Goal: Information Seeking & Learning: Find specific page/section

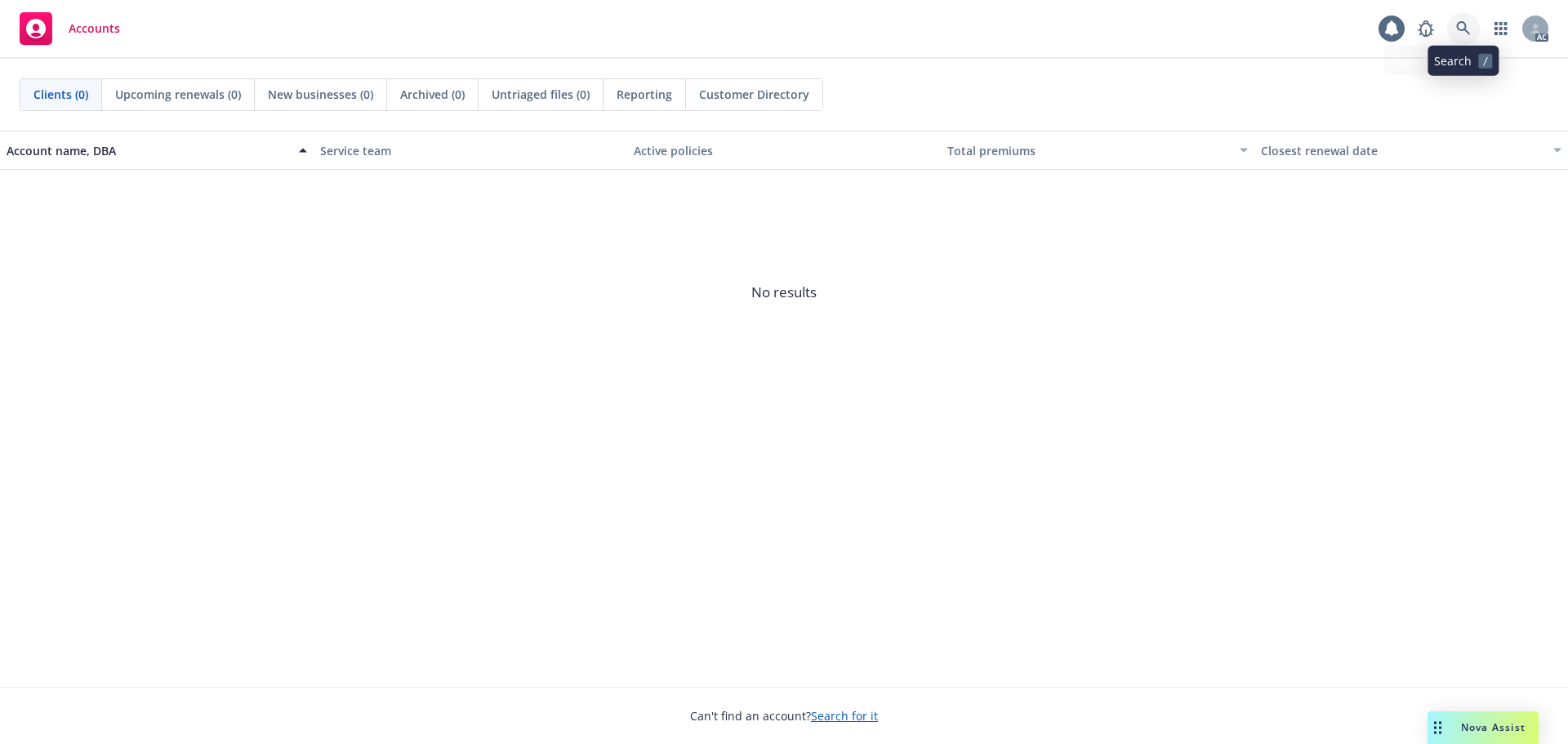
click at [1474, 35] on link at bounding box center [1463, 28] width 33 height 33
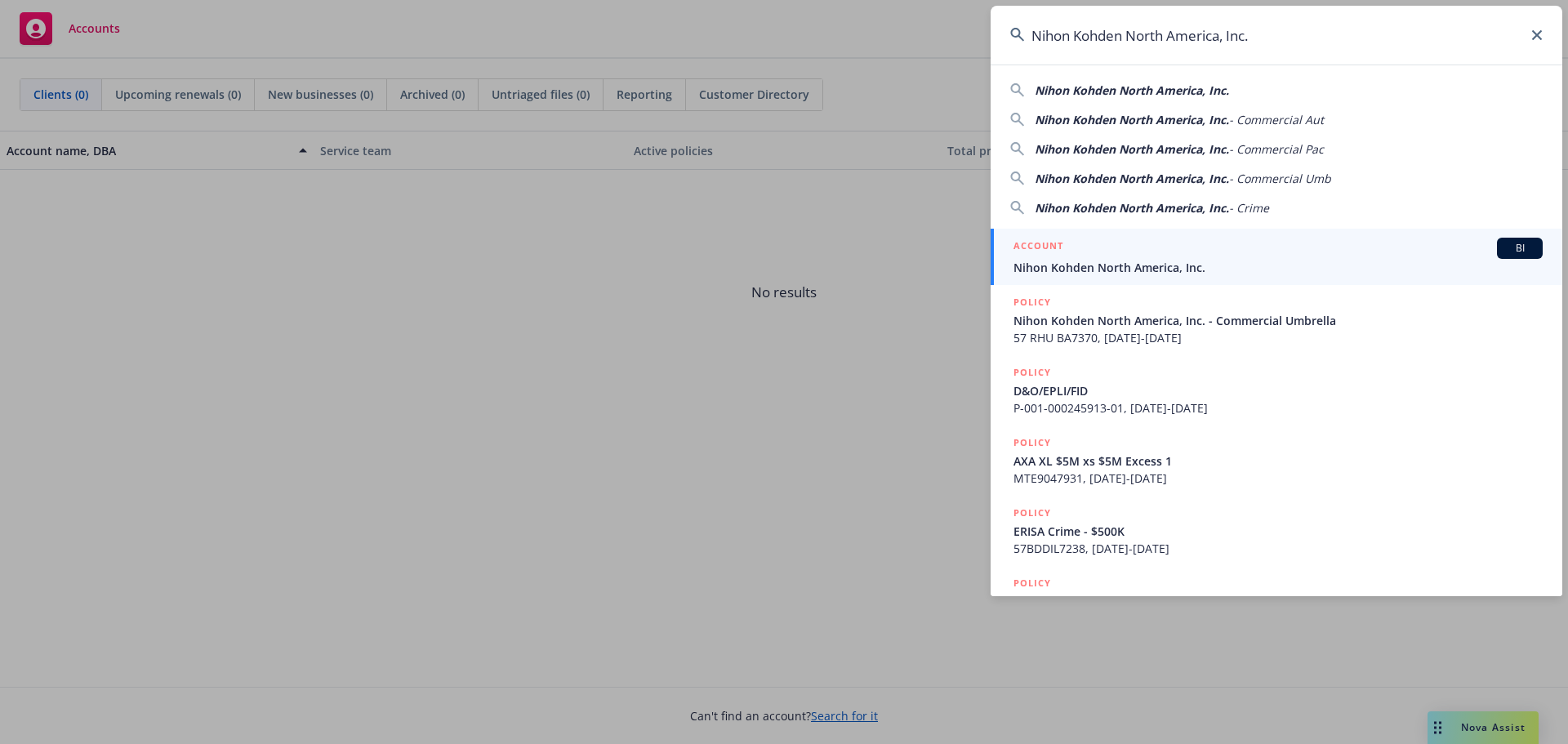
type input "Nihon Kohden North America, Inc."
click at [1155, 252] on div "ACCOUNT BI" at bounding box center [1278, 248] width 529 height 22
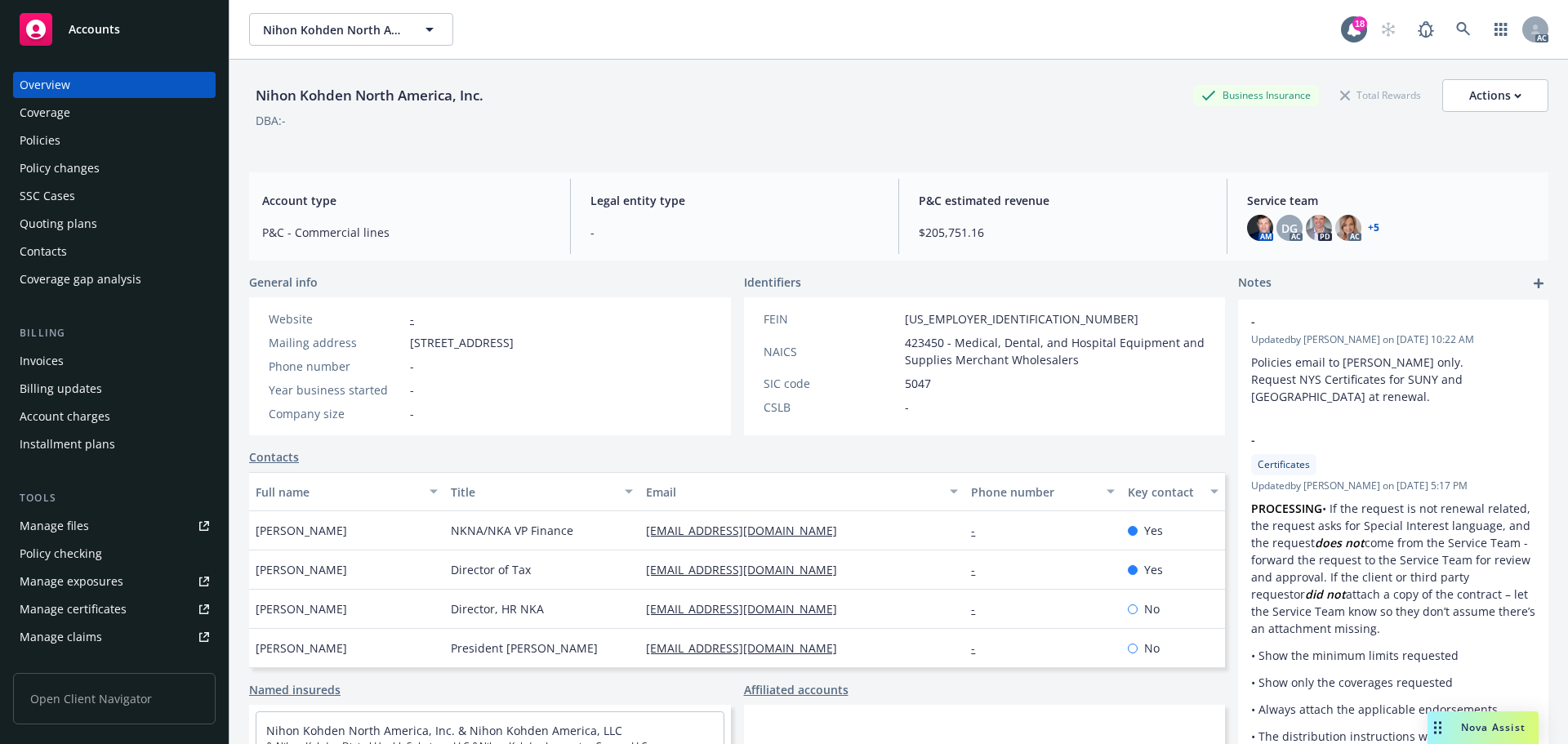
click at [126, 139] on div "Policies" at bounding box center [114, 140] width 189 height 26
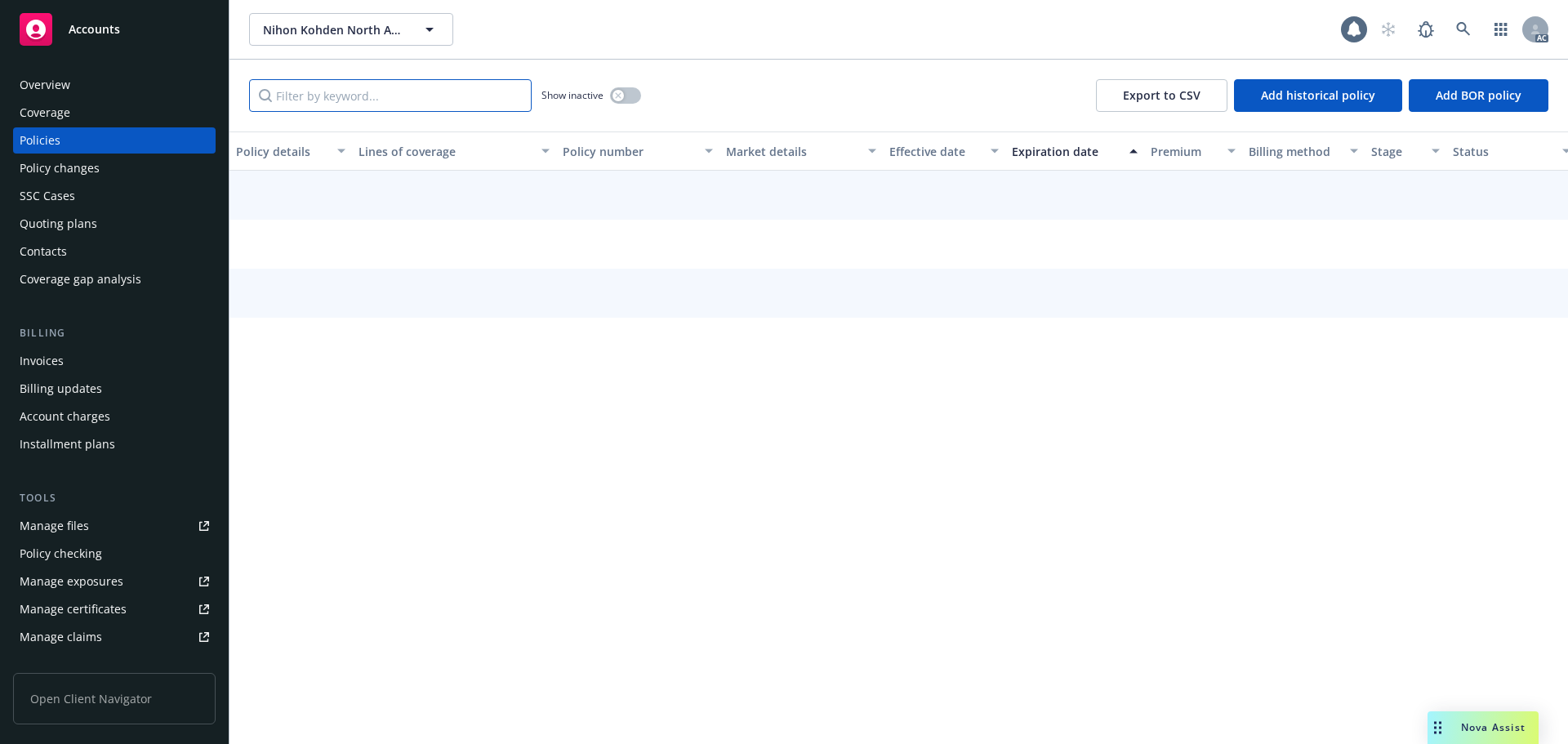
click at [445, 93] on input "Filter by keyword..." at bounding box center [391, 95] width 283 height 33
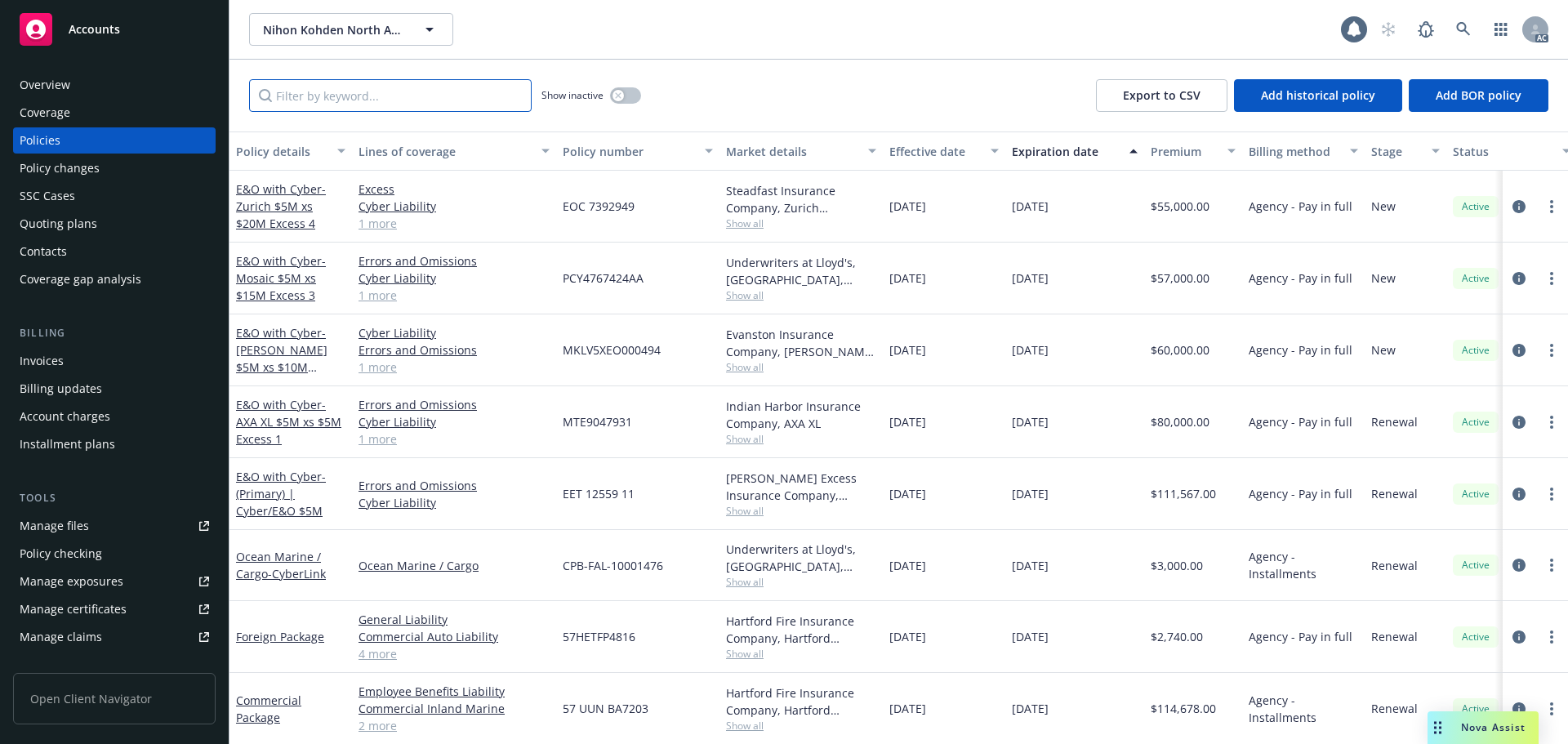
paste input "GAM30000735403"
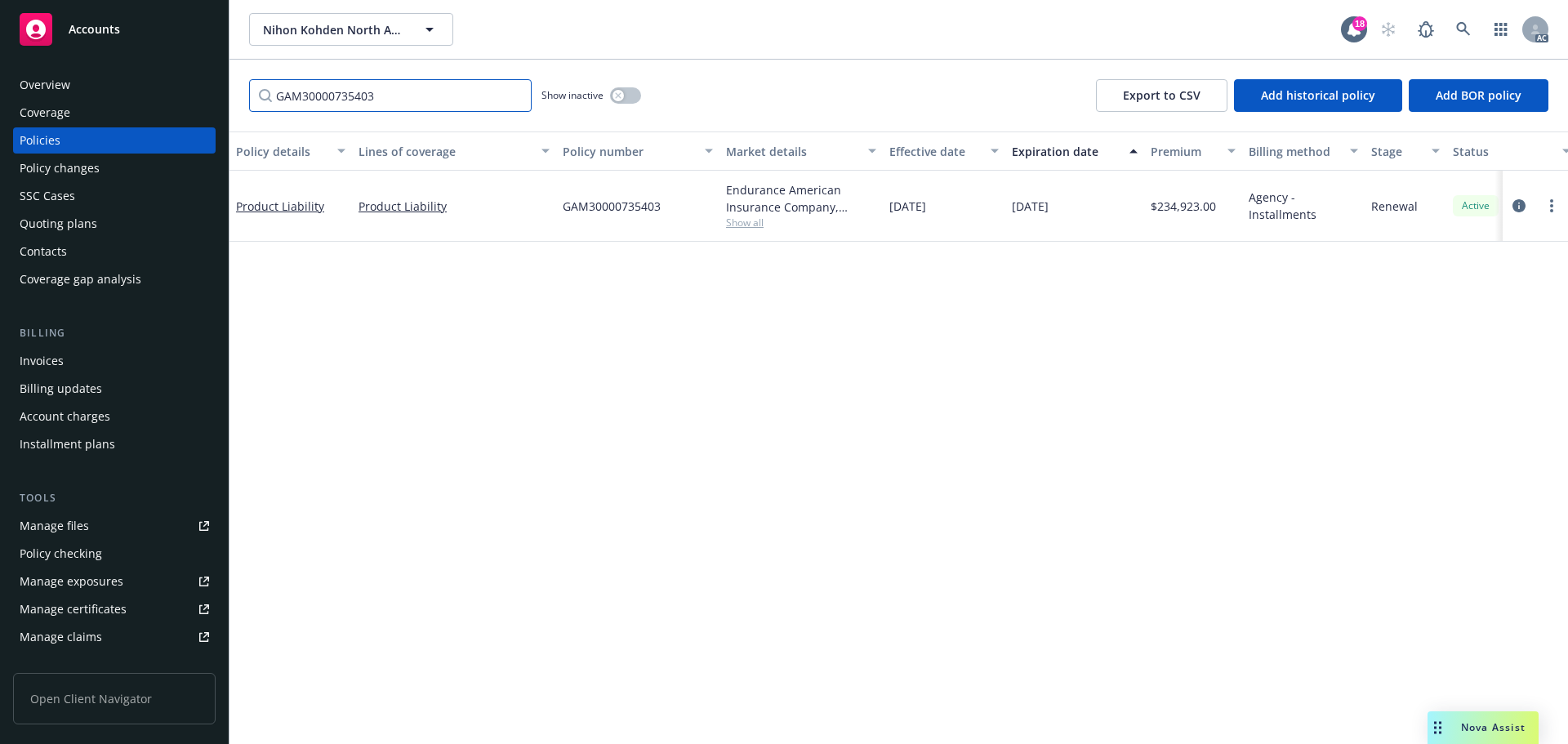
type input "GAM30000735403"
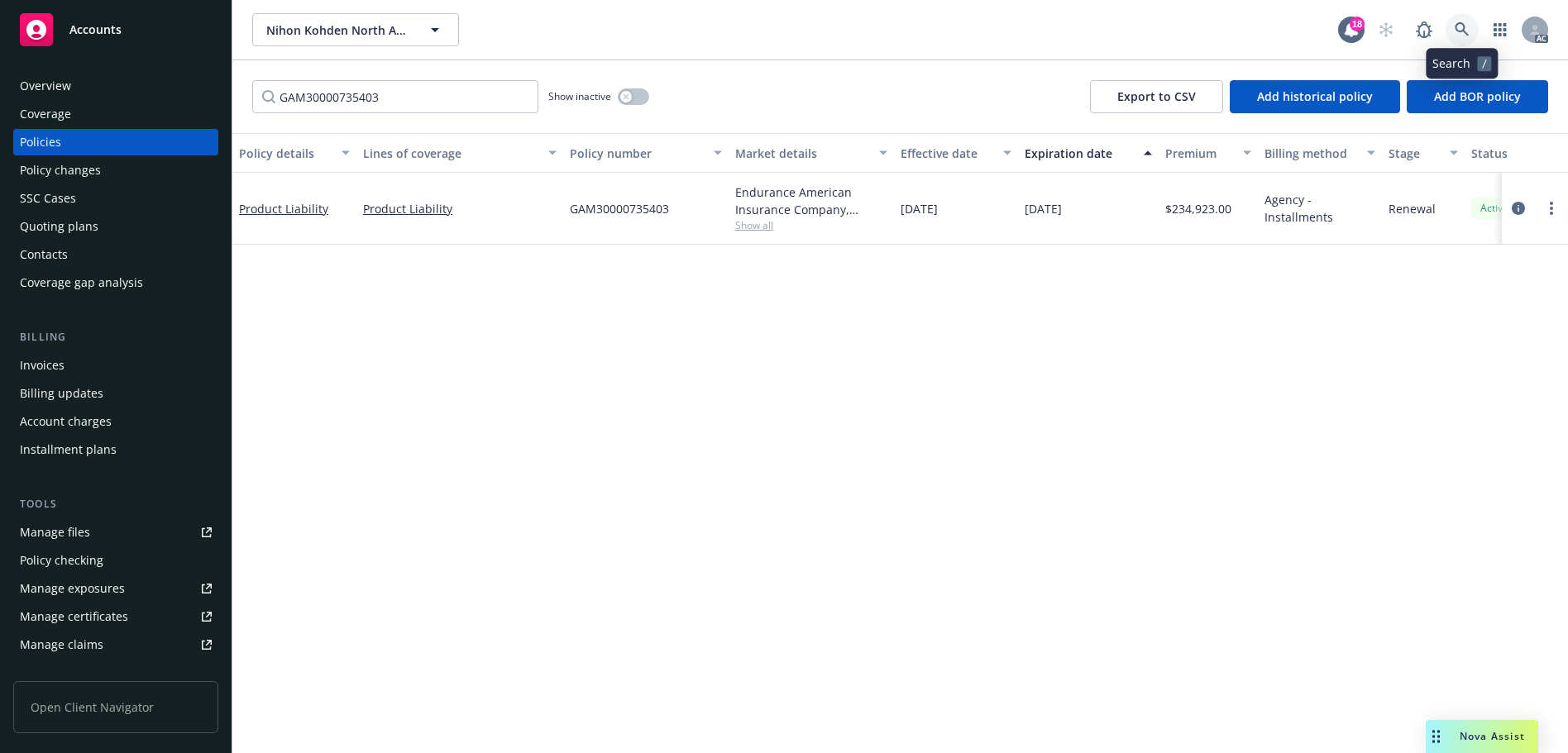
click at [1459, 25] on icon at bounding box center [1462, 30] width 15 height 15
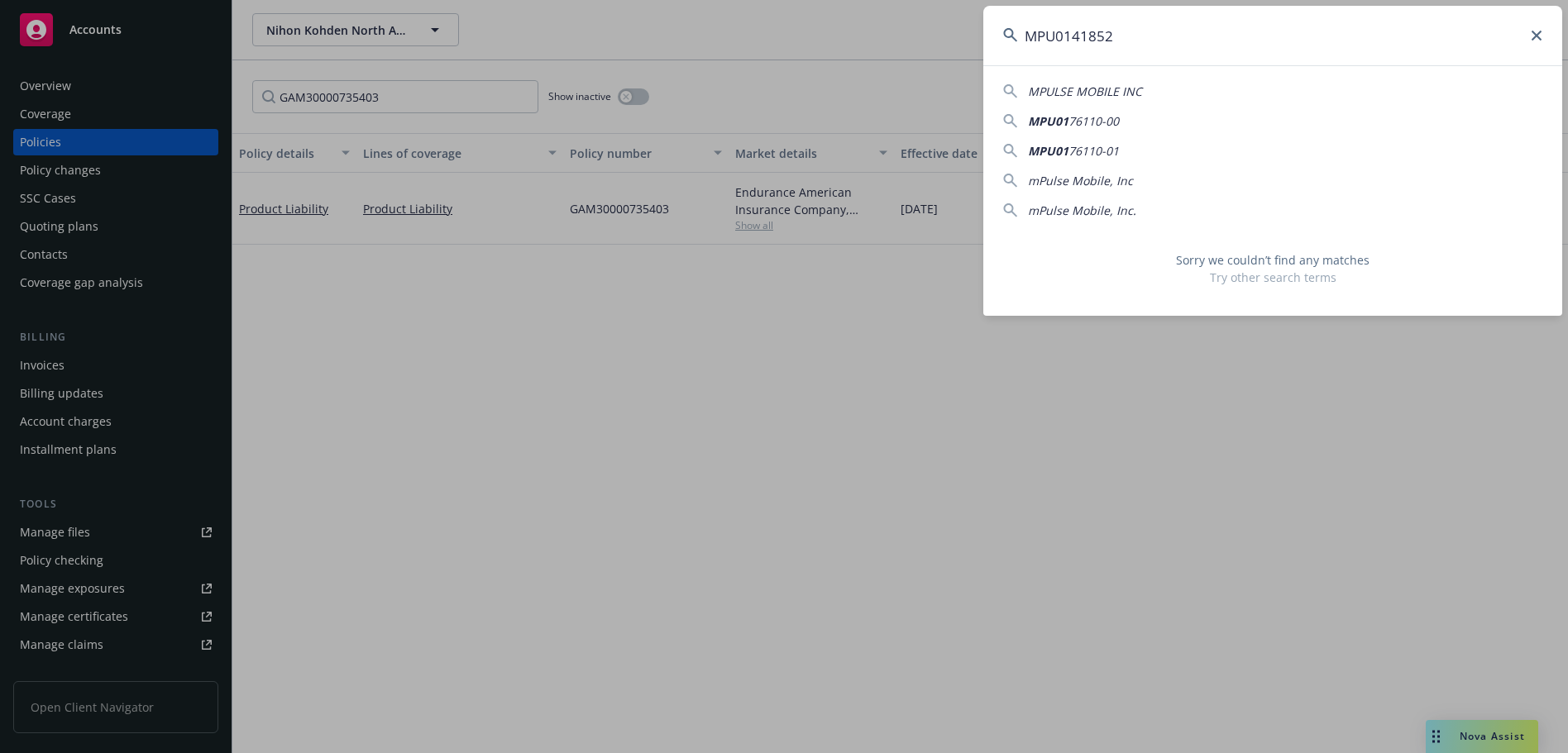
click at [1156, 31] on input "MPU0141852" at bounding box center [1272, 35] width 579 height 59
click at [1145, 45] on input "MPU0141852" at bounding box center [1272, 35] width 579 height 59
paste input "-03"
click at [1196, 34] on input "MPU0141852-03" at bounding box center [1272, 35] width 579 height 59
paste input "PPL00021669"
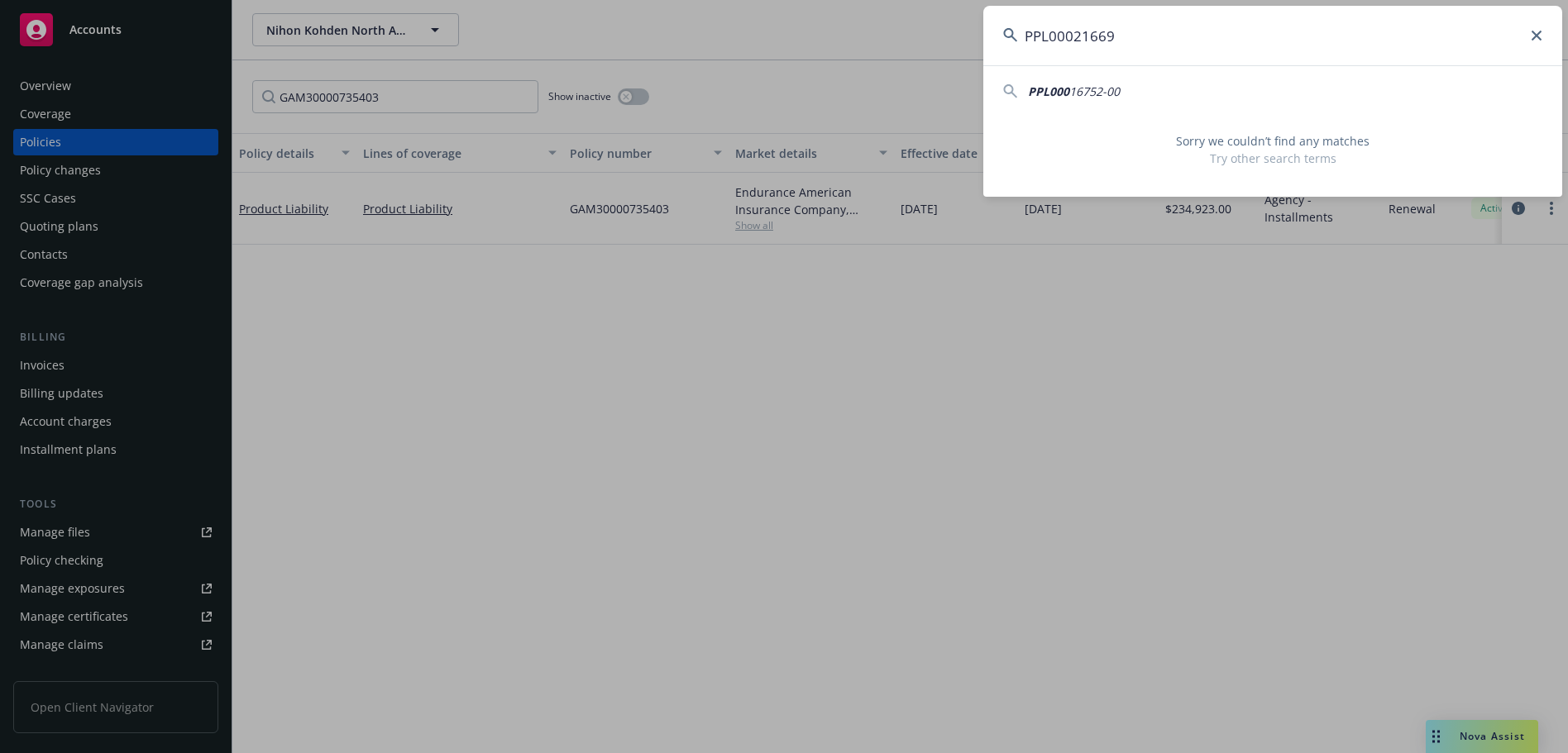
click at [1111, 90] on span "16752-00" at bounding box center [1094, 92] width 51 height 15
type input "PPL00016752-00"
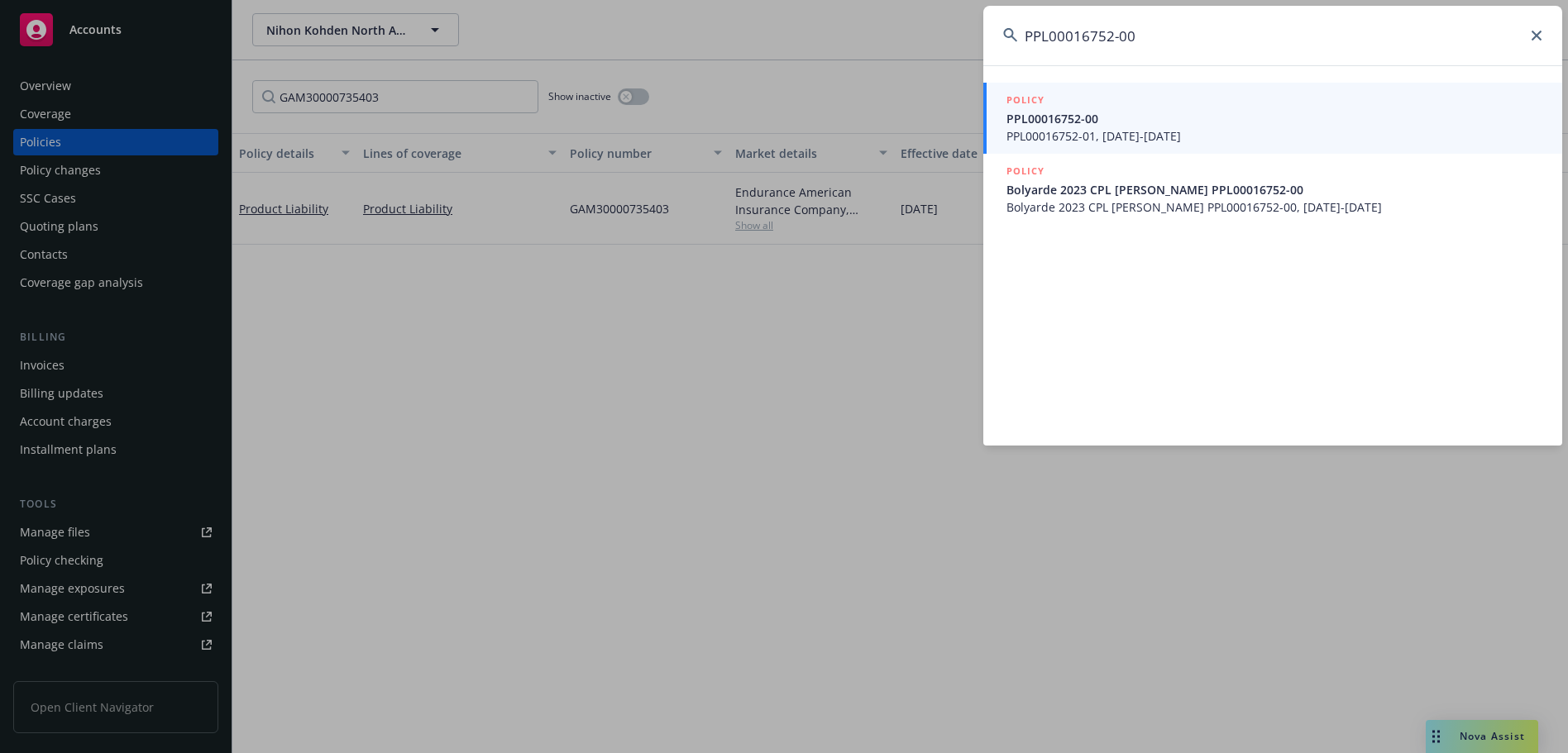
click at [1156, 113] on span "PPL00016752-00" at bounding box center [1274, 118] width 536 height 17
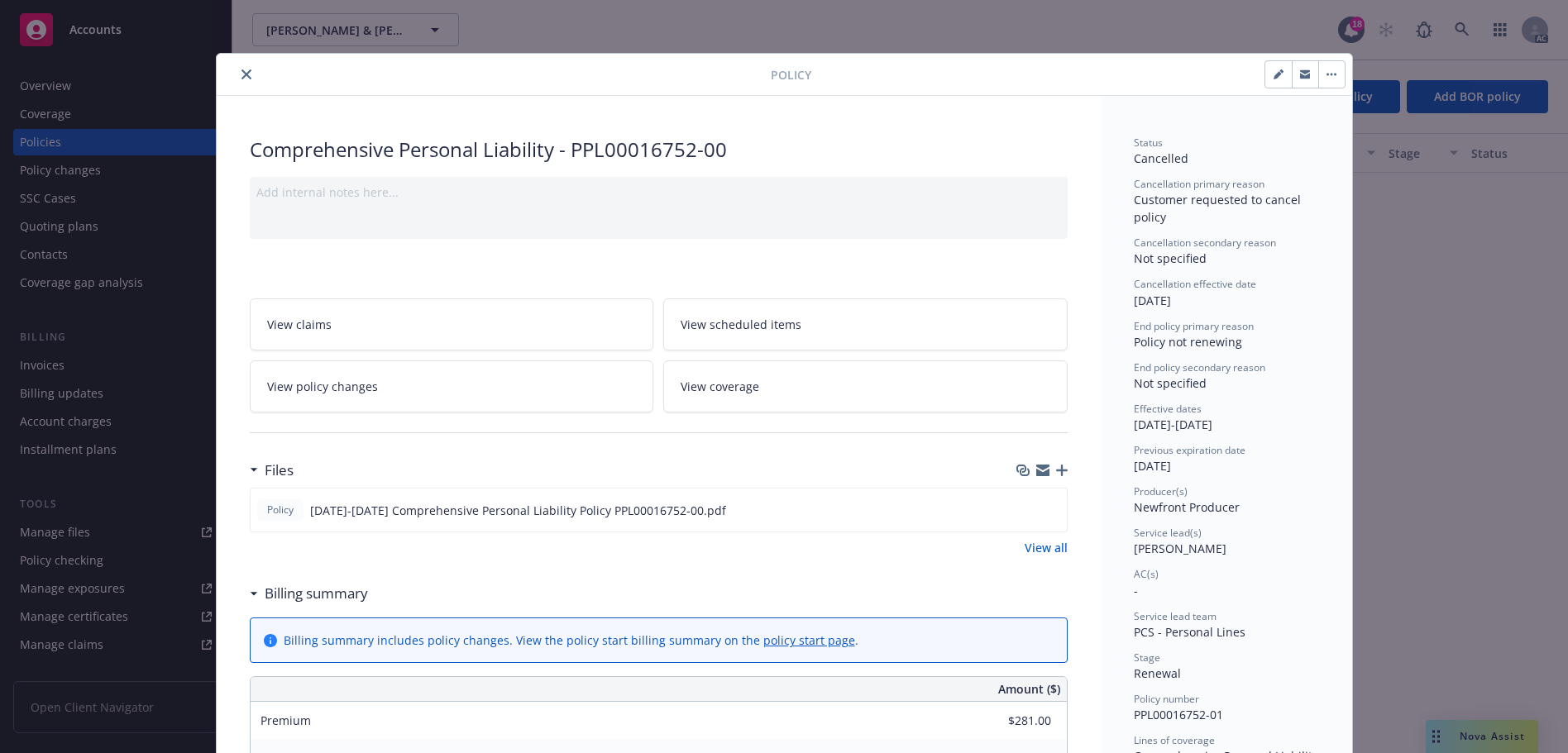
click at [237, 69] on button "close" at bounding box center [246, 74] width 20 height 20
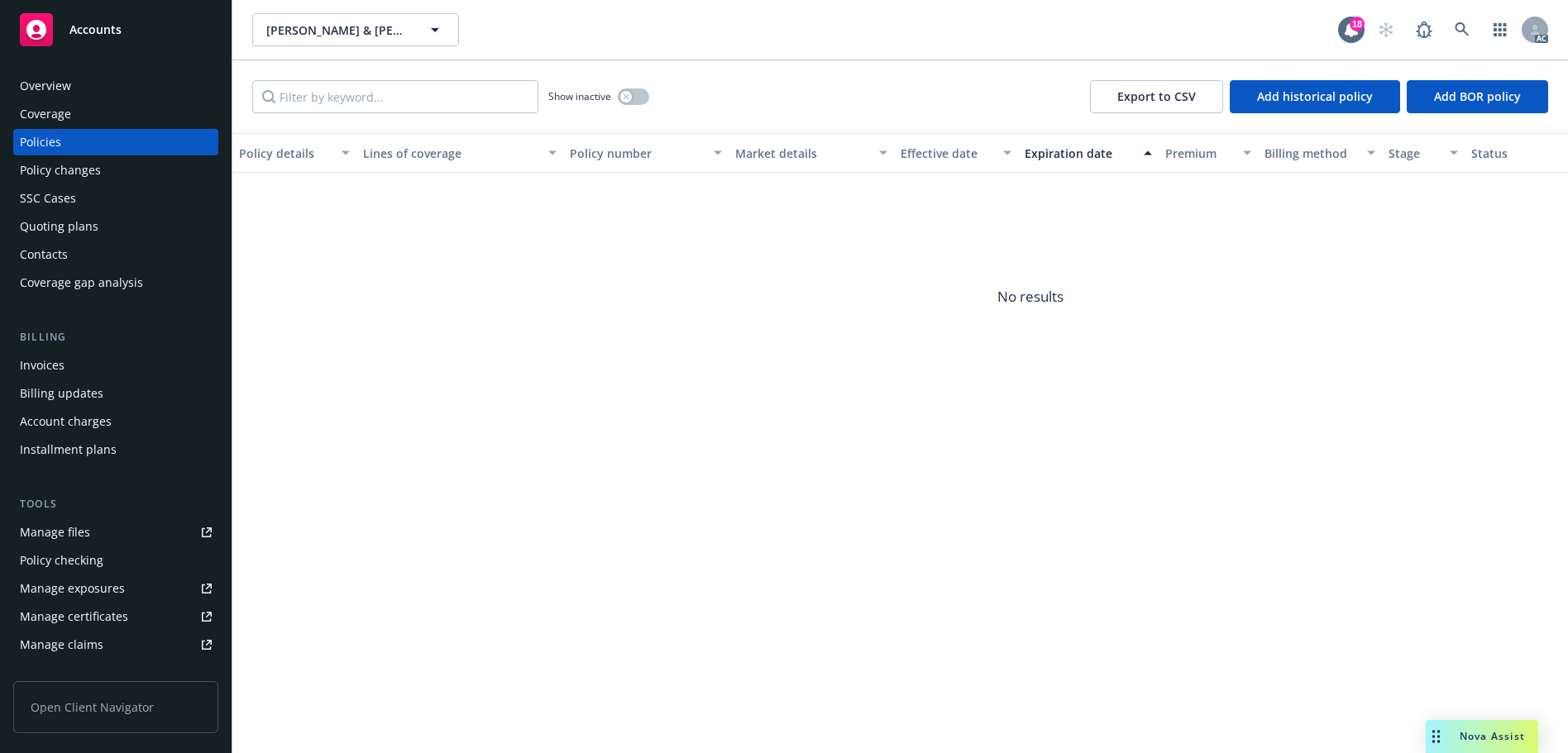
click at [111, 78] on div "Overview" at bounding box center [115, 86] width 192 height 27
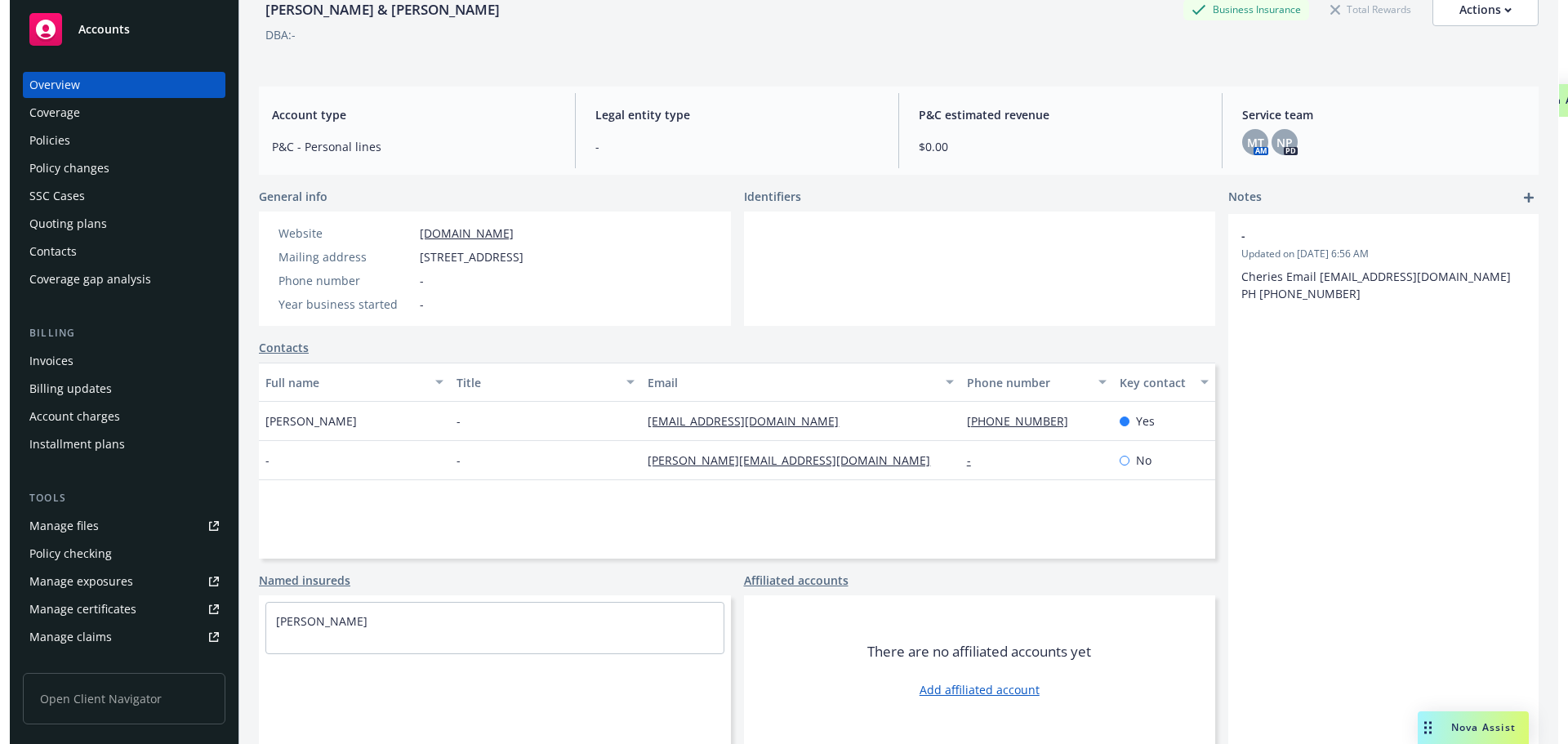
scroll to position [87, 0]
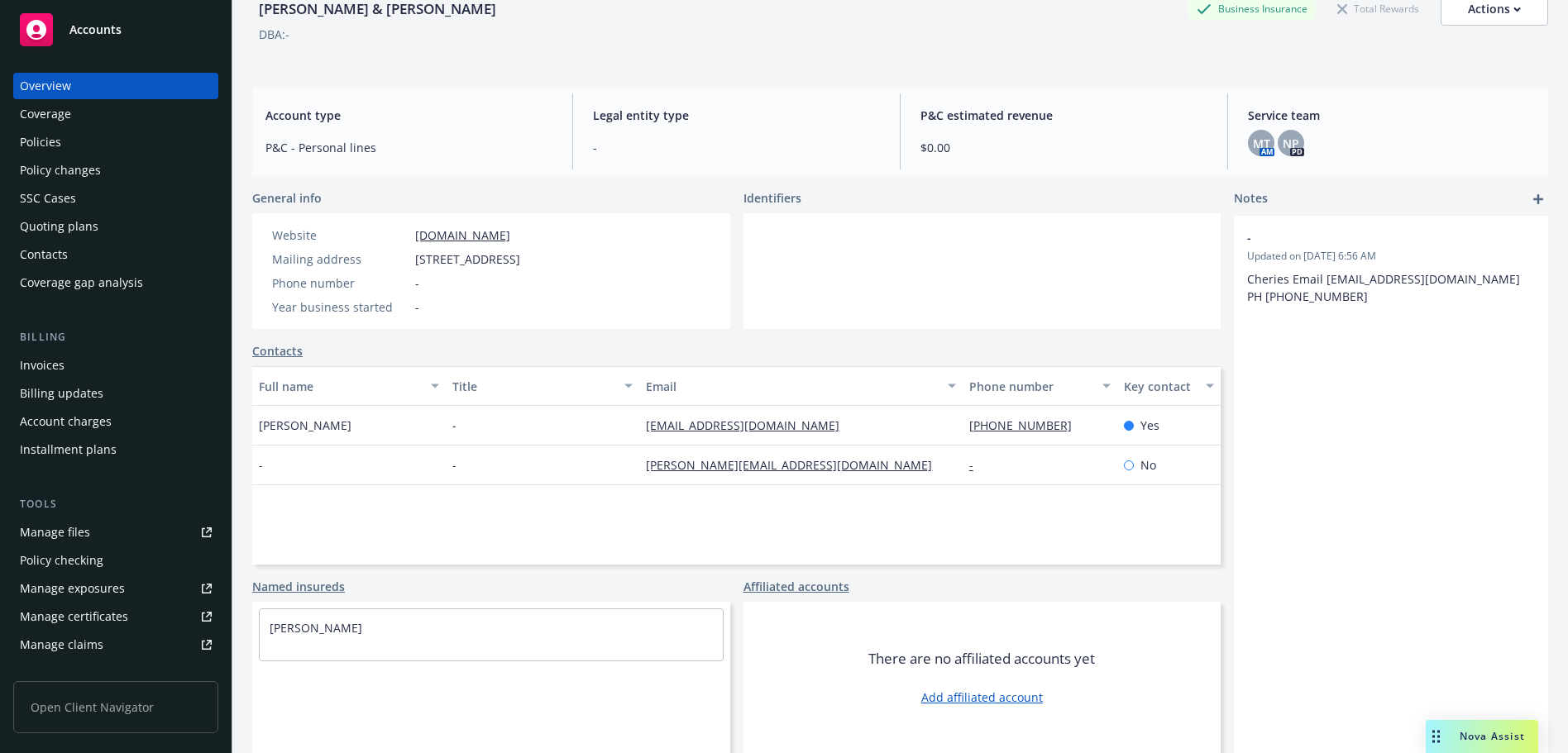
click at [112, 138] on div "Policies" at bounding box center [115, 142] width 192 height 27
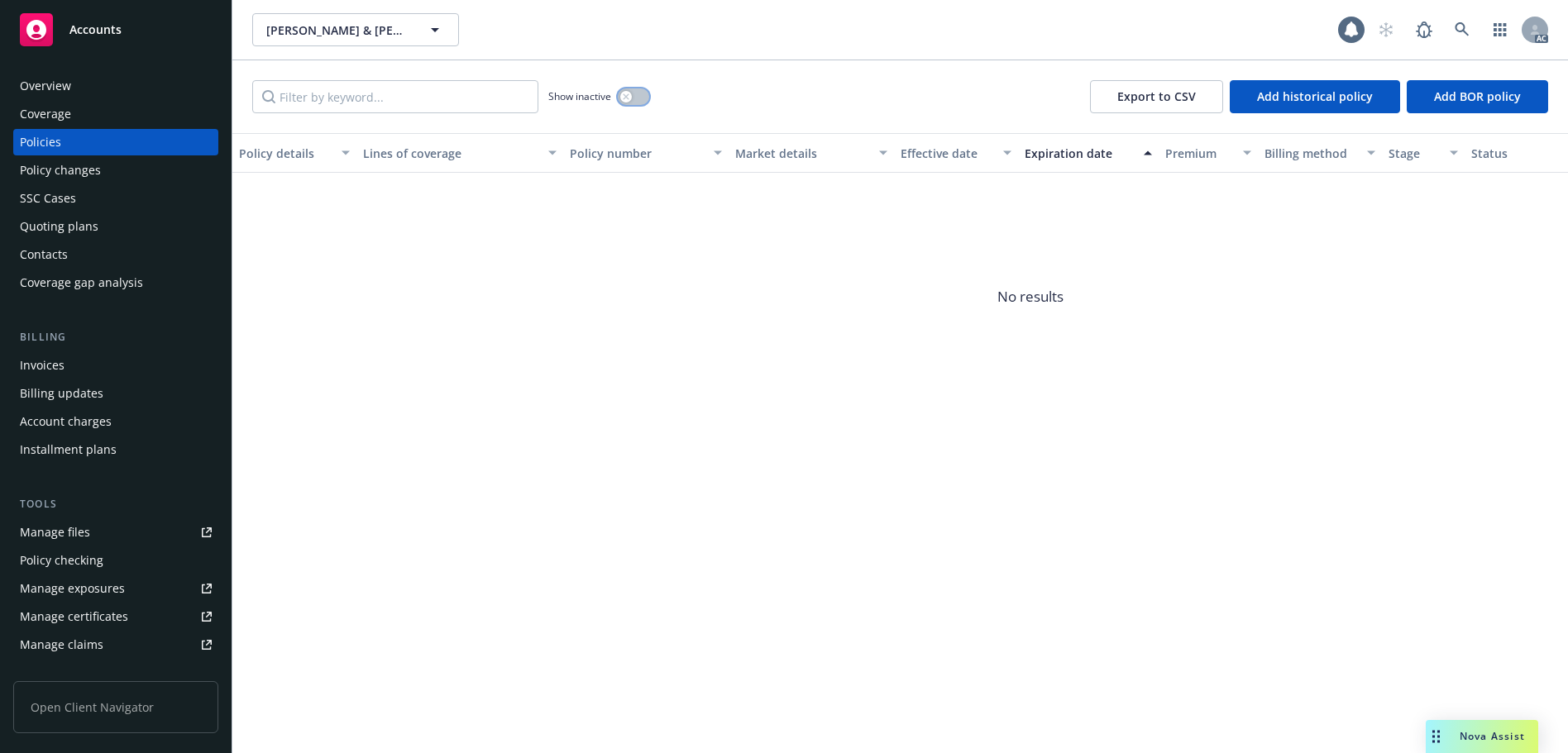
click at [619, 92] on button "button" at bounding box center [633, 96] width 31 height 16
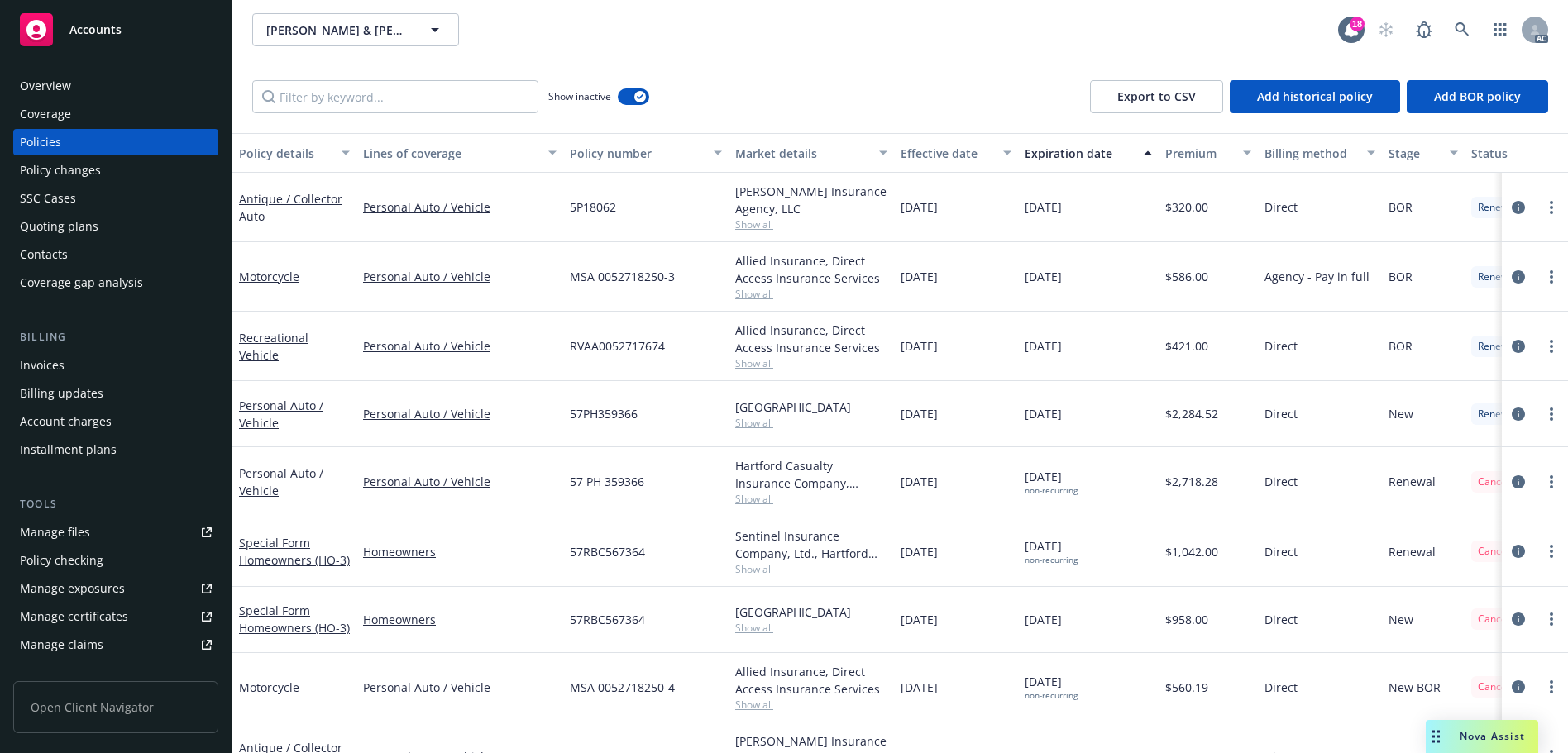
click at [938, 153] on div "Effective date" at bounding box center [947, 153] width 92 height 17
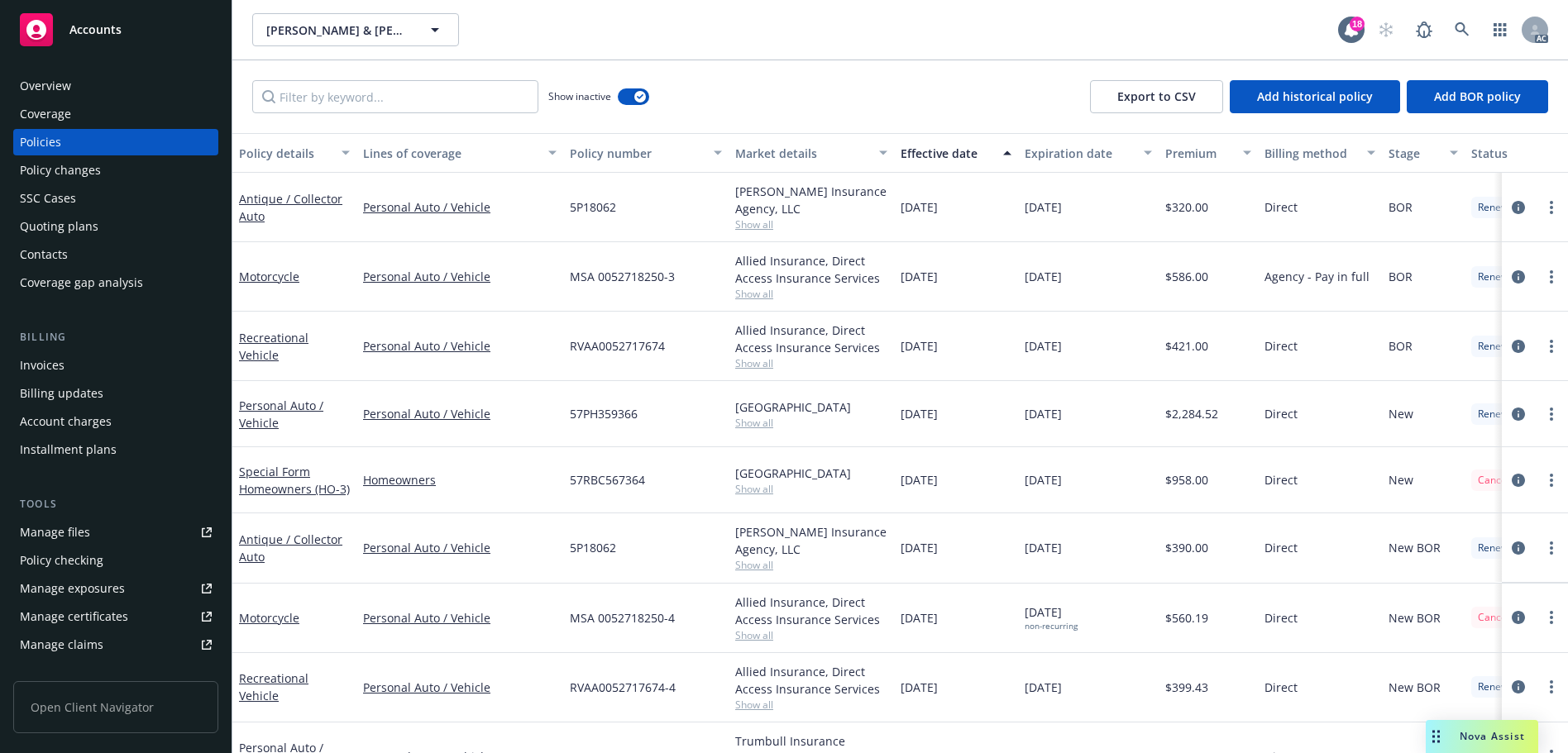
click at [938, 153] on div "Effective date" at bounding box center [947, 153] width 92 height 17
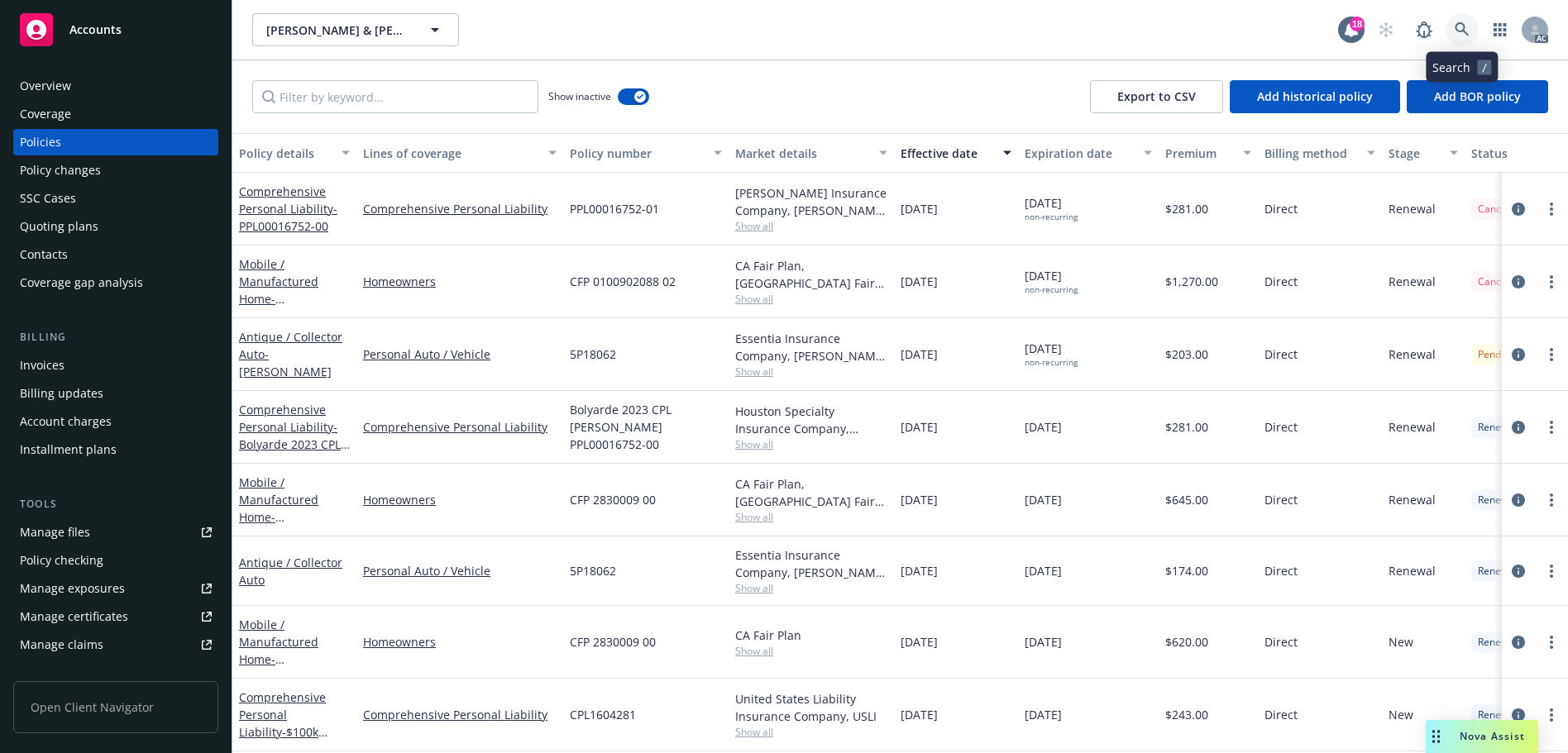
click at [1469, 29] on icon at bounding box center [1462, 30] width 15 height 15
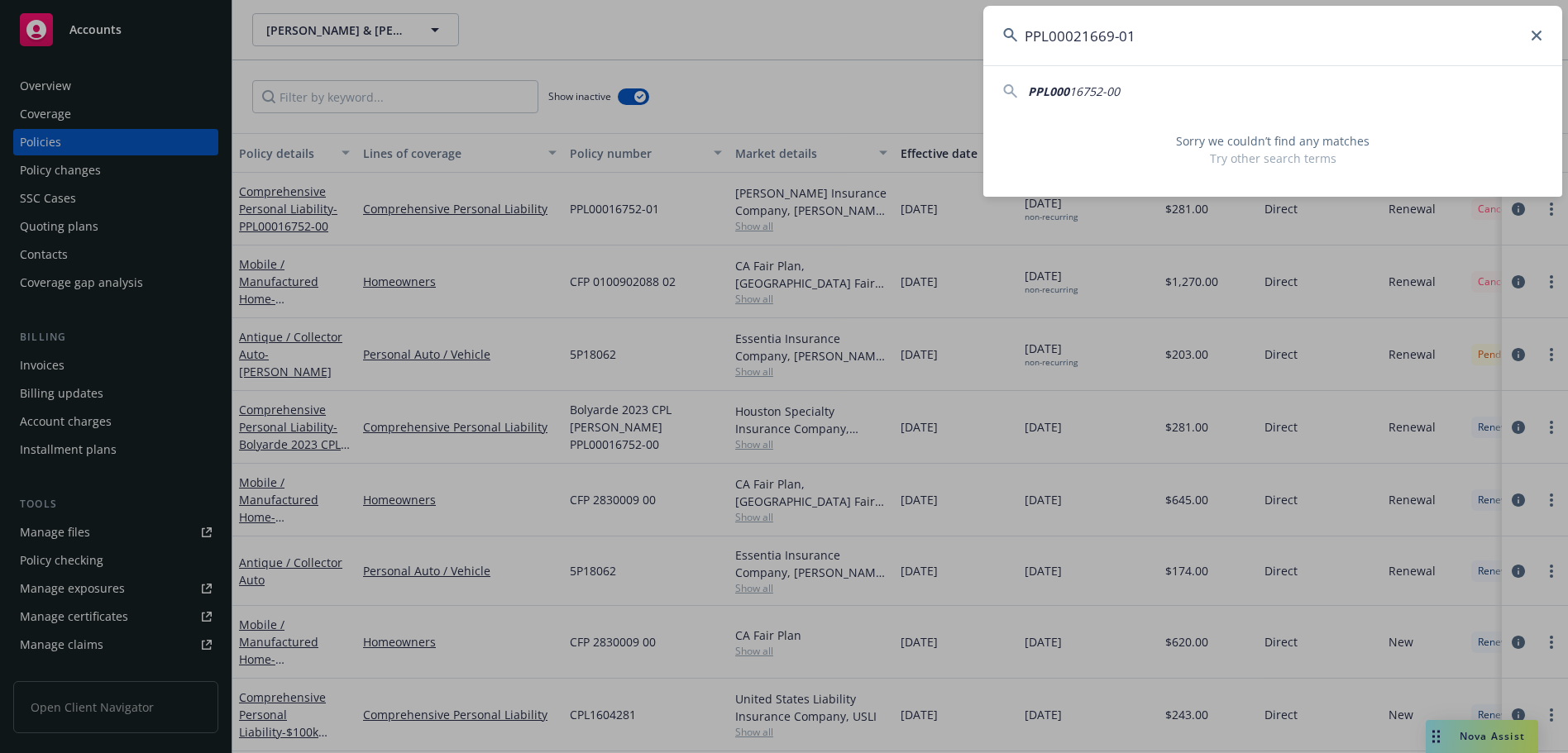
type input "PPL00021669-01"
click at [1532, 35] on icon at bounding box center [1537, 35] width 10 height 10
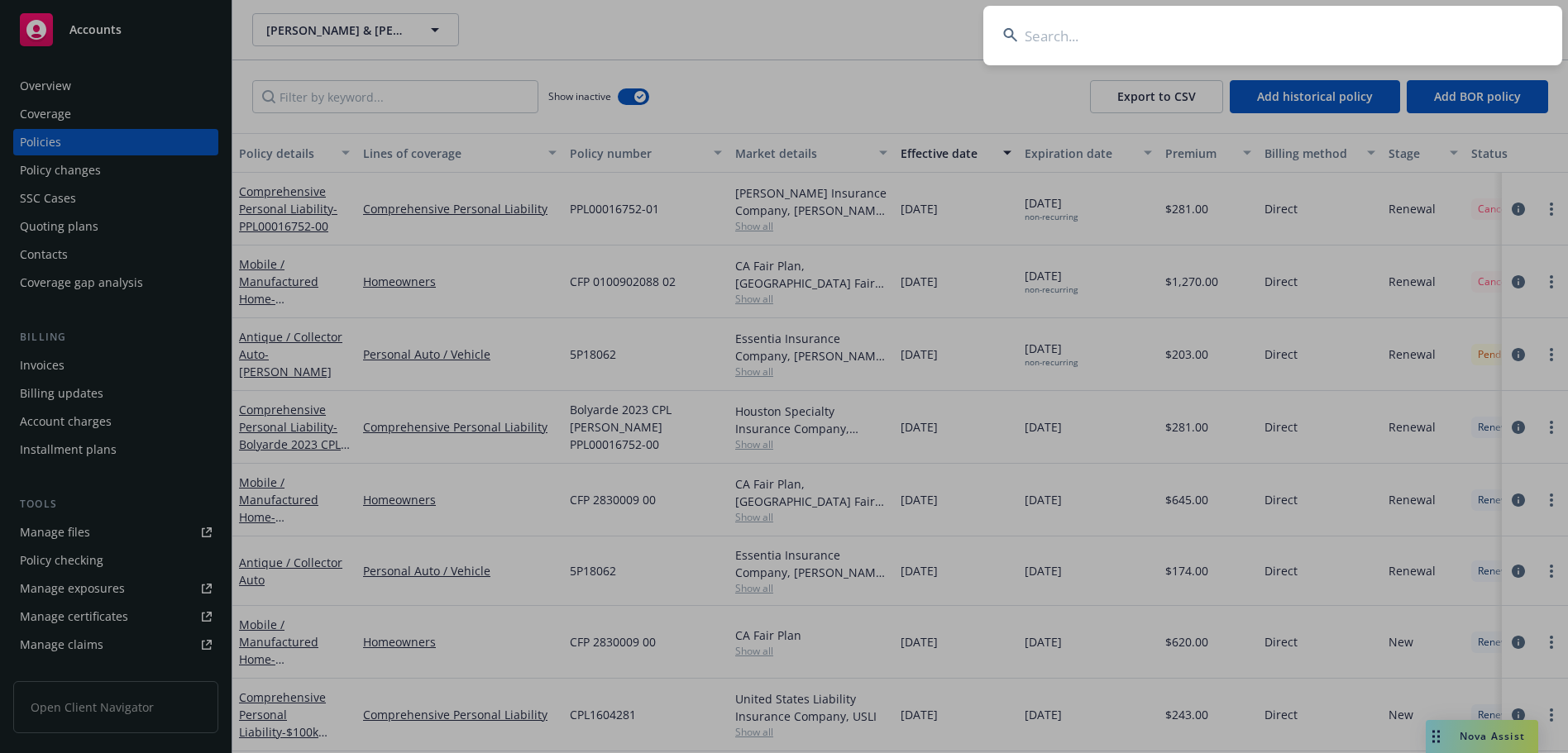
click at [1218, 51] on input at bounding box center [1272, 35] width 579 height 59
paste input "MPU0229380"
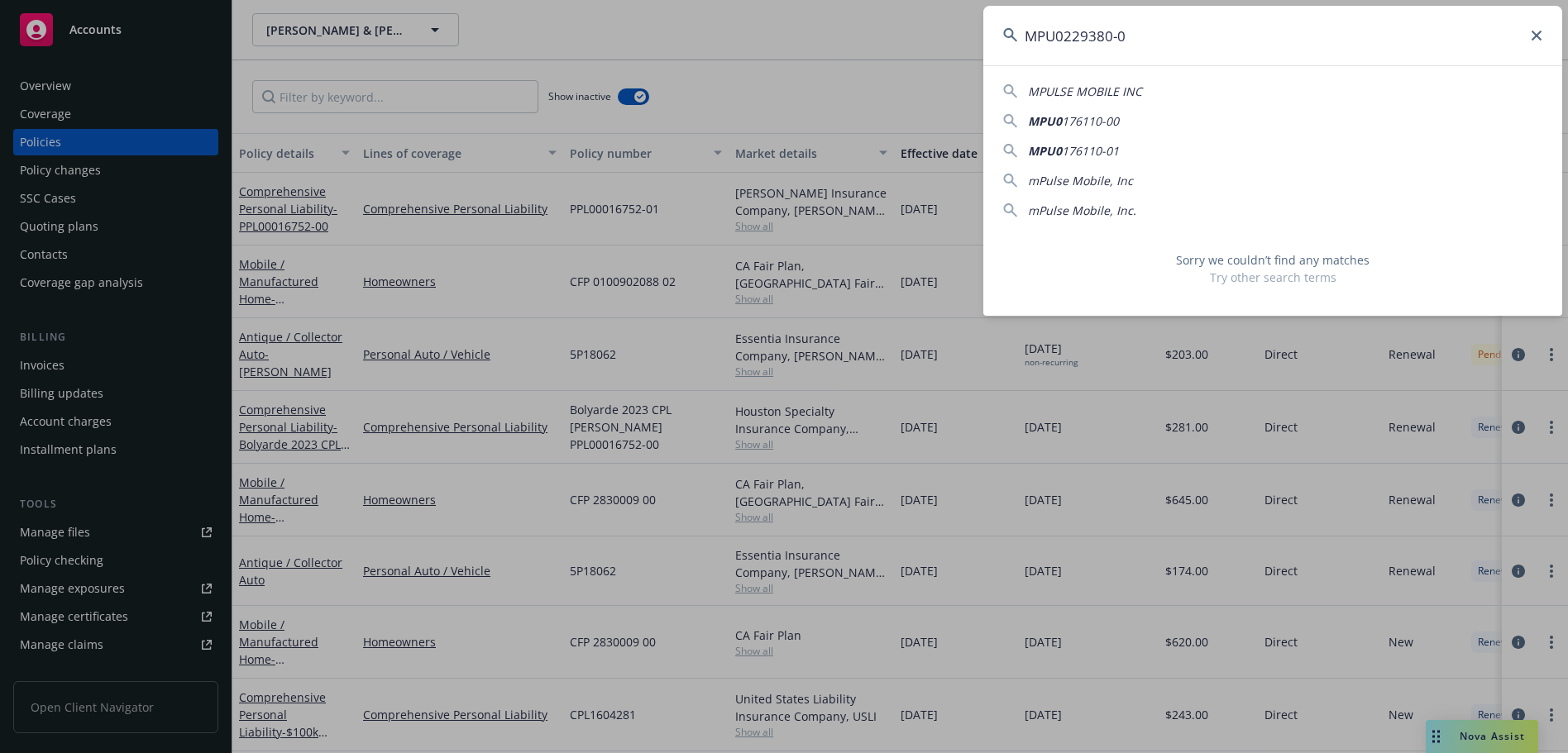
type input "MPU0229380-01"
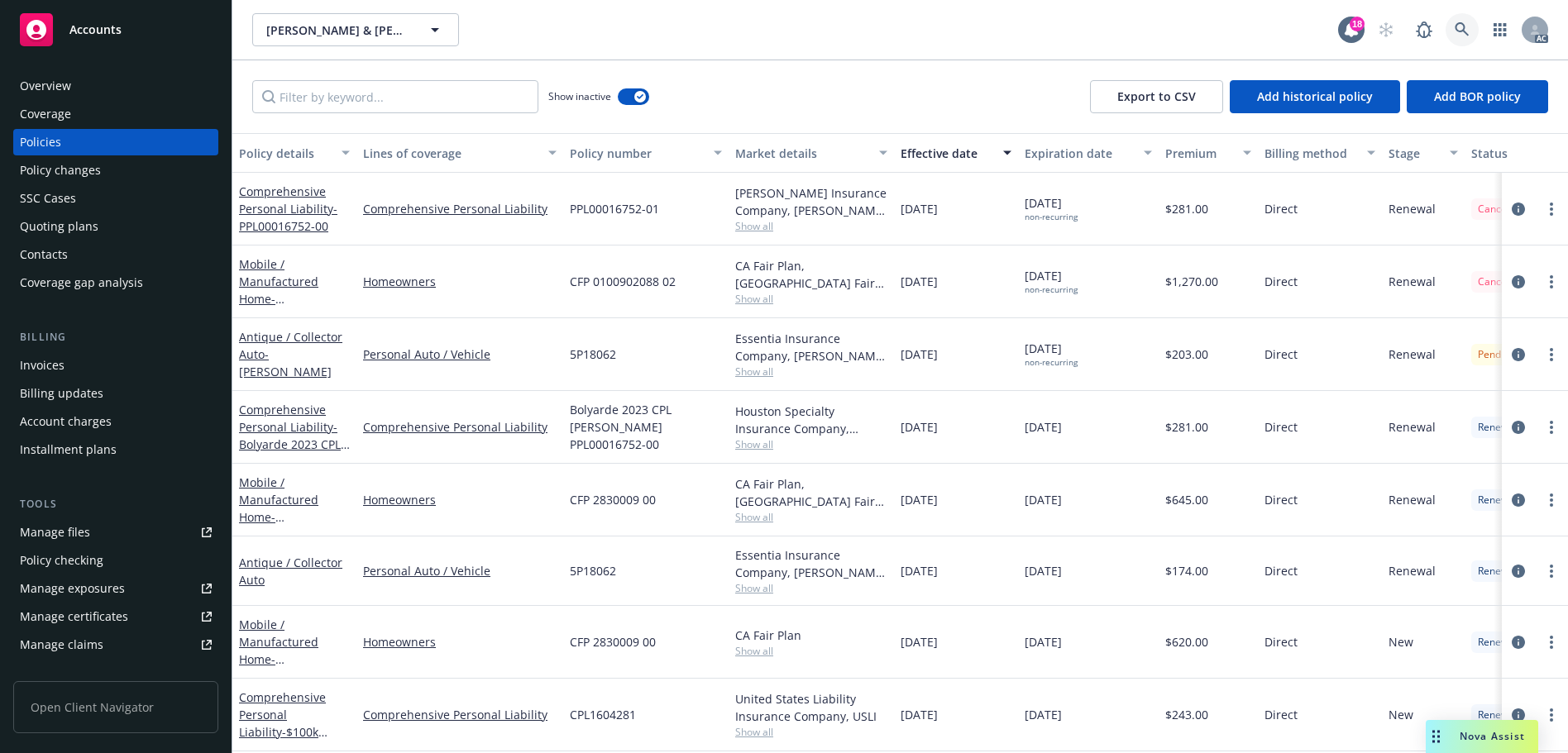
click at [1469, 31] on icon at bounding box center [1462, 30] width 15 height 15
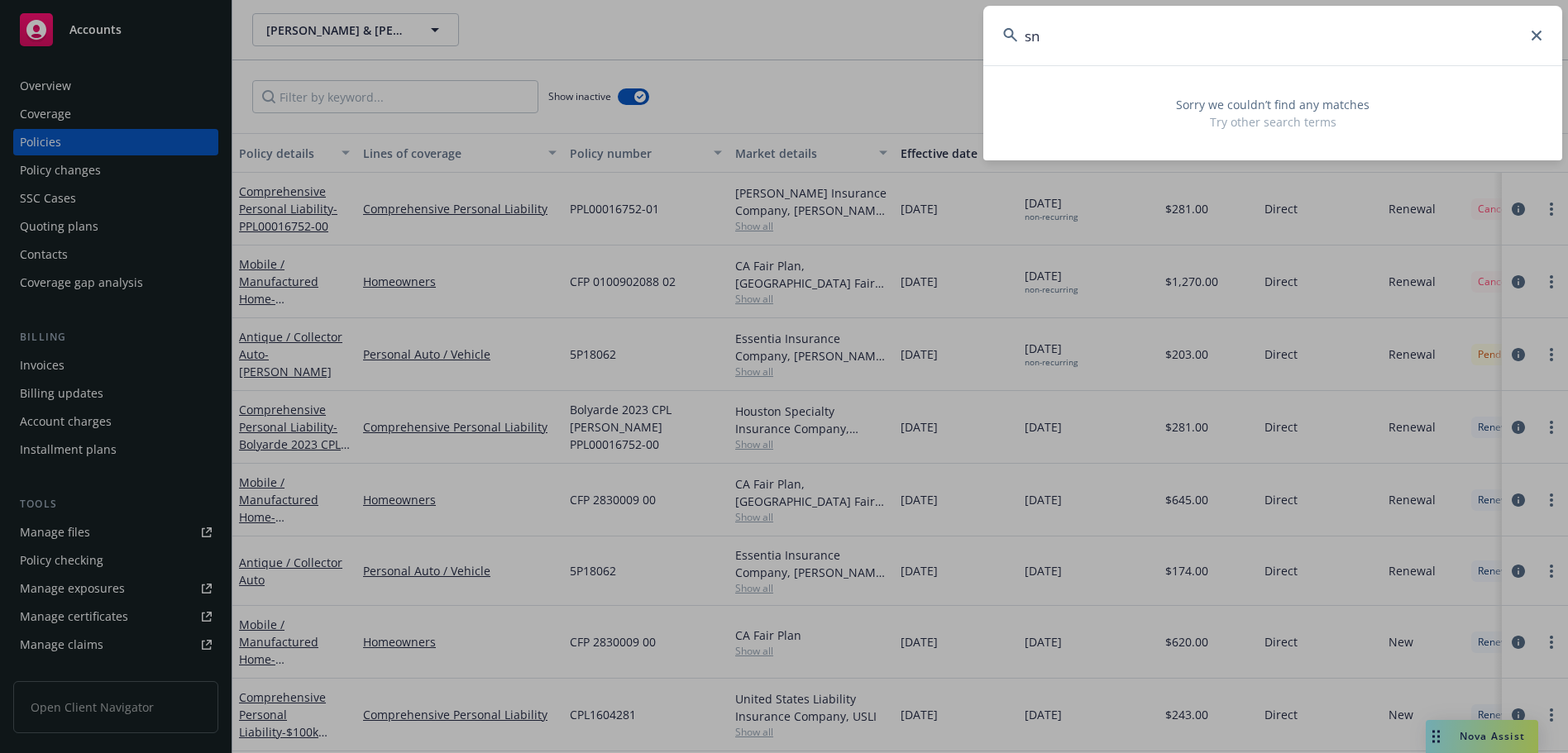
type input "s"
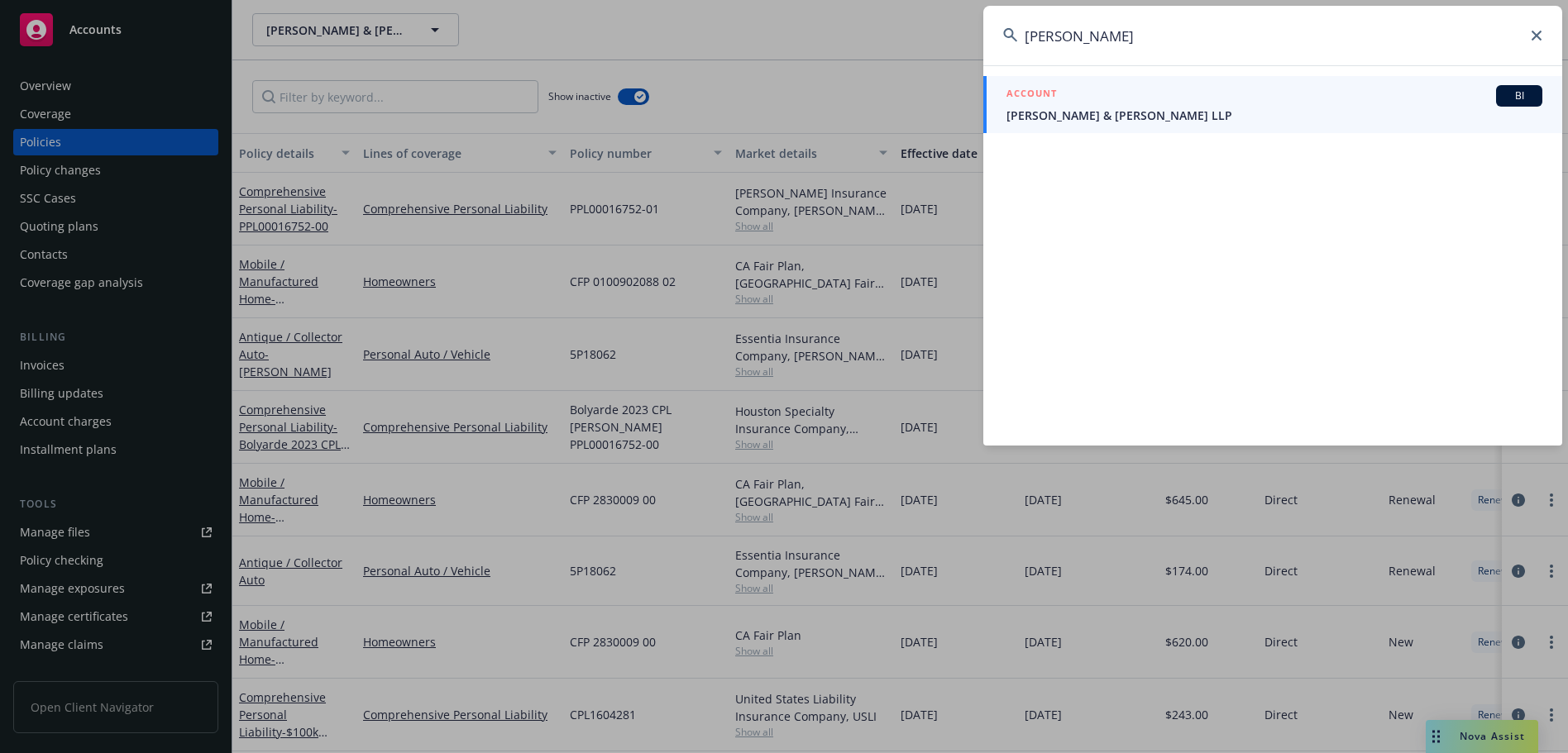
click at [1529, 32] on input "[PERSON_NAME]" at bounding box center [1272, 35] width 579 height 59
type input "[PERSON_NAME]"
click at [1532, 32] on icon at bounding box center [1537, 35] width 10 height 10
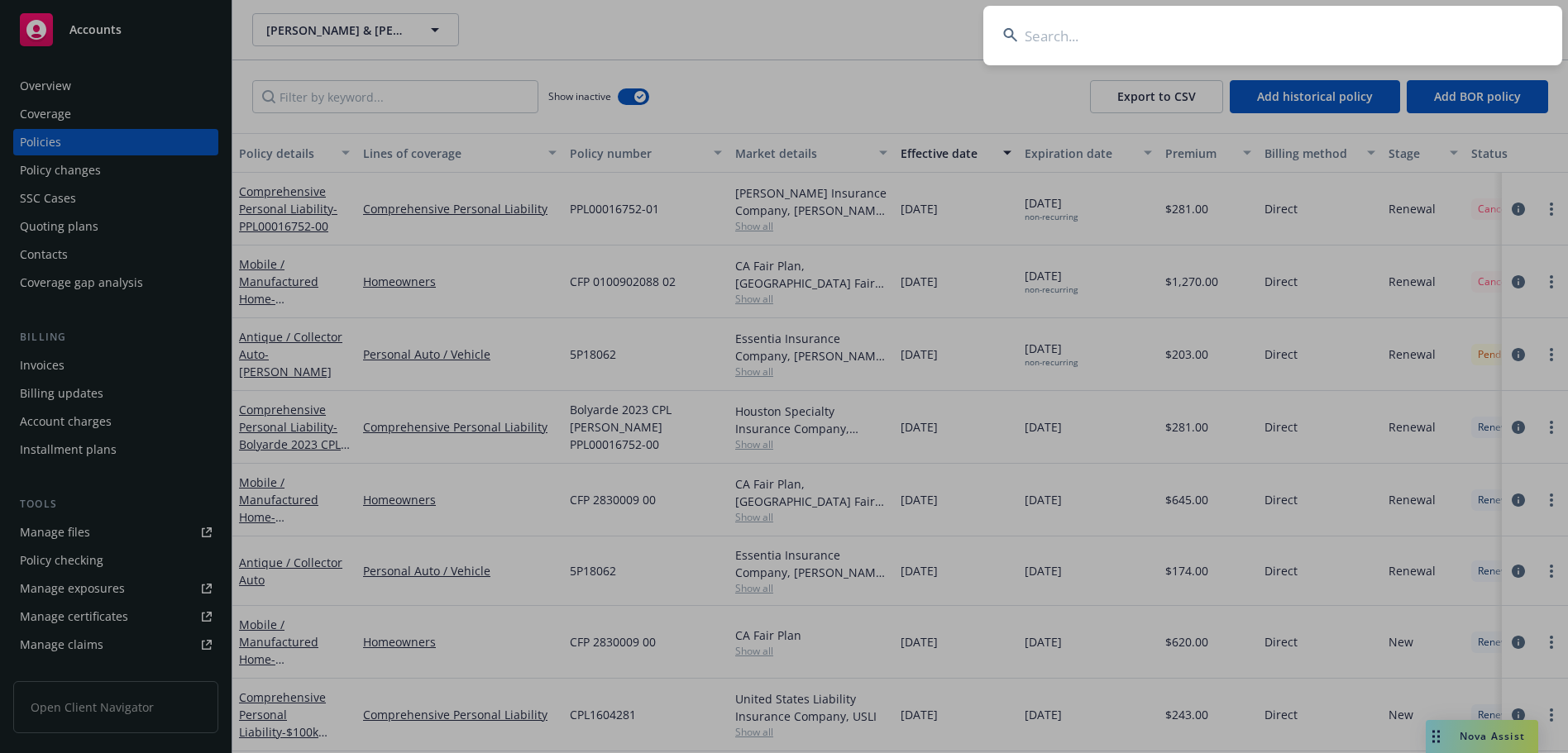
click at [1255, 49] on input at bounding box center [1272, 35] width 579 height 59
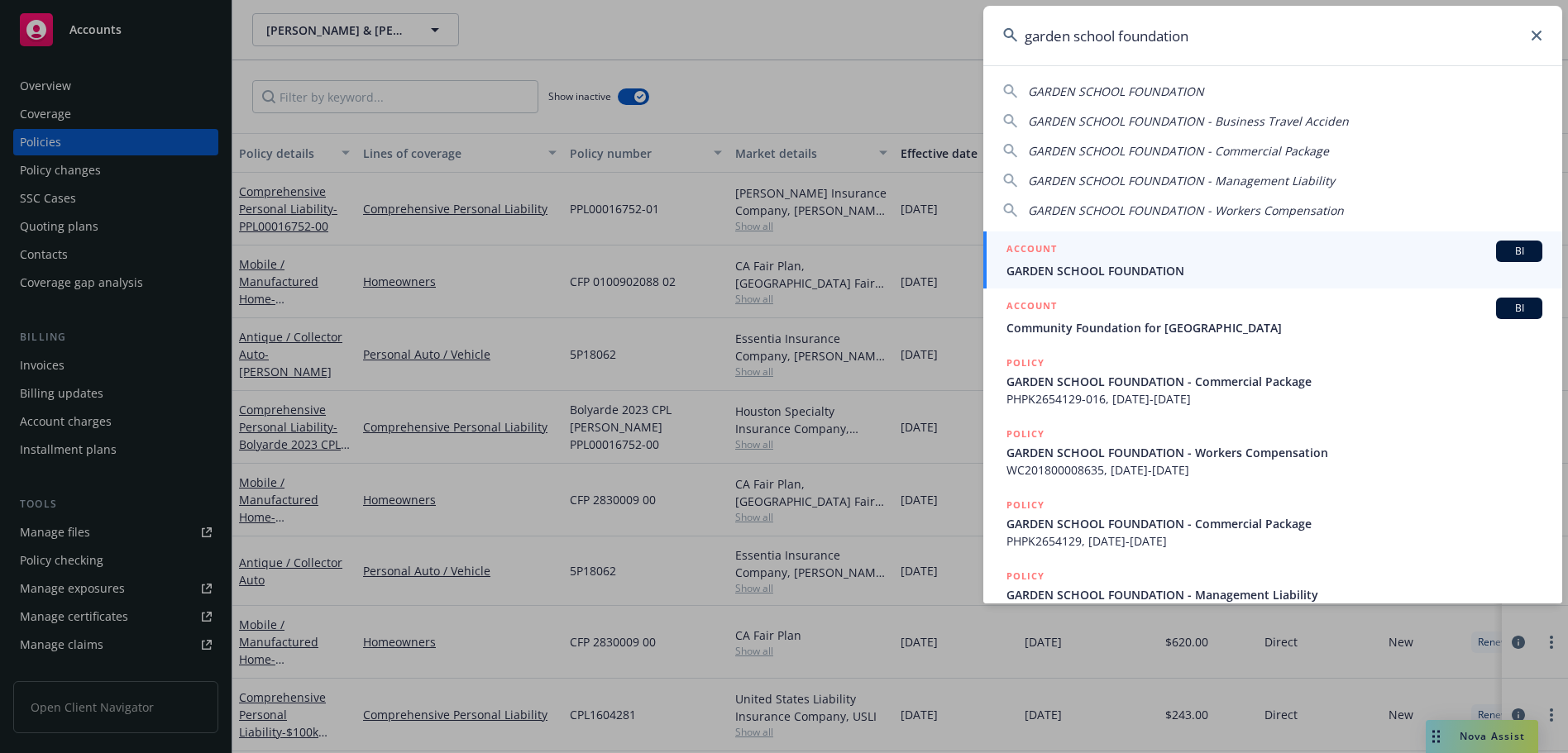
type input "garden school foundation"
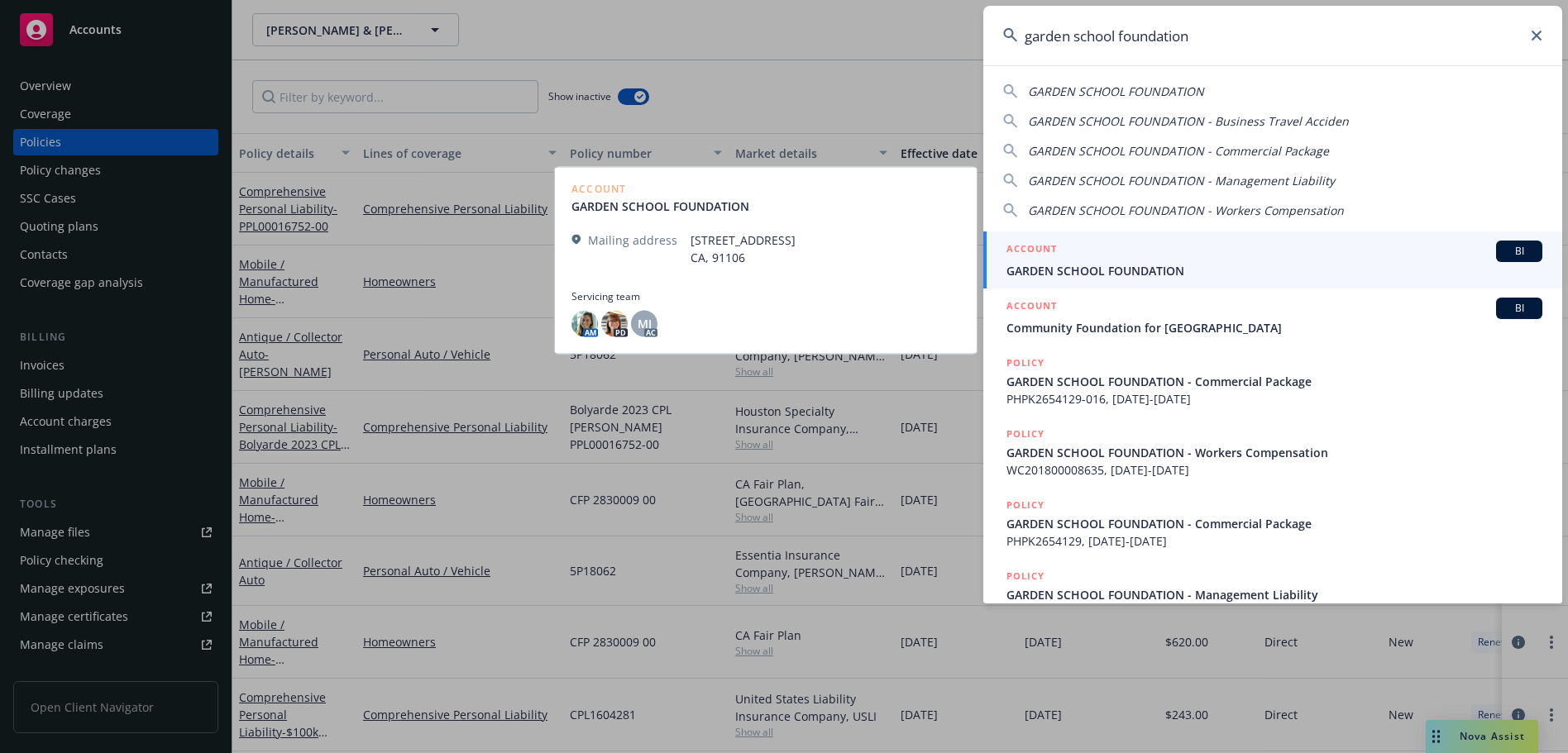
click at [1118, 255] on div "ACCOUNT BI" at bounding box center [1274, 251] width 536 height 22
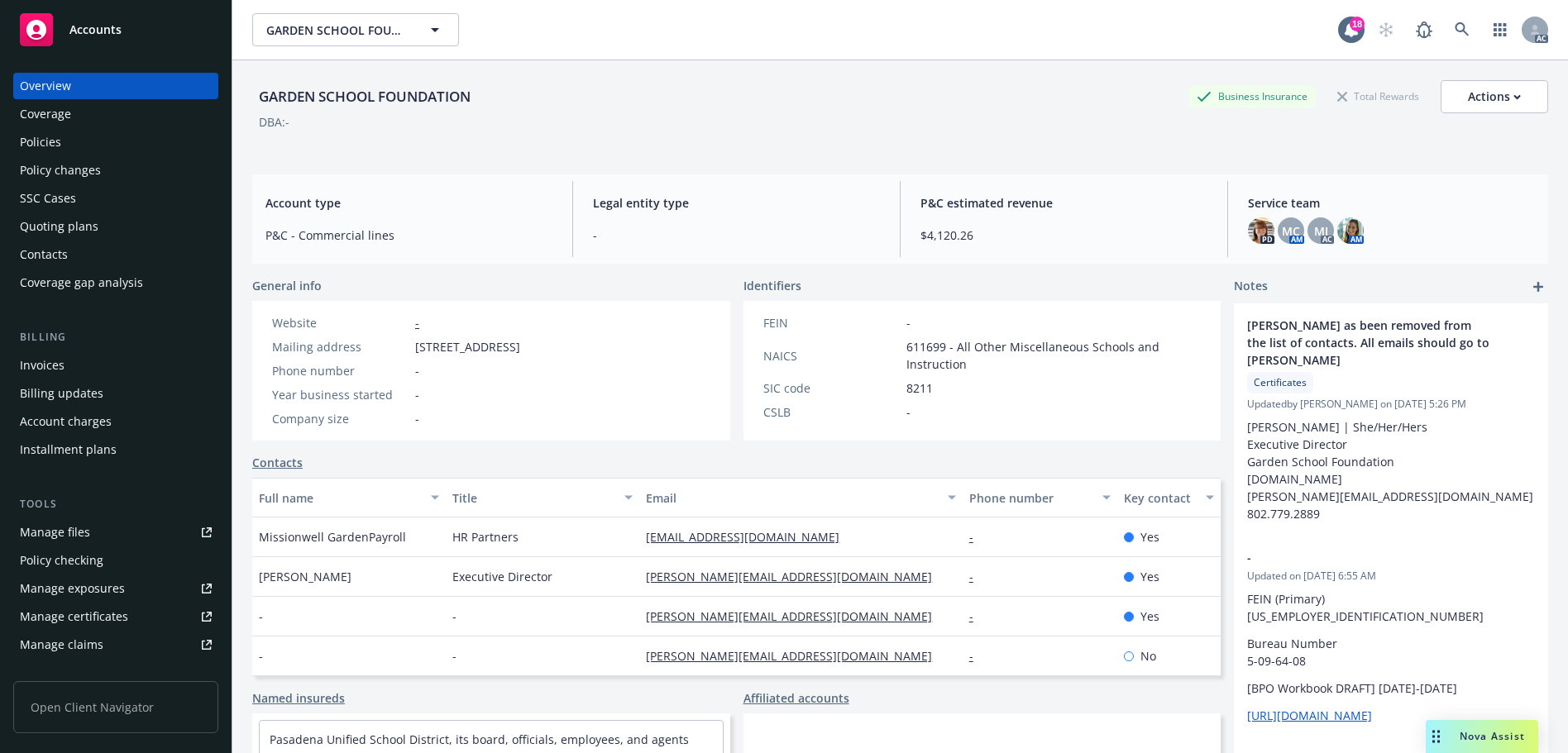
click at [63, 148] on div "Policies" at bounding box center [115, 142] width 192 height 27
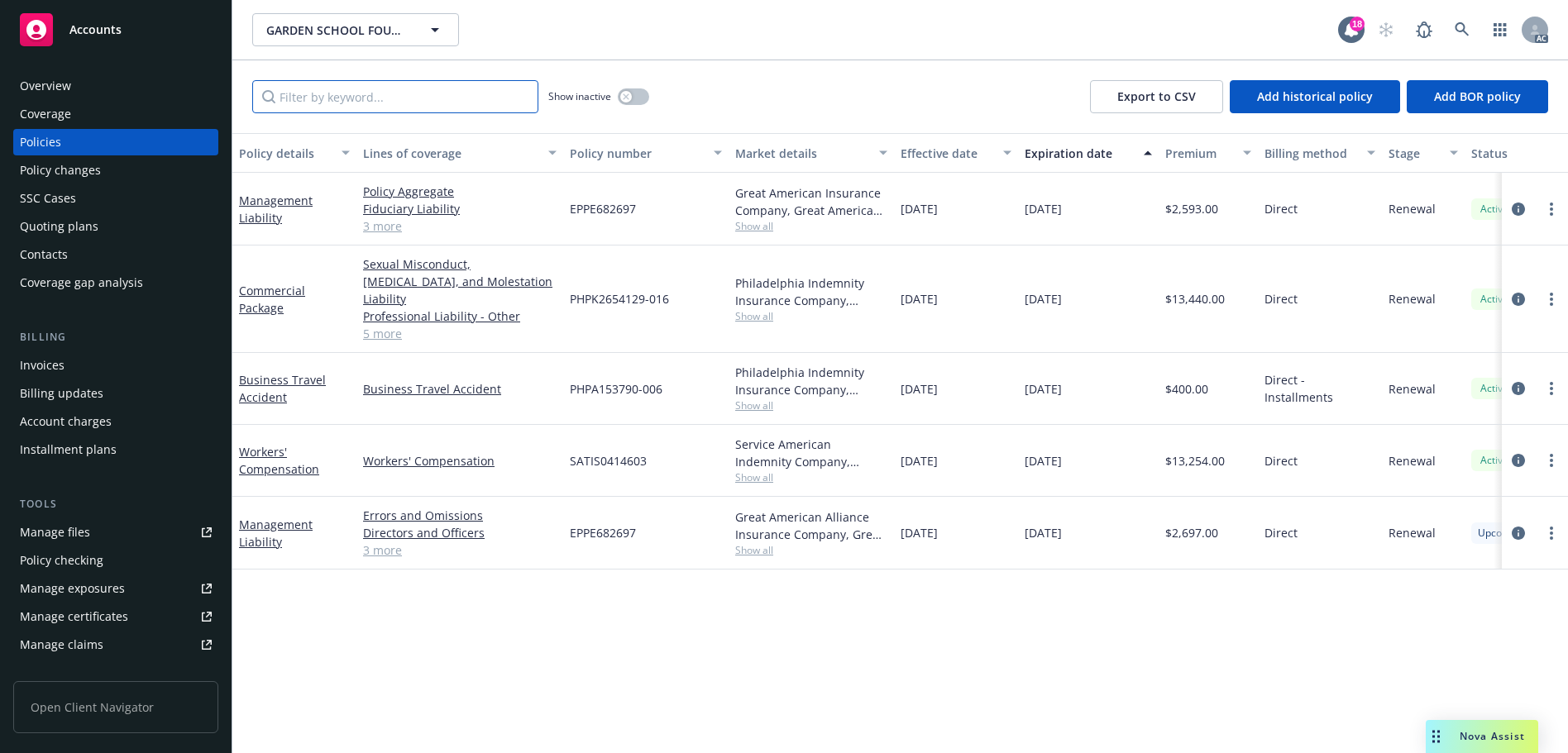
click at [436, 94] on input "Filter by keyword..." at bounding box center [396, 96] width 286 height 33
paste input "SATIS0414604"
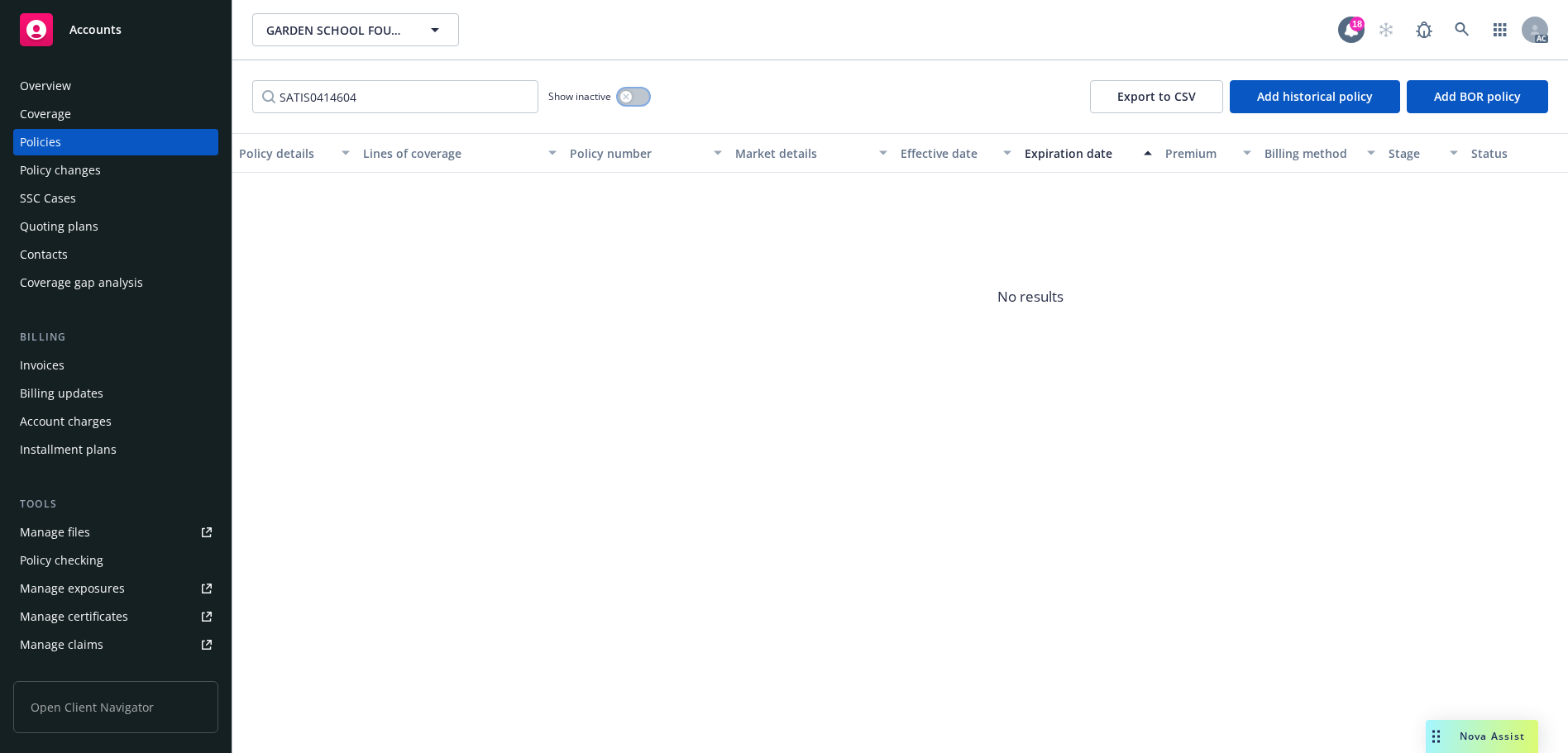
click at [630, 91] on button "button" at bounding box center [633, 96] width 31 height 16
click at [440, 92] on input "SATIS0414604" at bounding box center [396, 96] width 286 height 33
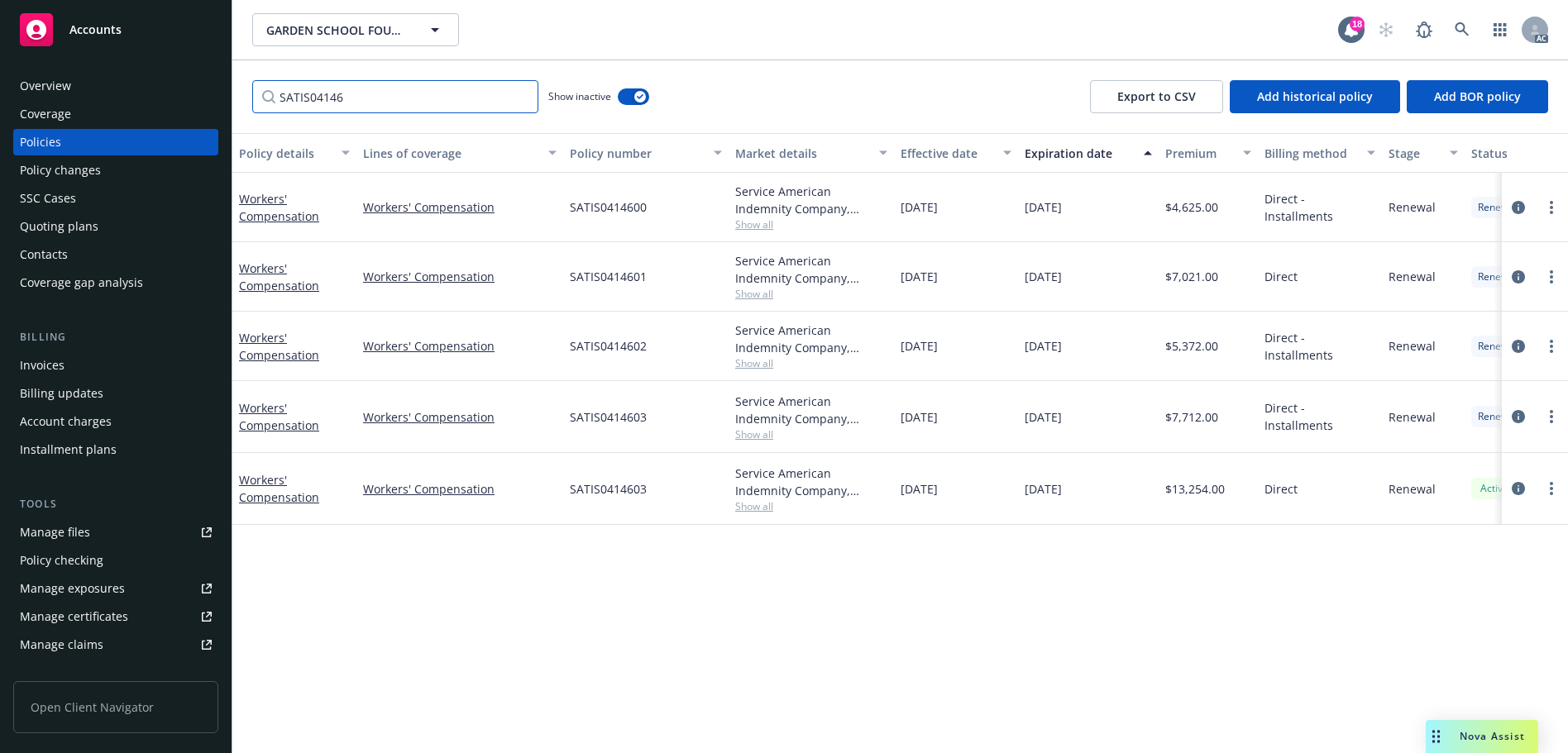
type input "SATIS04146"
click at [1466, 34] on icon at bounding box center [1461, 29] width 14 height 14
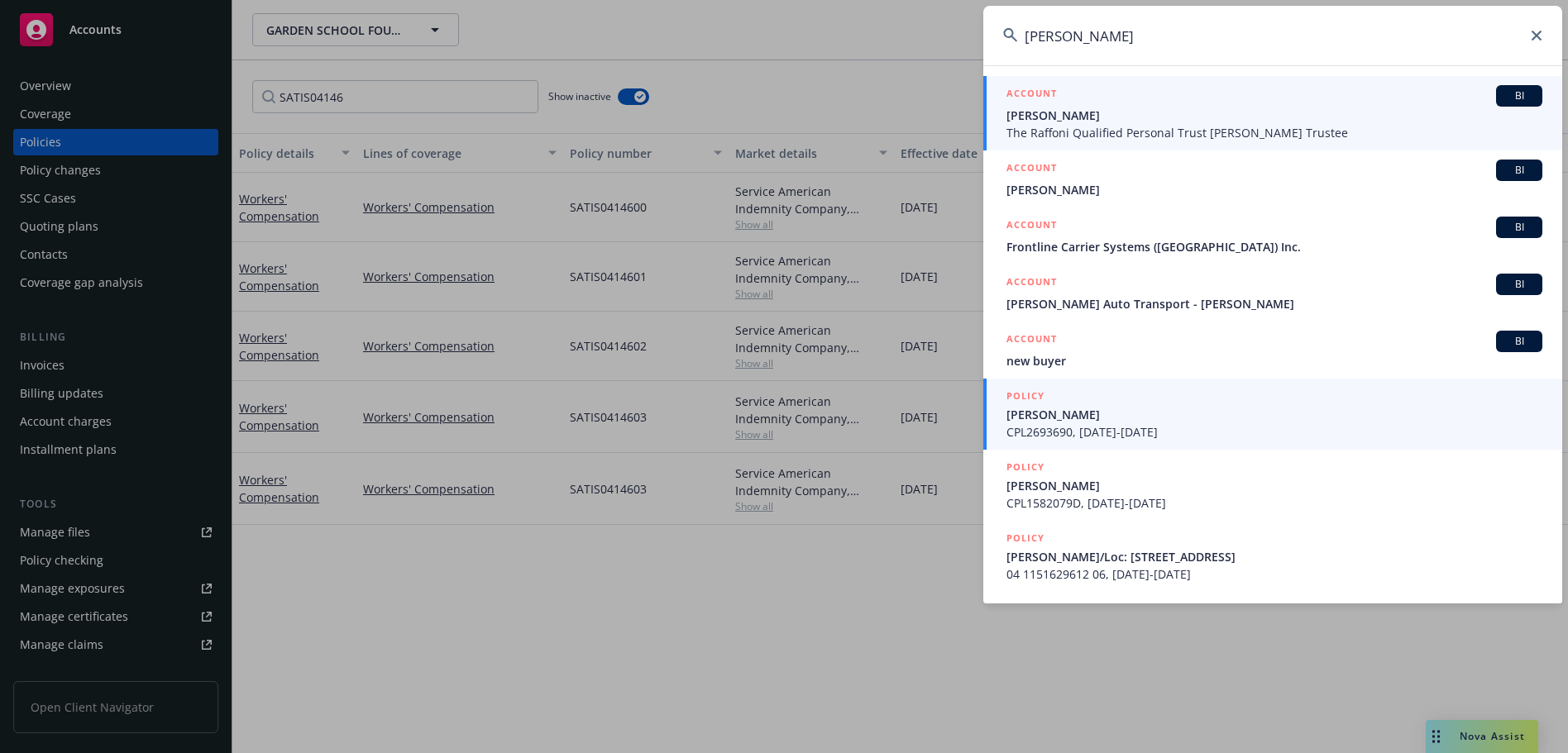
type input "[PERSON_NAME]"
click at [1237, 411] on span "[PERSON_NAME]" at bounding box center [1274, 415] width 536 height 17
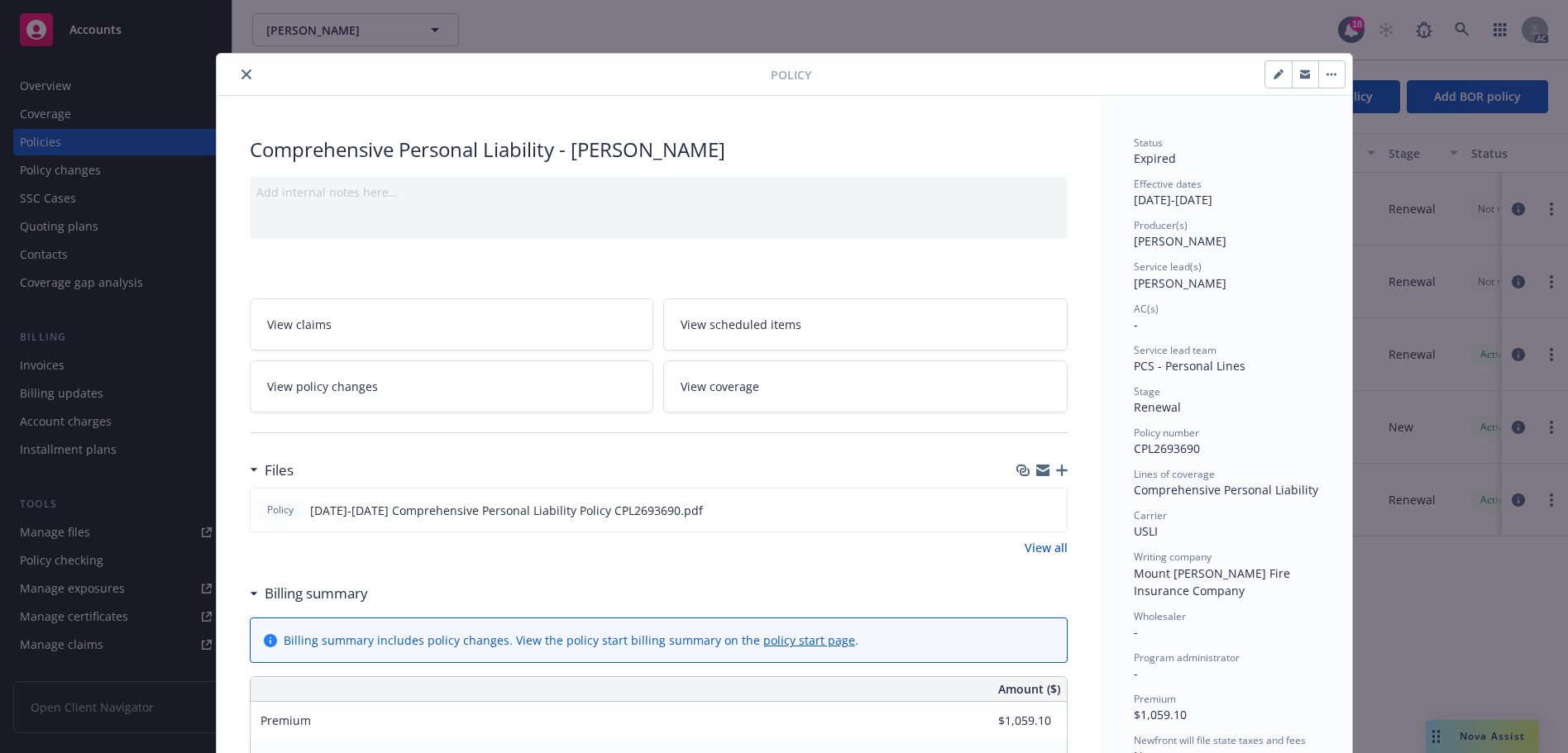
click at [246, 74] on button "close" at bounding box center [246, 74] width 20 height 20
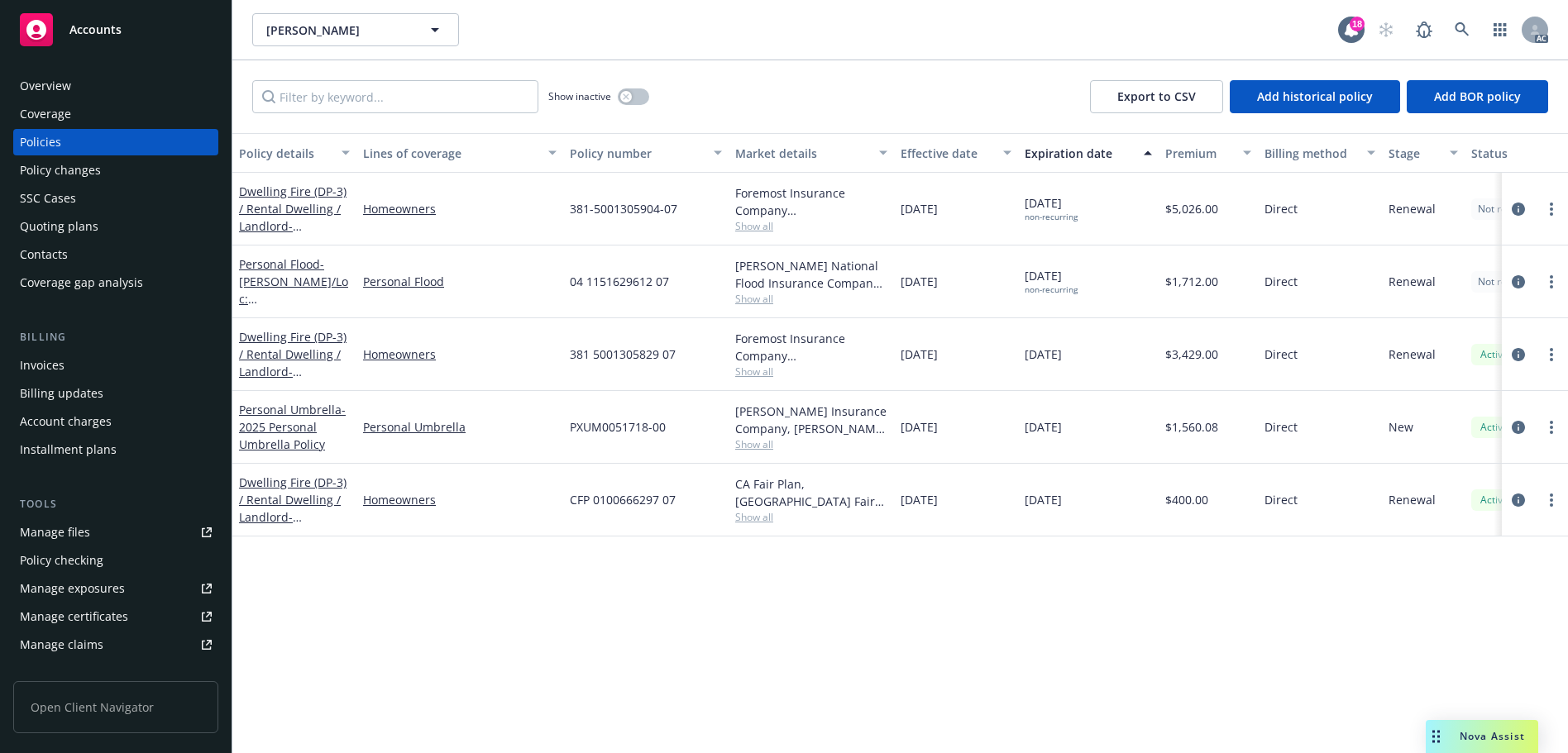
click at [69, 147] on div "Policies" at bounding box center [115, 142] width 192 height 27
drag, startPoint x: 636, startPoint y: 98, endPoint x: 508, endPoint y: 105, distance: 128.2
click at [633, 98] on button "button" at bounding box center [633, 96] width 31 height 16
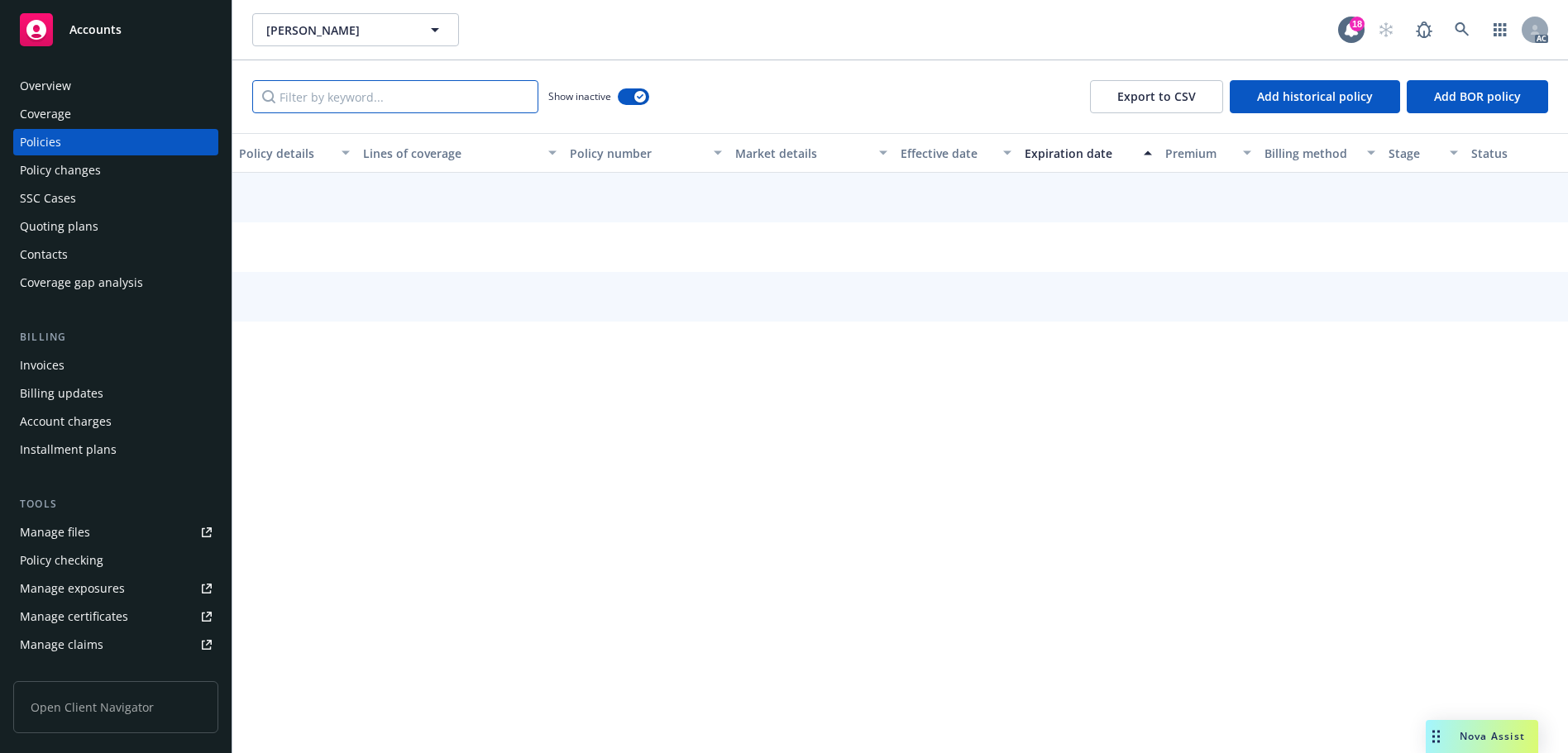
click at [434, 98] on input "Filter by keyword..." at bounding box center [396, 96] width 286 height 33
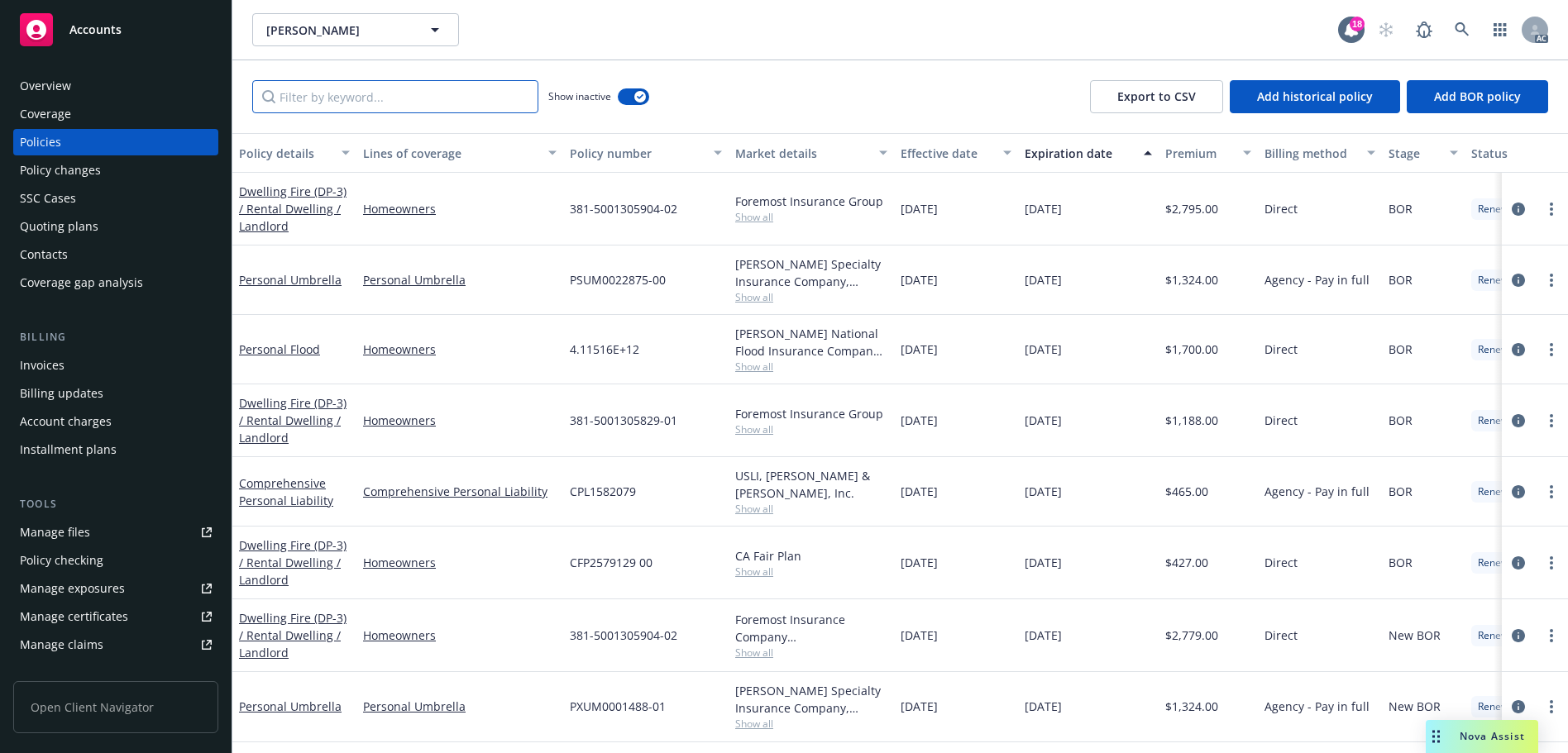
click at [464, 95] on input "Filter by keyword..." at bounding box center [396, 96] width 286 height 33
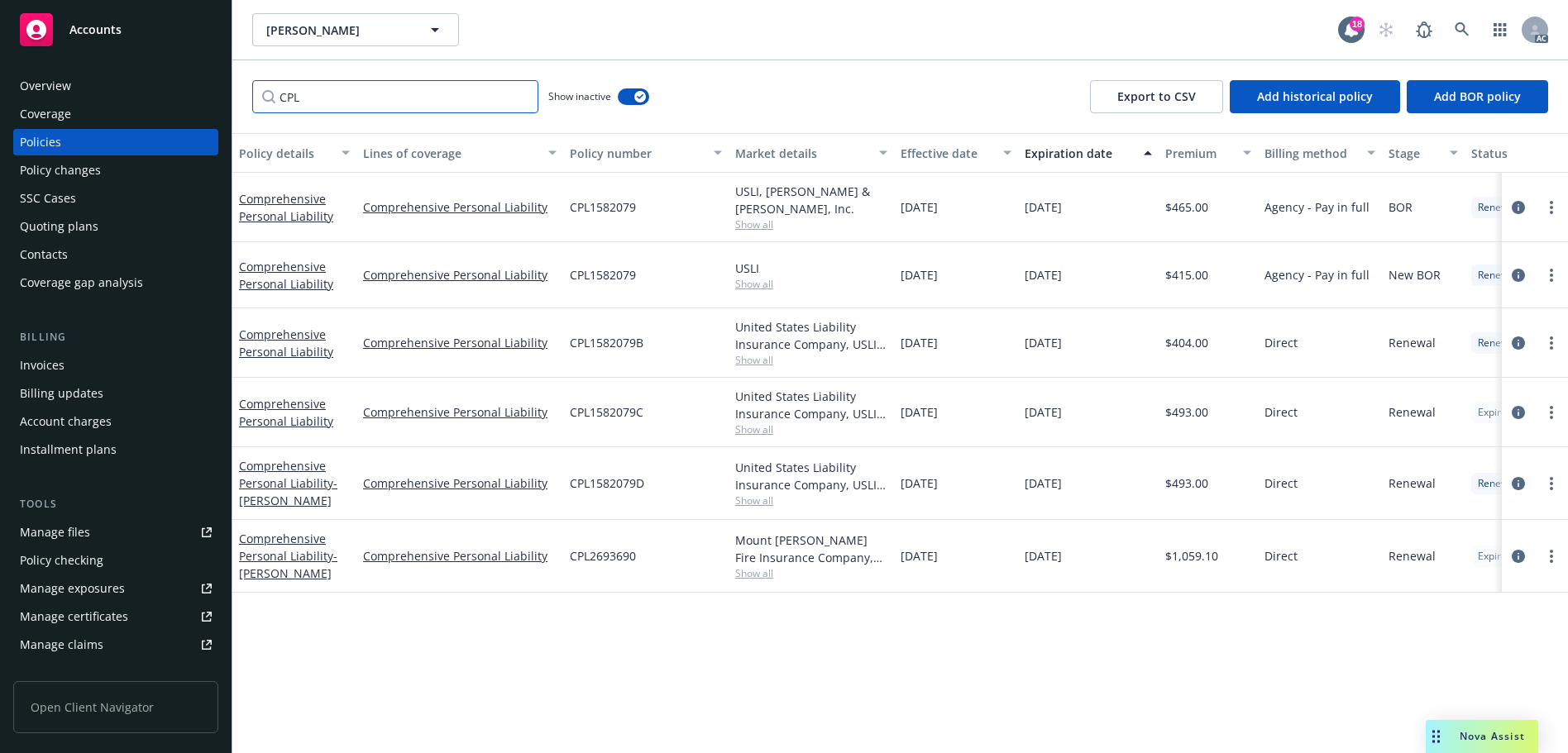
drag, startPoint x: 289, startPoint y: 96, endPoint x: 257, endPoint y: 96, distance: 32.0
click at [257, 96] on input "CPL" at bounding box center [396, 96] width 286 height 33
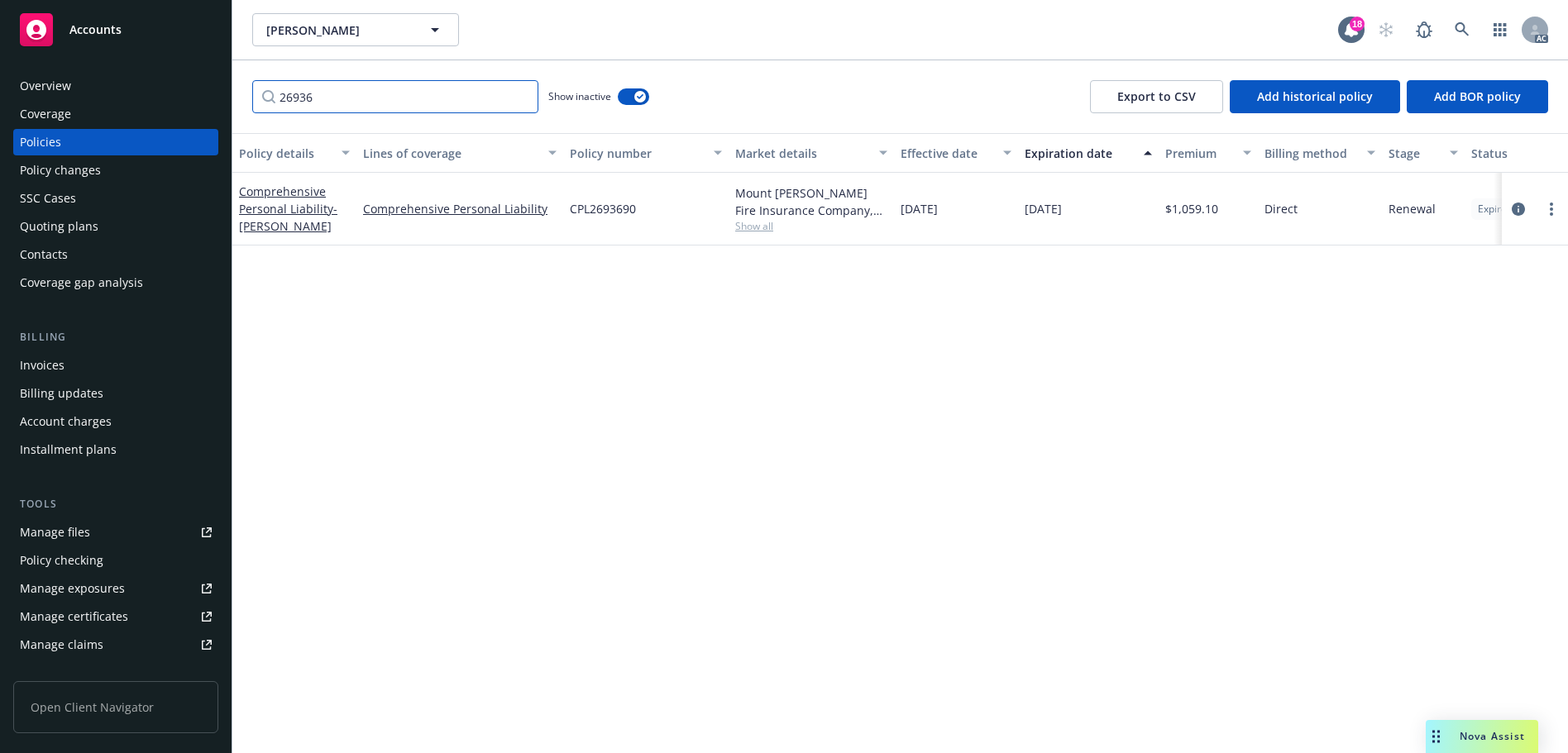
type input "26936"
click at [1456, 28] on icon at bounding box center [1461, 29] width 14 height 14
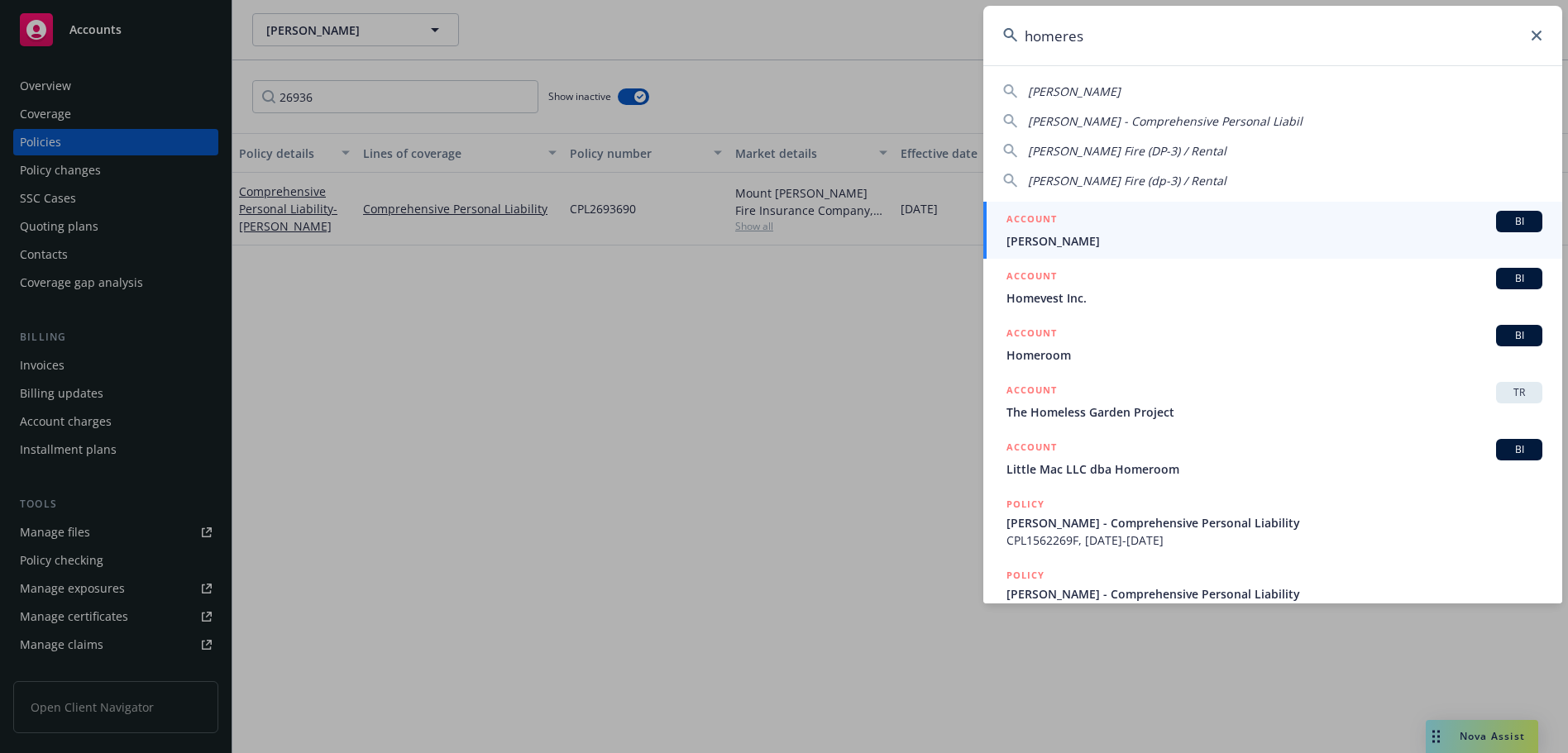
type input "homeres"
click at [1292, 214] on div "ACCOUNT BI" at bounding box center [1274, 221] width 536 height 22
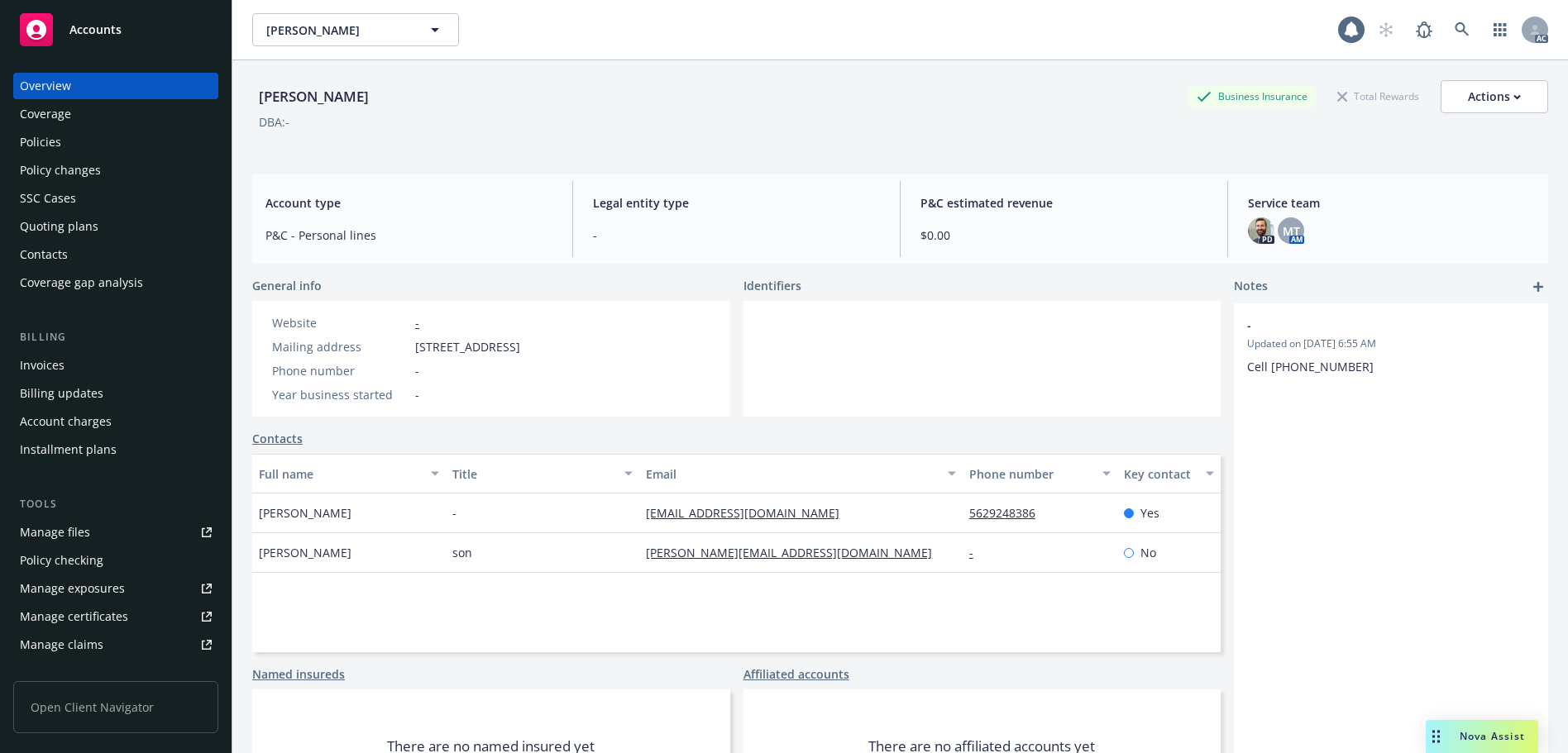
click at [114, 142] on div "Policies" at bounding box center [115, 142] width 192 height 27
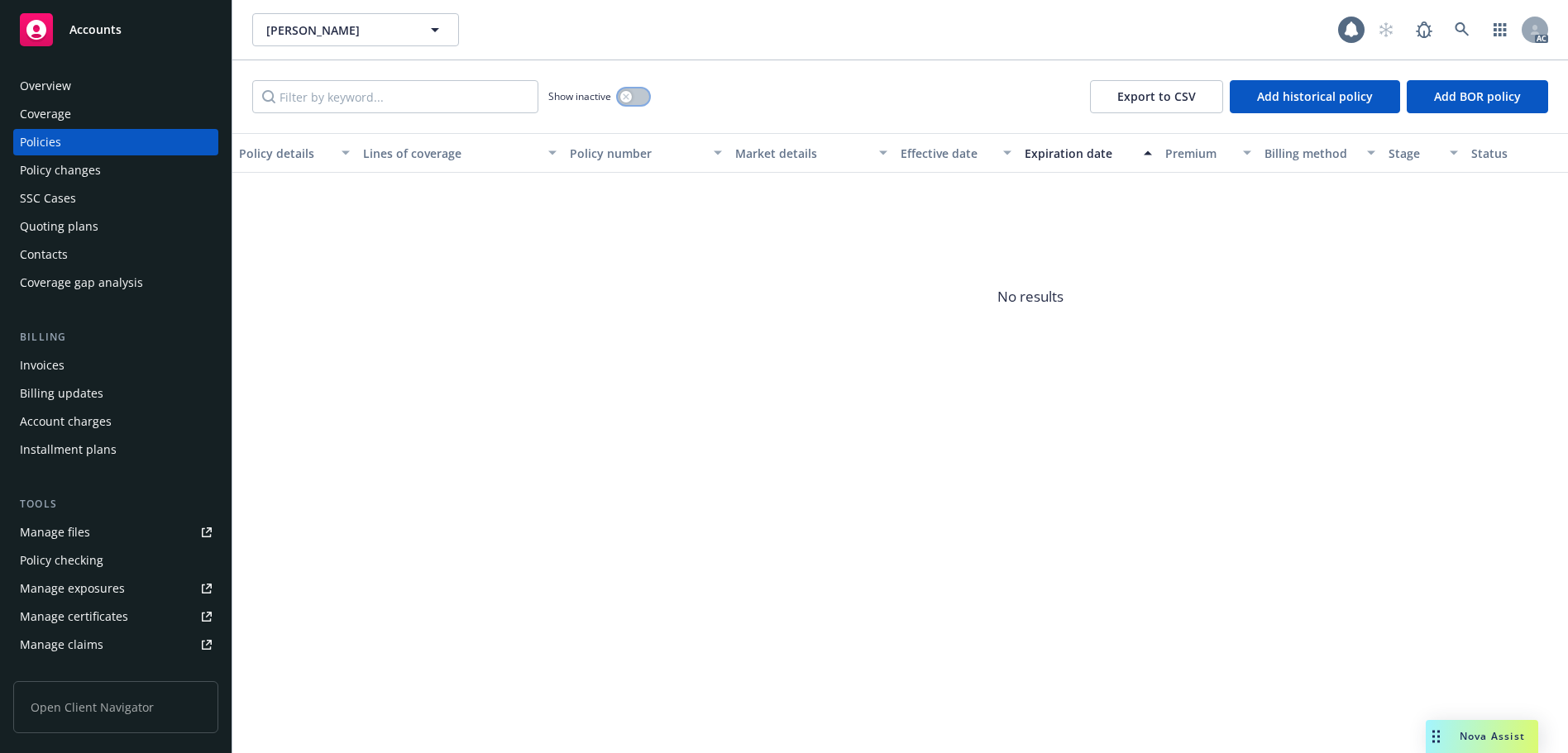
click at [627, 94] on icon "button" at bounding box center [625, 96] width 7 height 7
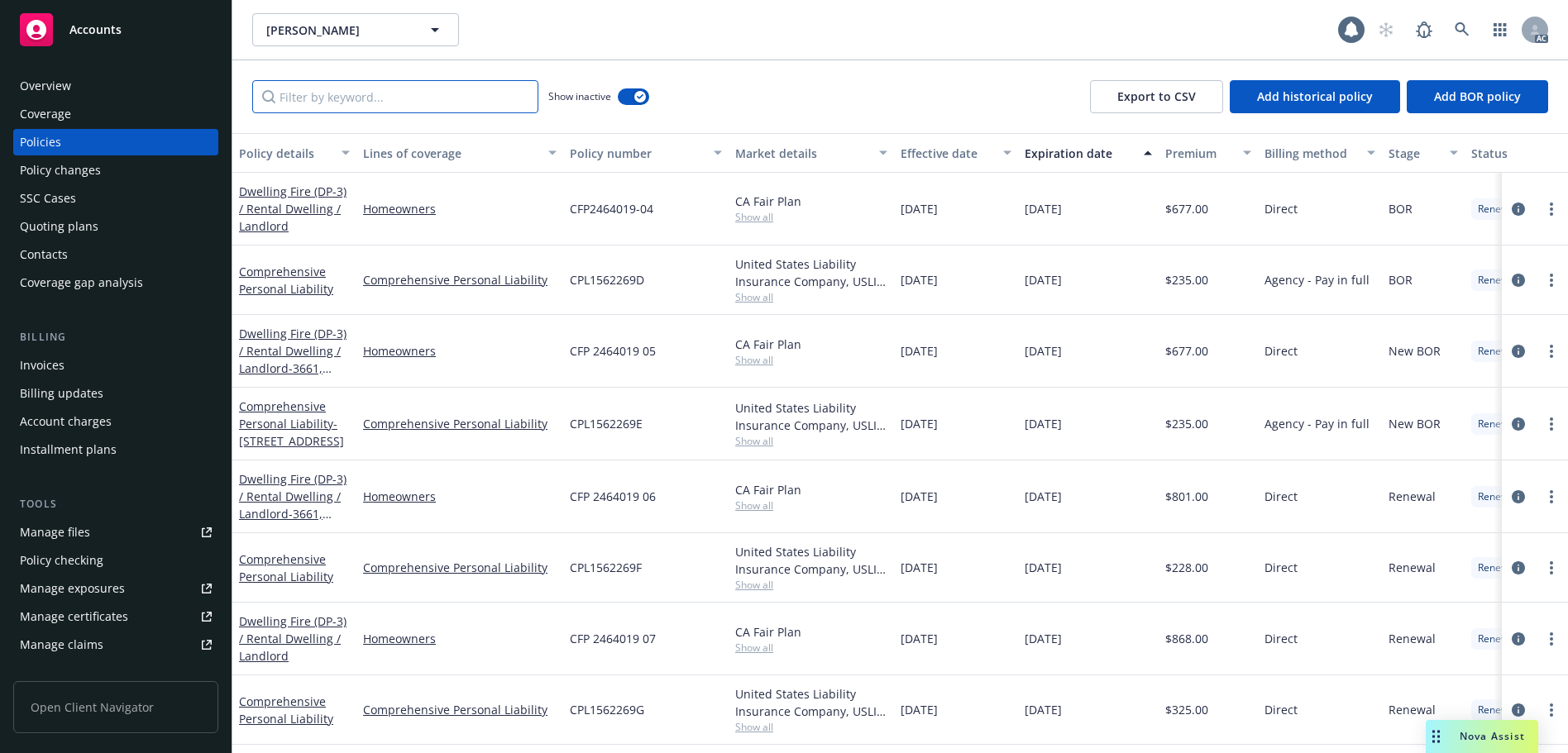
click at [481, 103] on input "Filter by keyword..." at bounding box center [396, 96] width 286 height 33
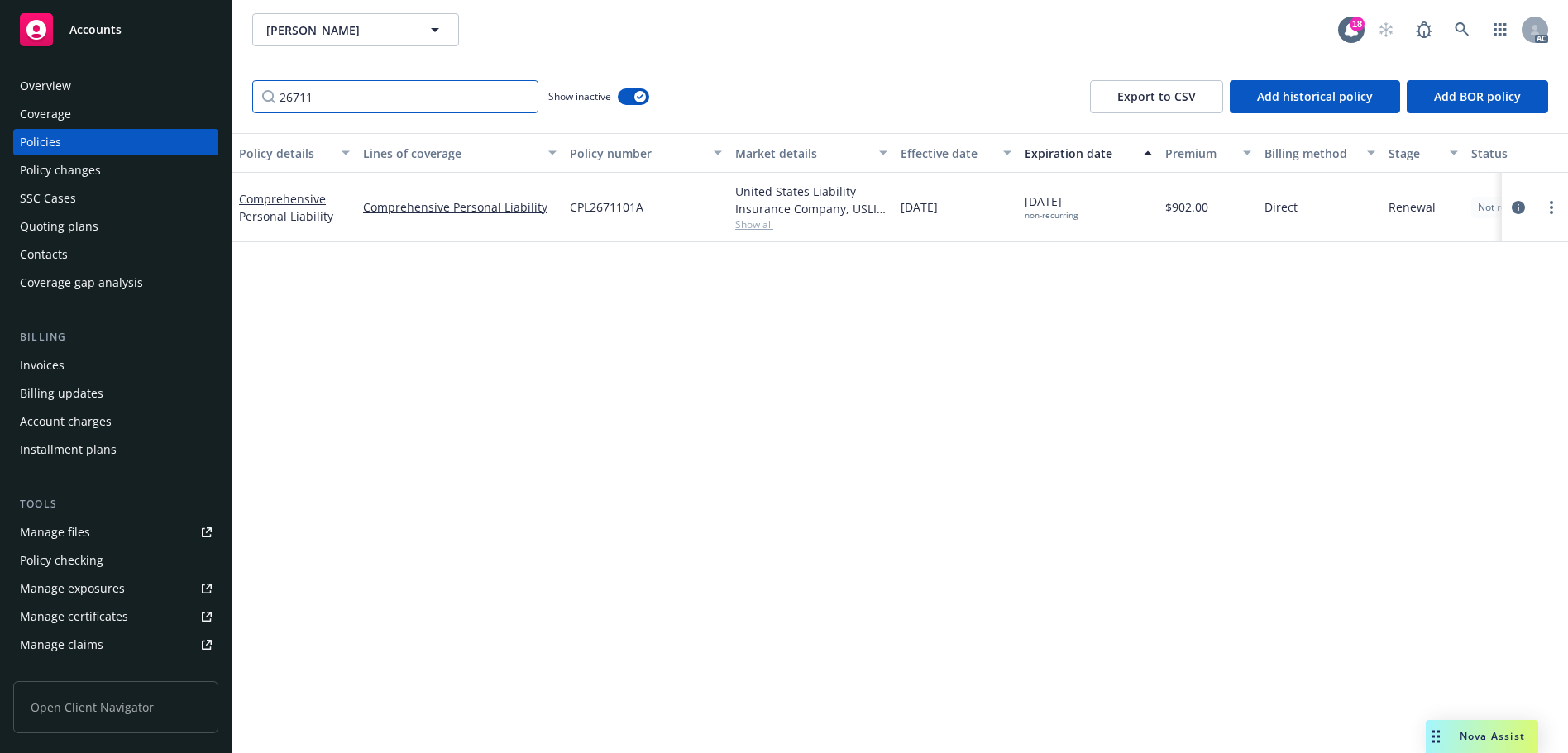
type input "26711"
click at [1464, 24] on icon at bounding box center [1462, 30] width 15 height 15
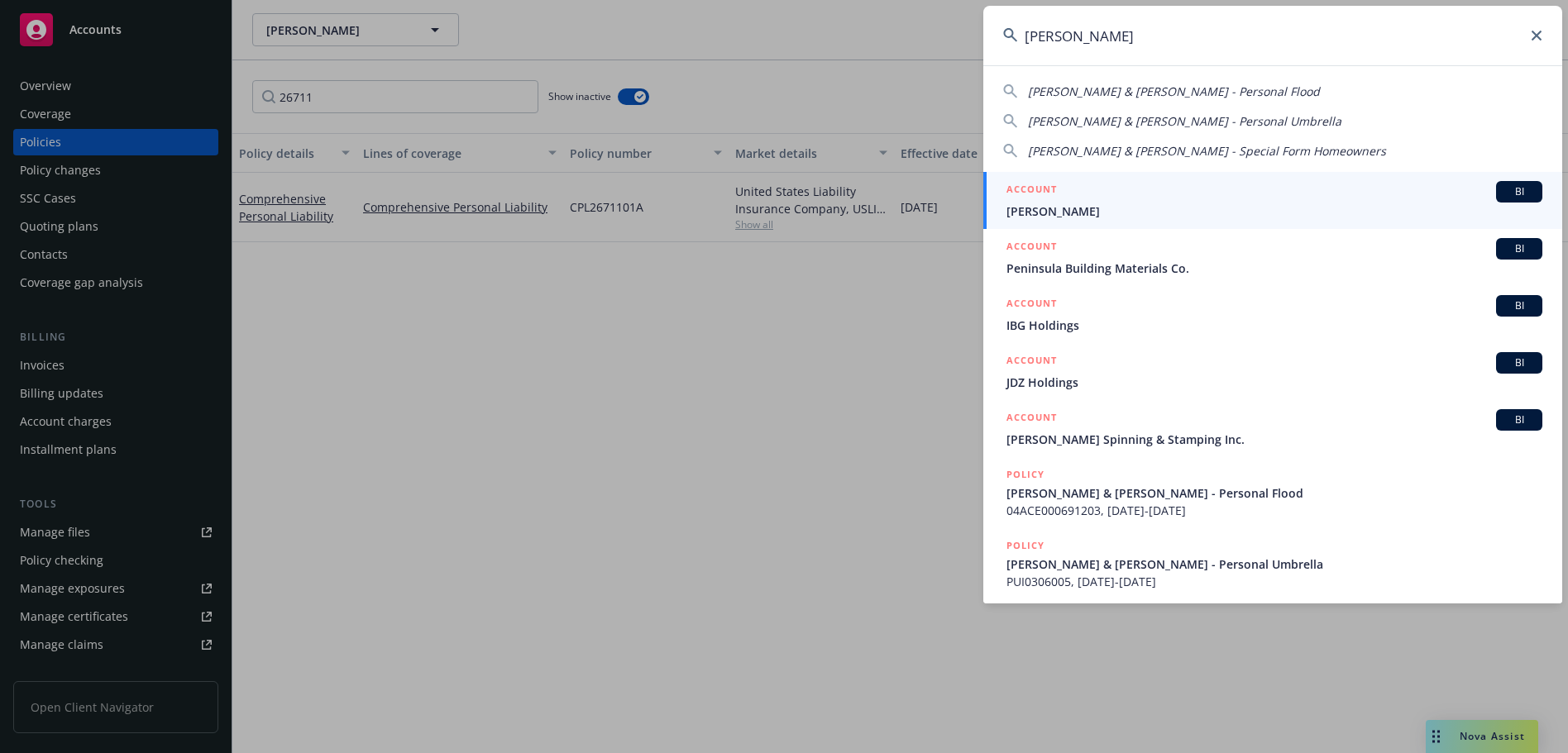
type input "[PERSON_NAME]"
click at [1236, 194] on div "ACCOUNT BI" at bounding box center [1274, 192] width 536 height 22
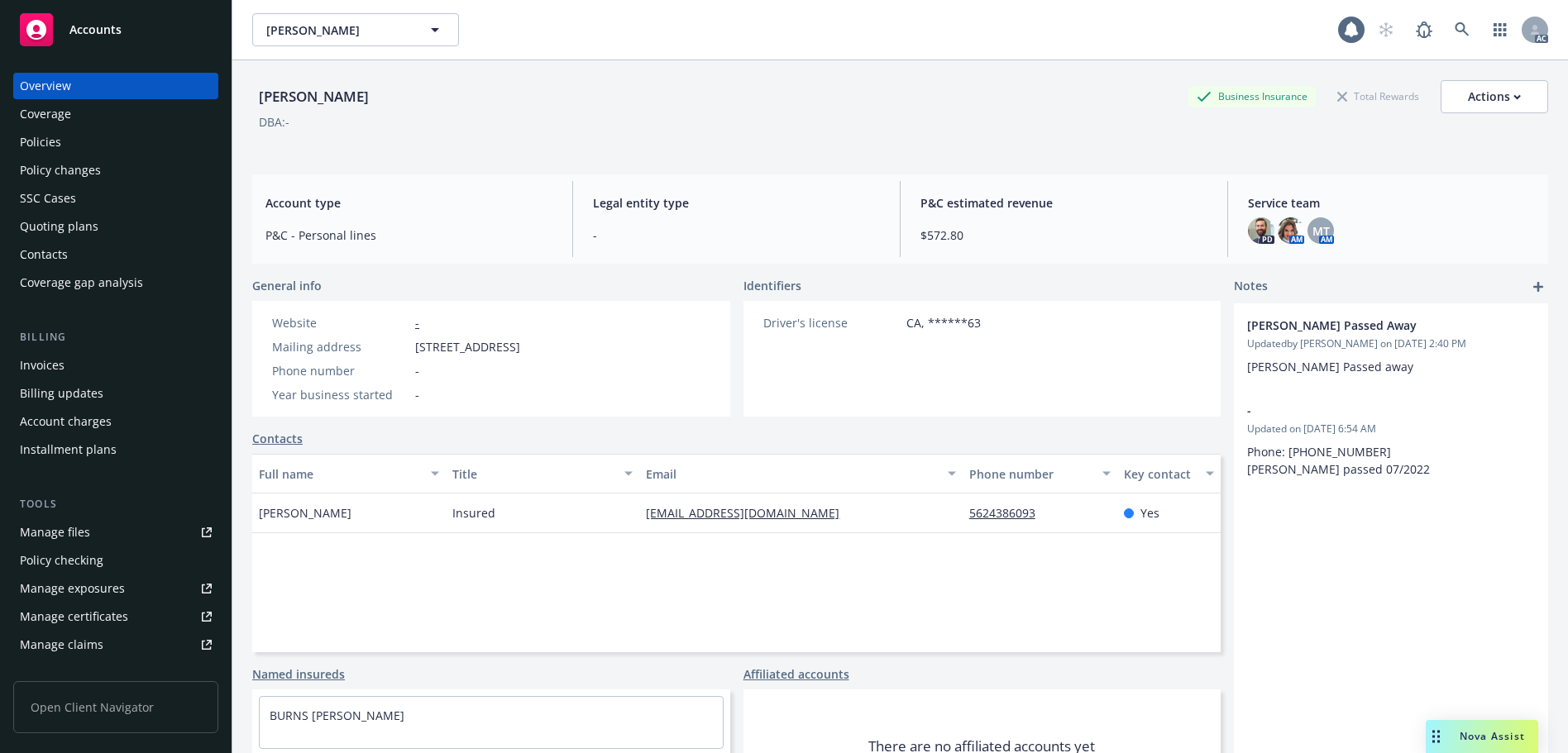
click at [124, 143] on div "Policies" at bounding box center [115, 142] width 192 height 27
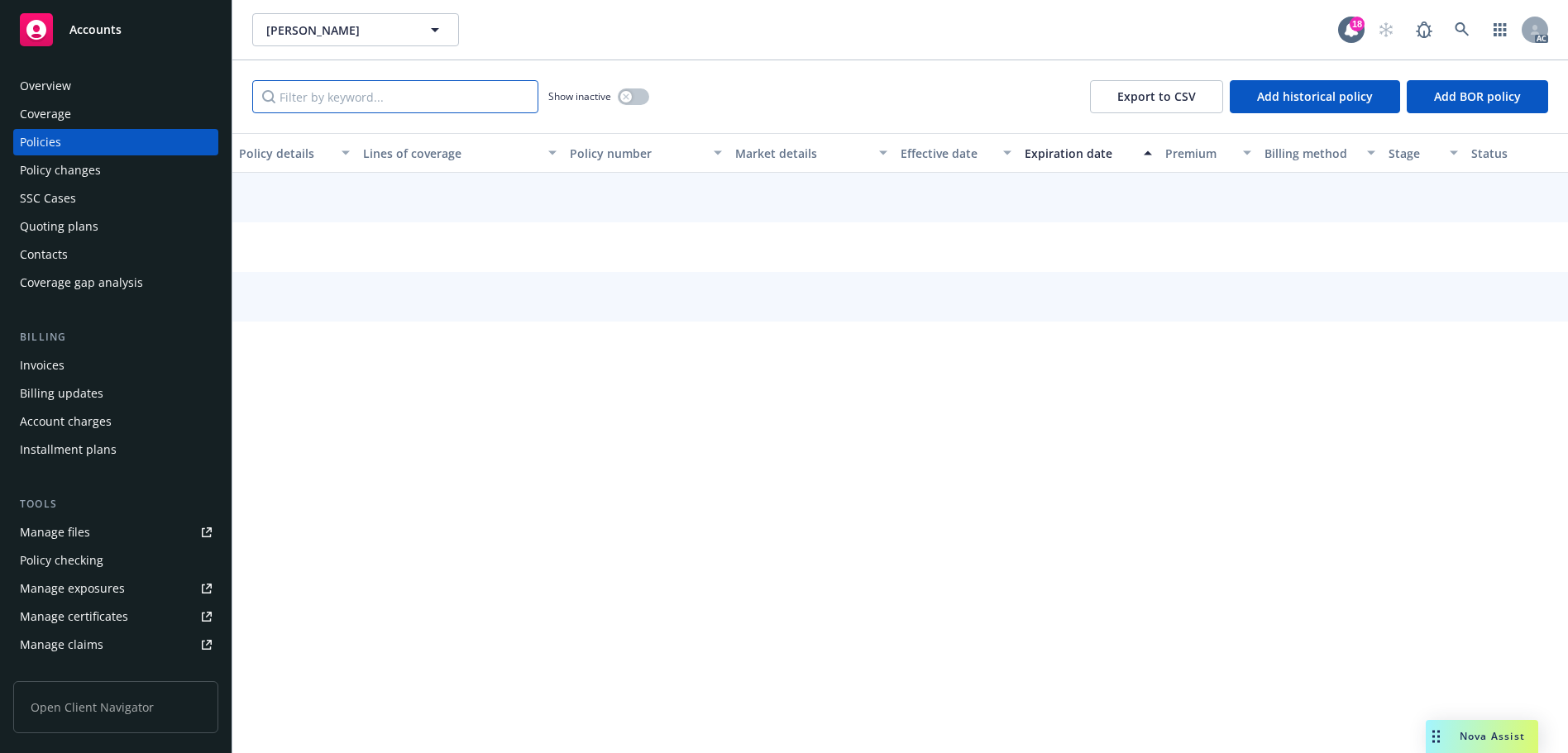
click at [319, 101] on input "Filter by keyword..." at bounding box center [396, 96] width 286 height 33
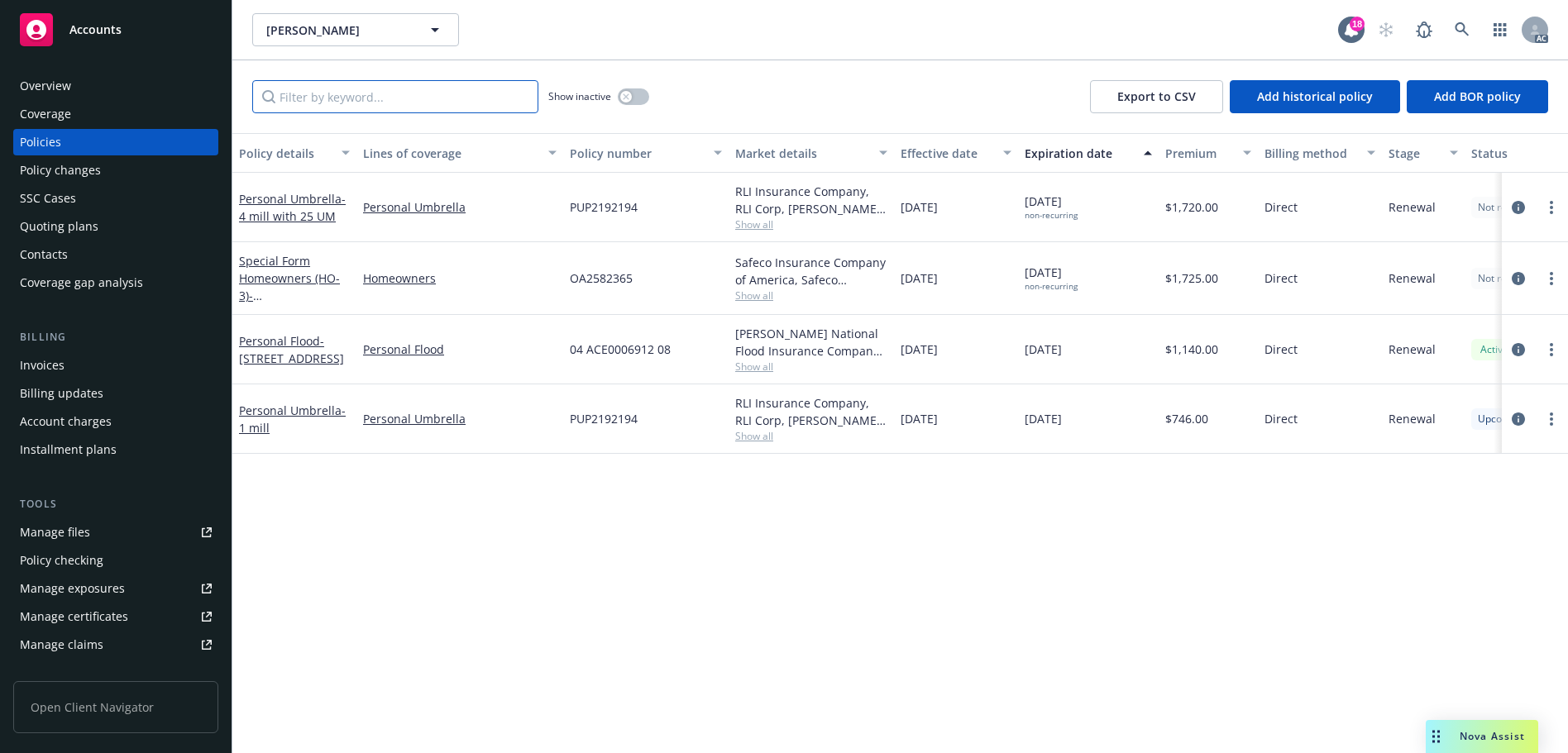
paste input "PUP2192194-2"
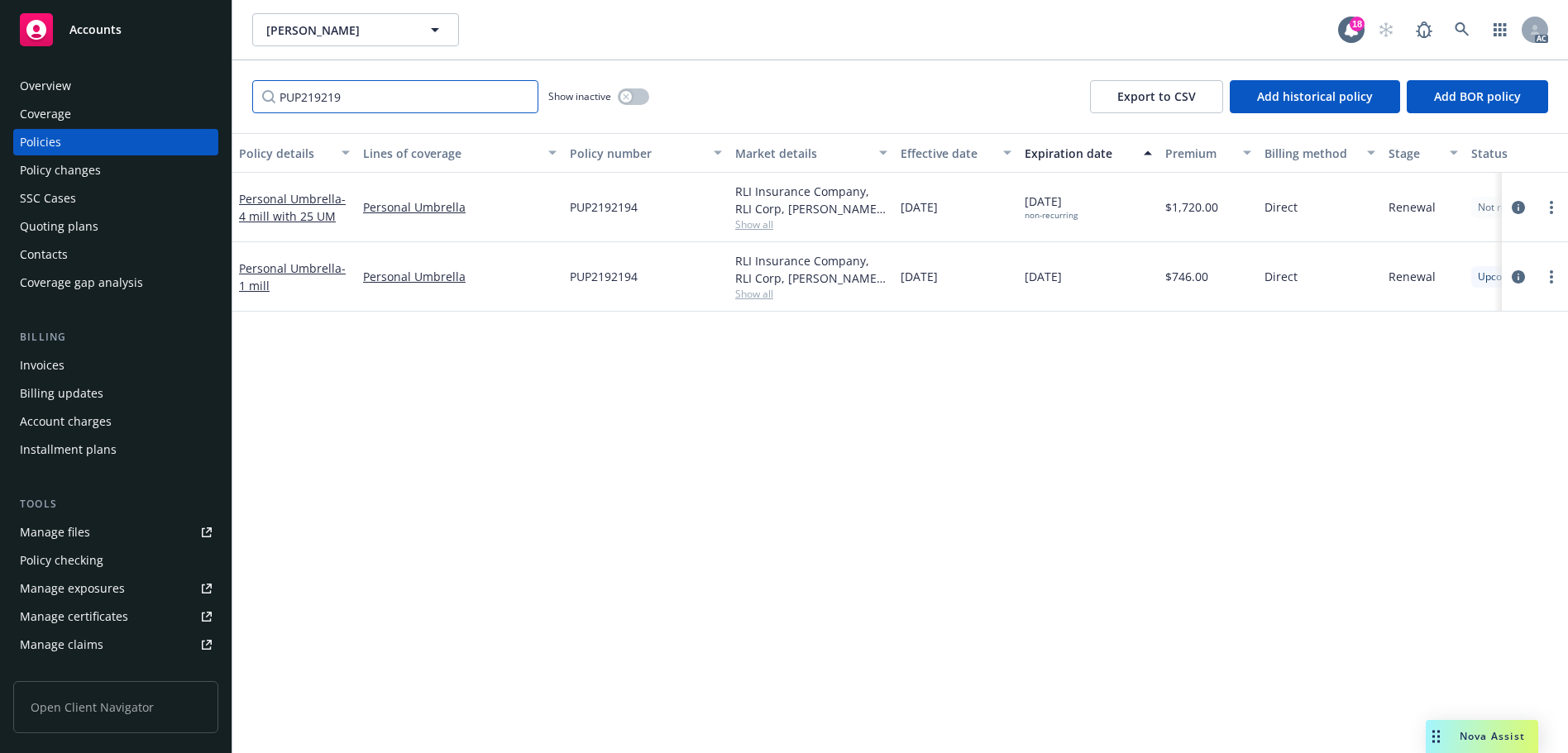
type input "PUP219219"
click at [757, 298] on span "Show all" at bounding box center [811, 294] width 153 height 14
click at [1456, 27] on icon at bounding box center [1461, 29] width 14 height 14
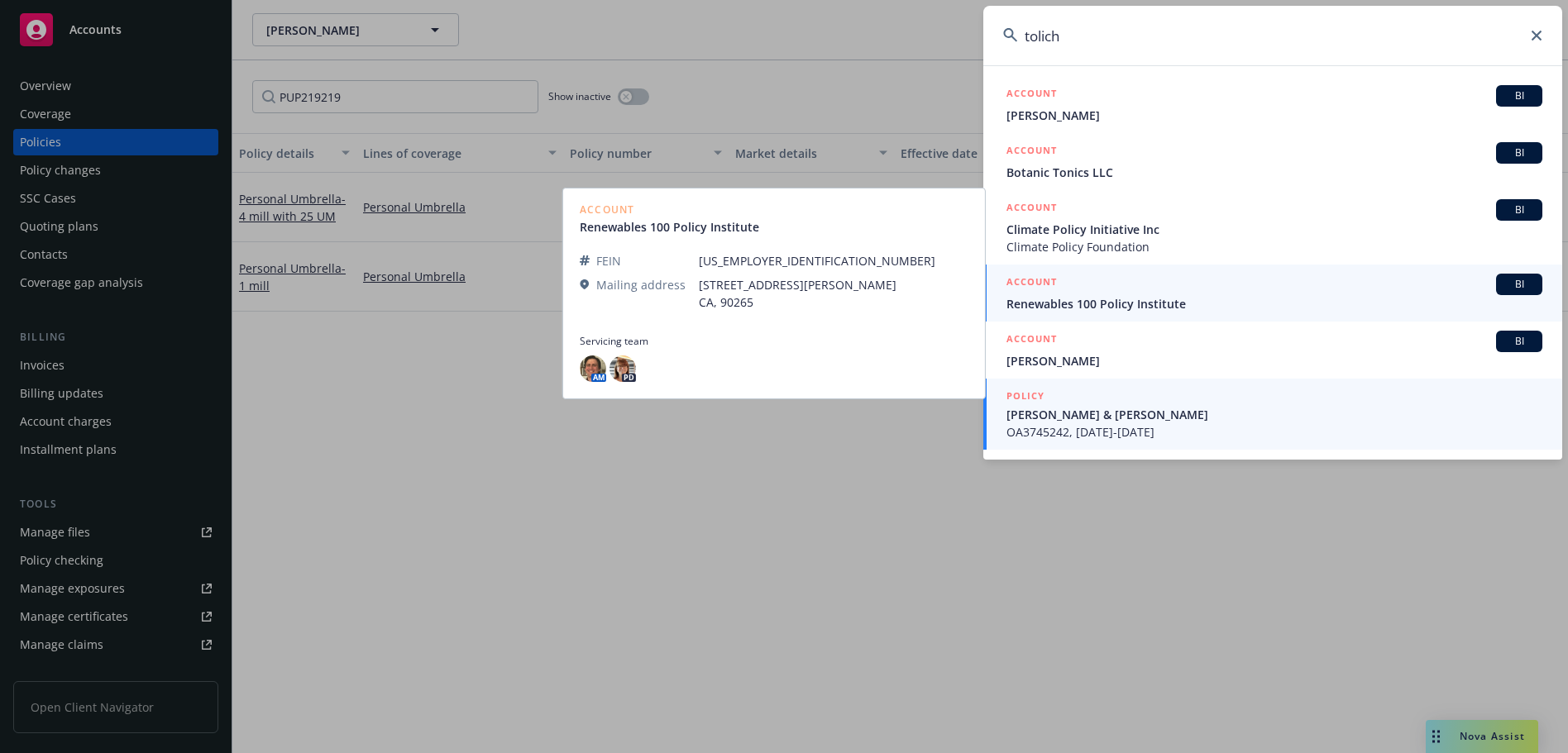
type input "tolich"
click at [1193, 400] on div "POLICY" at bounding box center [1274, 397] width 536 height 18
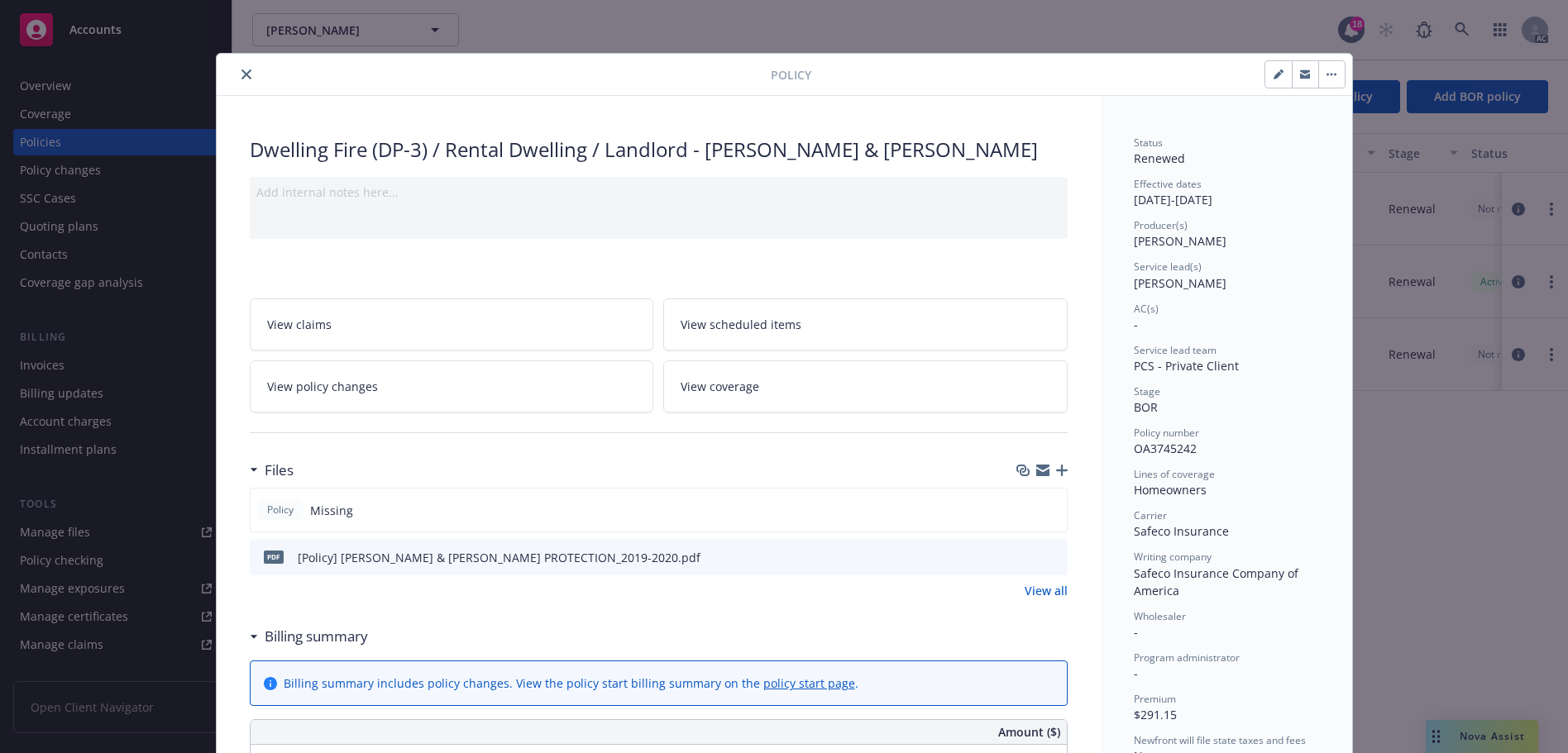
click at [241, 70] on icon "close" at bounding box center [246, 74] width 10 height 10
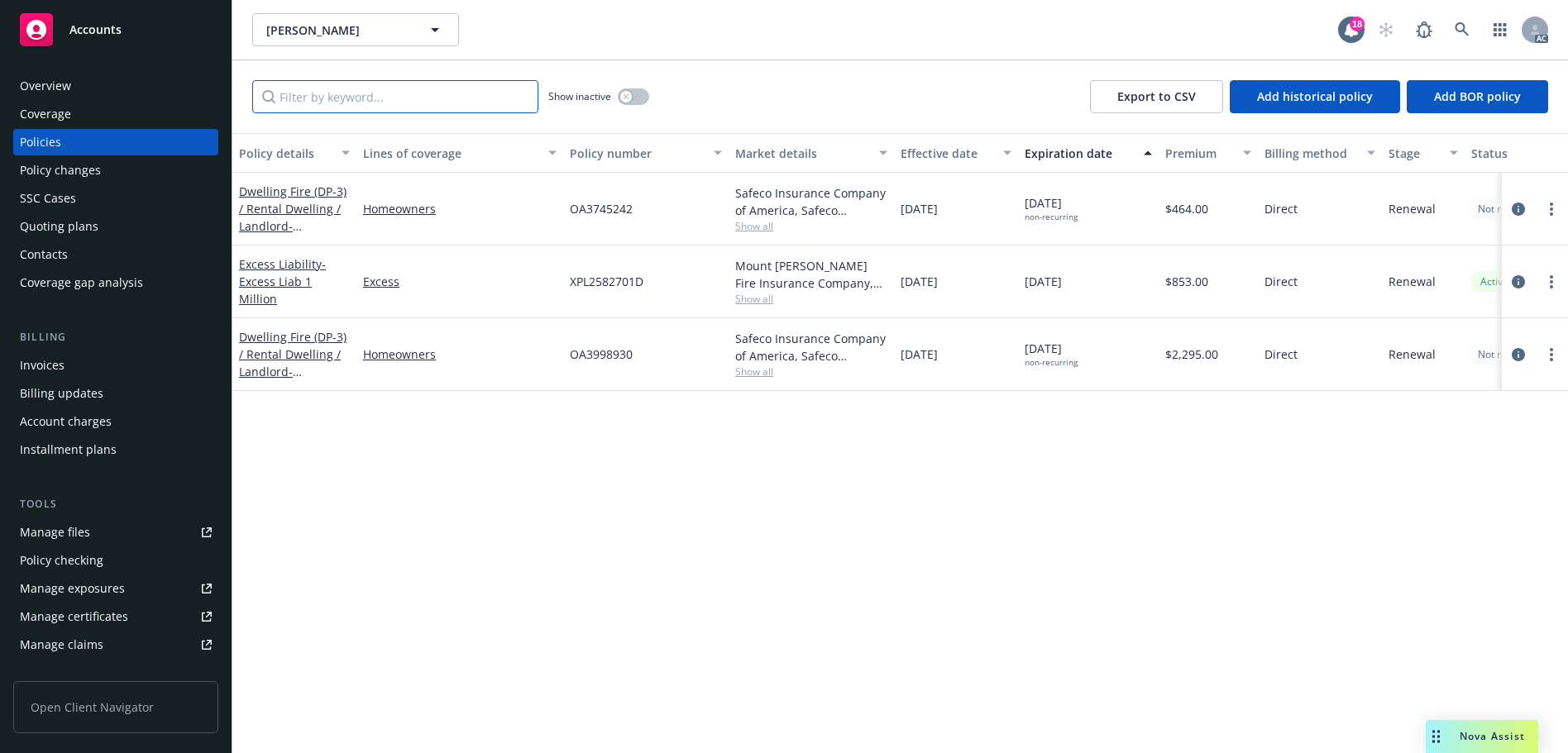
click at [420, 106] on input "Filter by keyword..." at bounding box center [396, 96] width 286 height 33
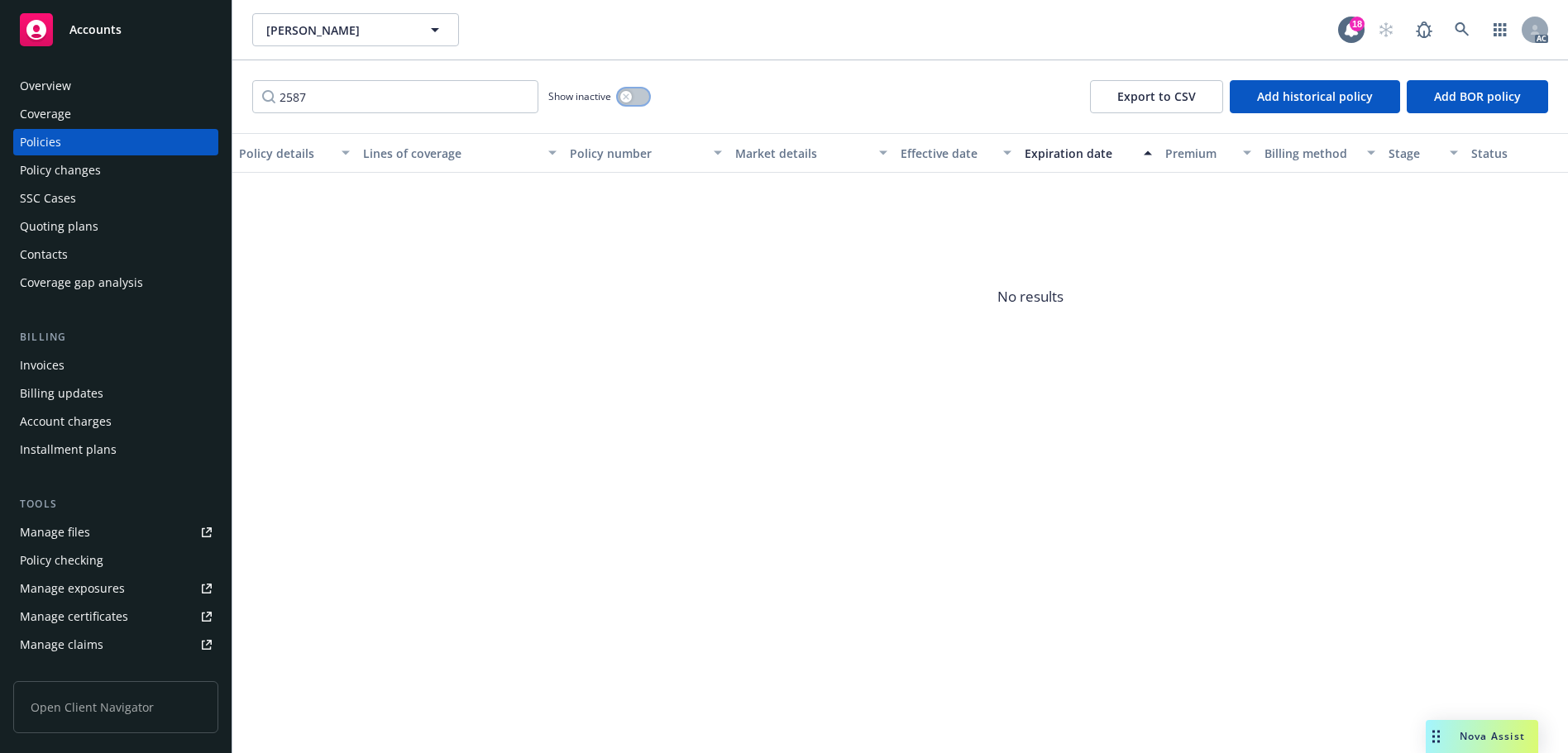
click at [646, 97] on button "button" at bounding box center [633, 96] width 31 height 16
click at [458, 101] on input "2587" at bounding box center [396, 96] width 286 height 33
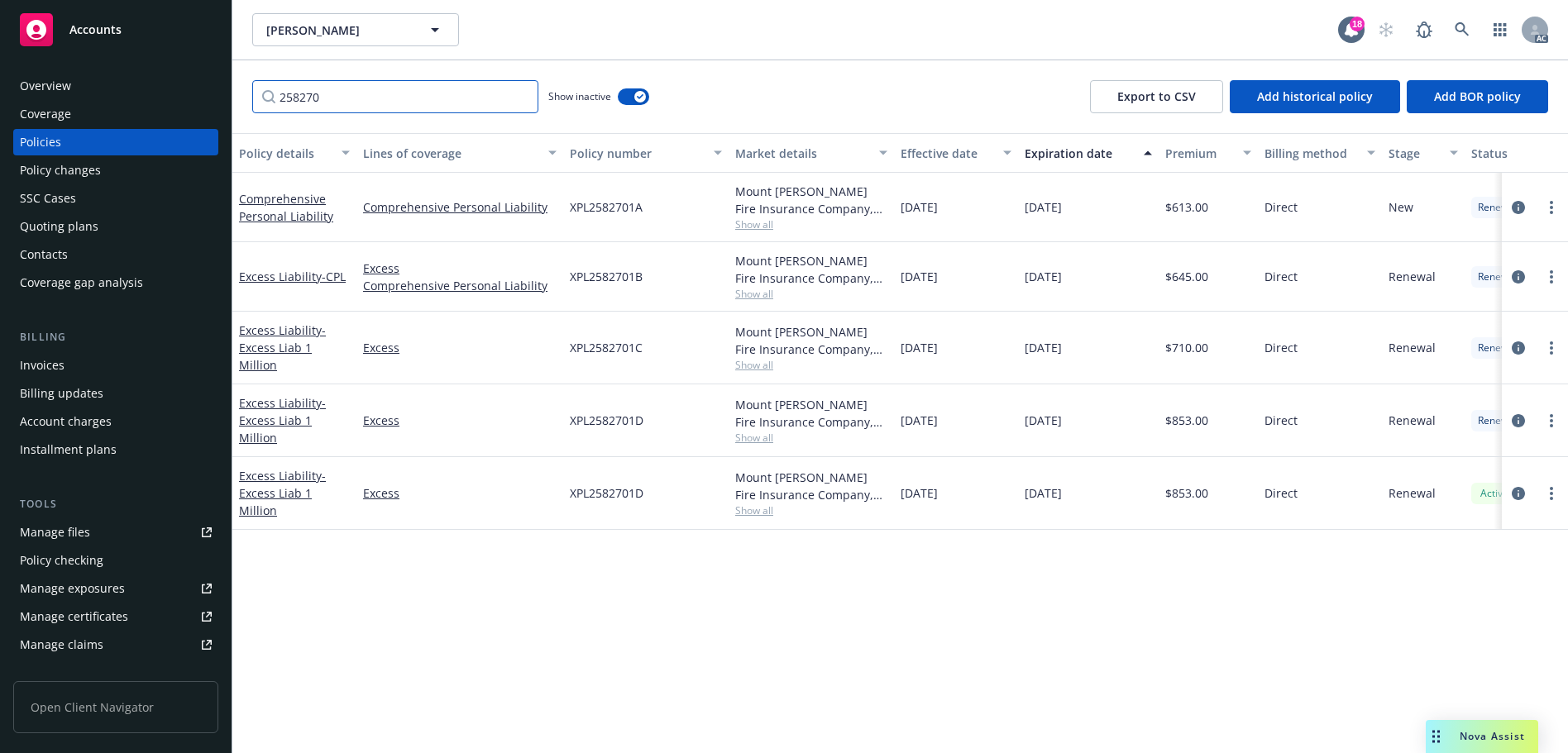
type input "258270"
click at [753, 503] on span "Show all" at bounding box center [811, 510] width 153 height 14
click at [993, 569] on div "Policy details Lines of coverage Policy number Market details Effective date Ex…" at bounding box center [900, 443] width 1335 height 621
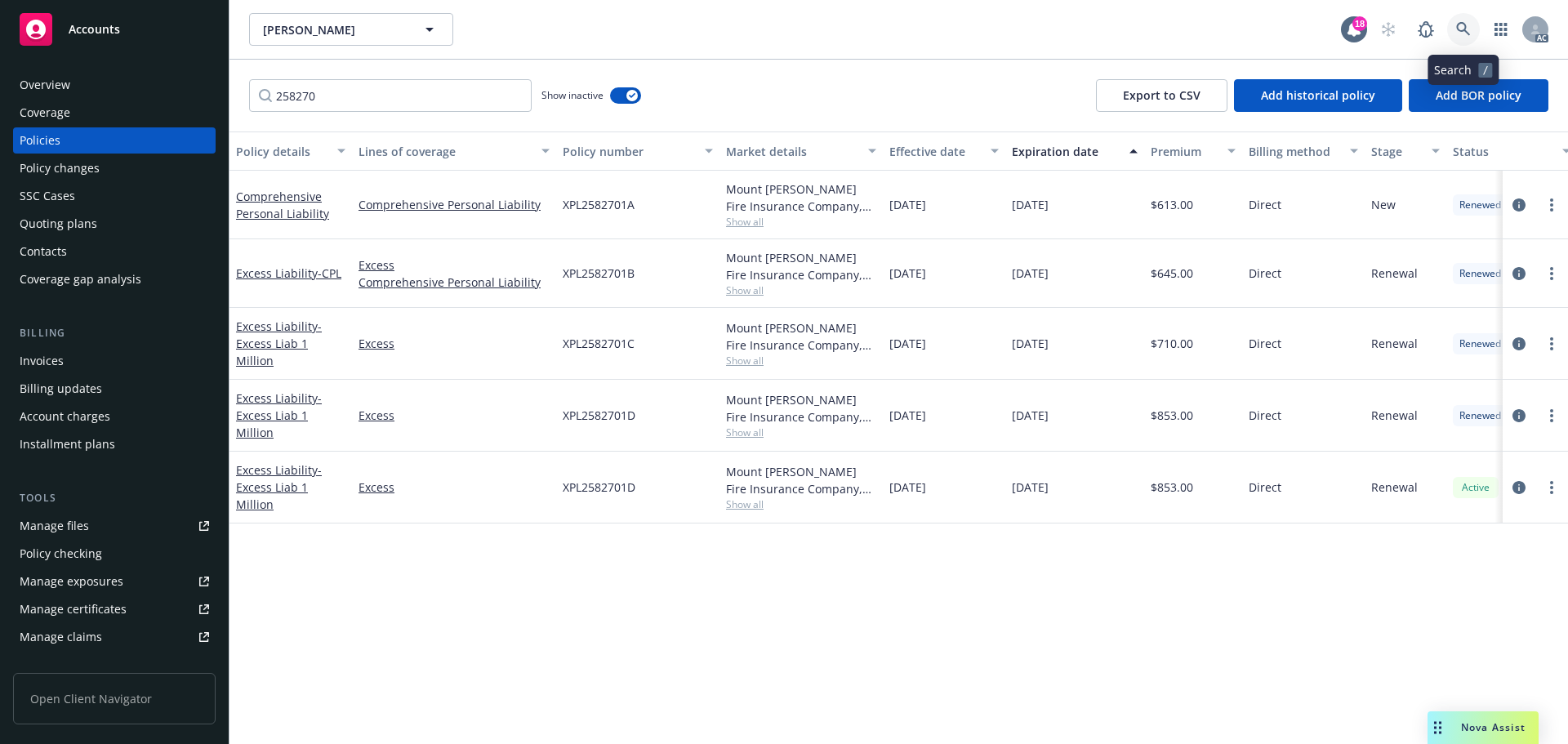
click at [1464, 27] on icon at bounding box center [1464, 29] width 15 height 15
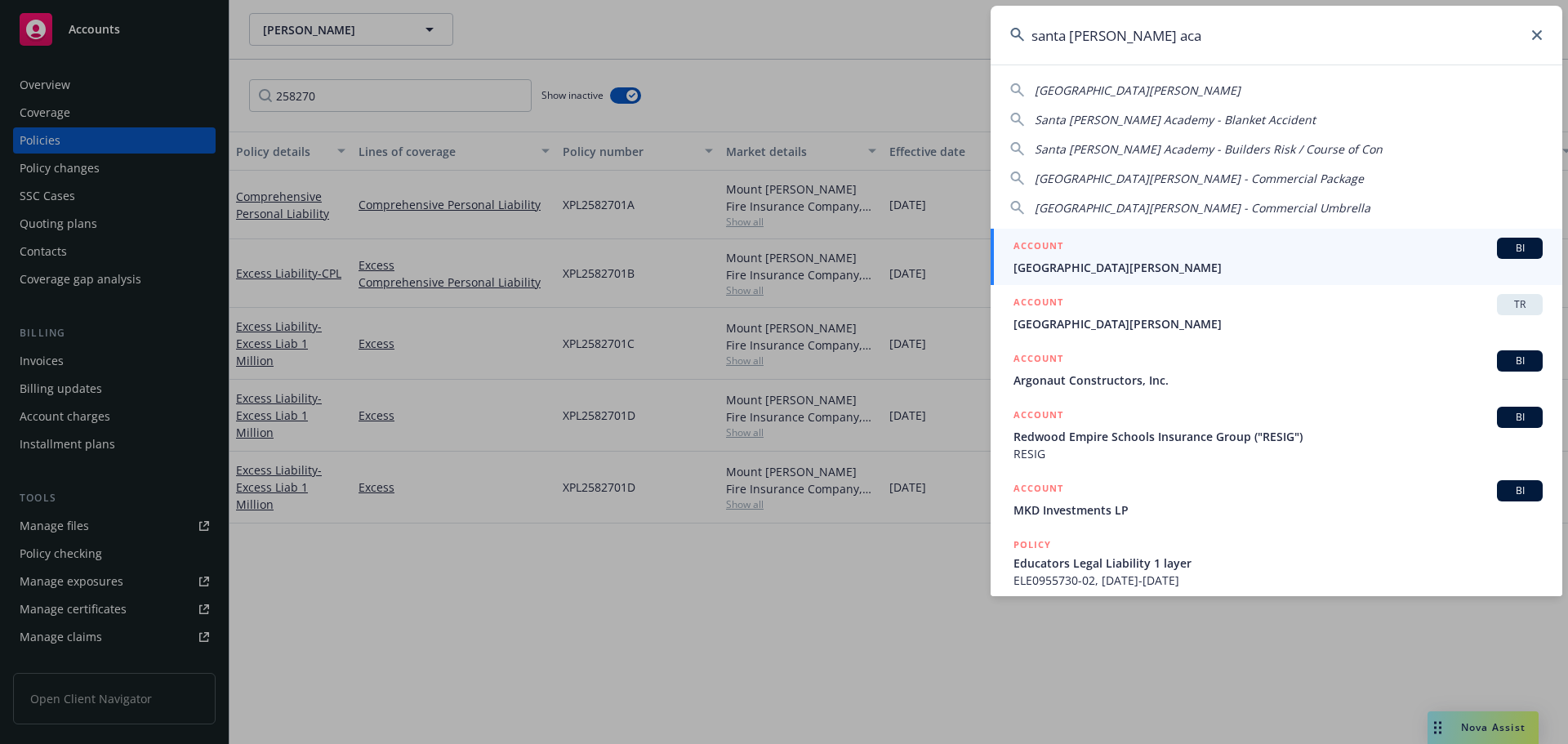
type input "santa [PERSON_NAME] aca"
click at [1281, 253] on div "ACCOUNT BI" at bounding box center [1278, 248] width 529 height 22
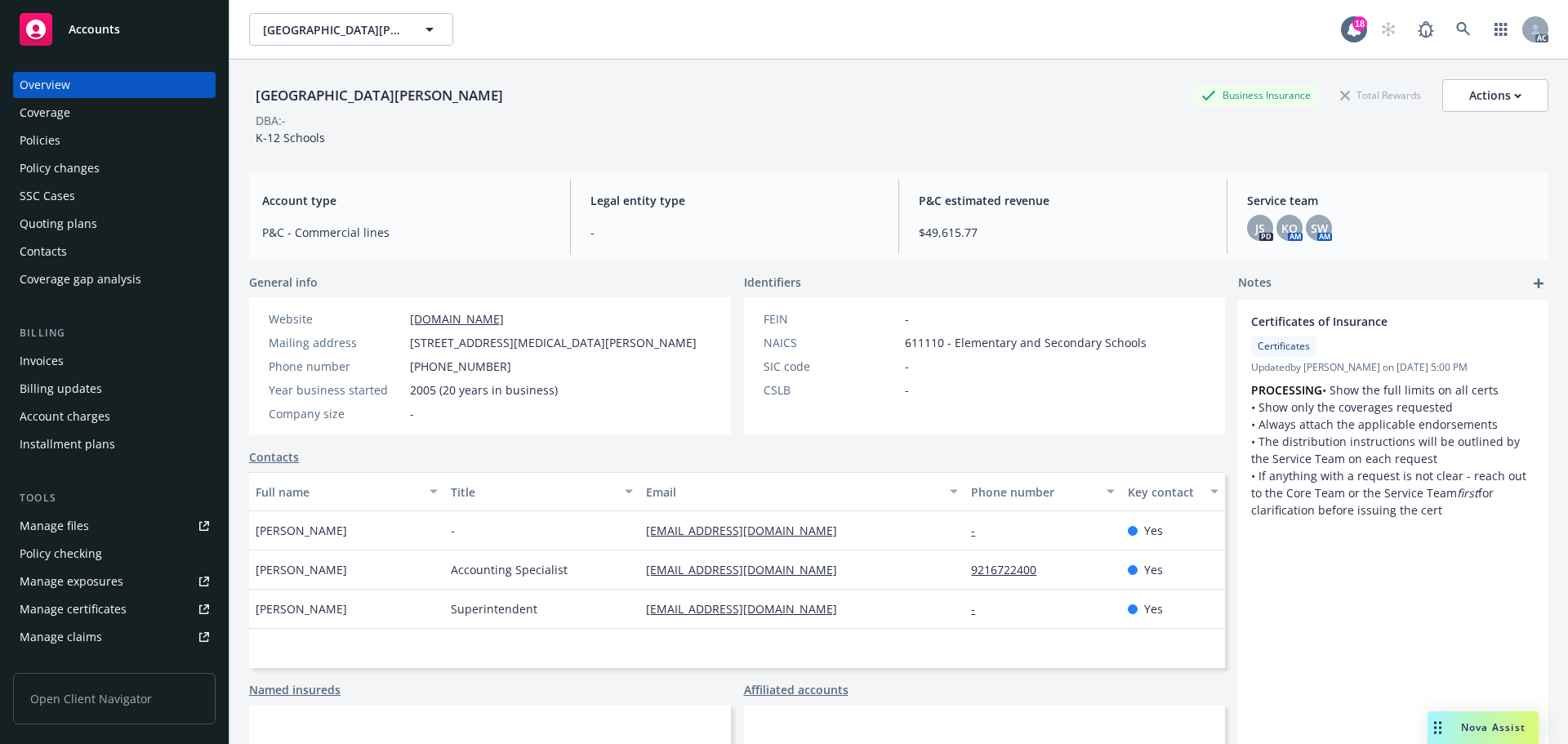
click at [68, 149] on div "Policies" at bounding box center [114, 140] width 189 height 26
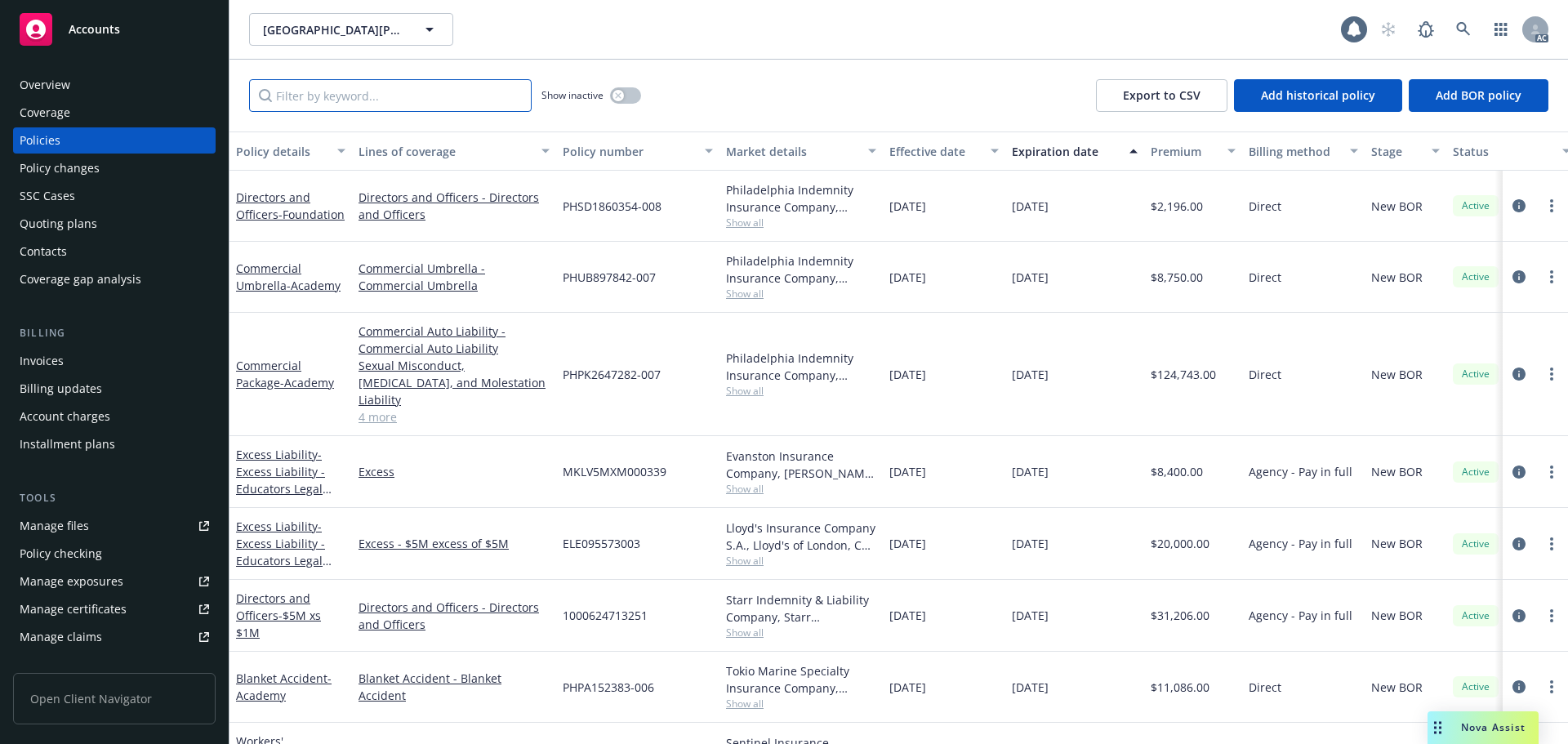
click at [457, 89] on input "Filter by keyword..." at bounding box center [391, 95] width 283 height 33
paste input "EC78616214"
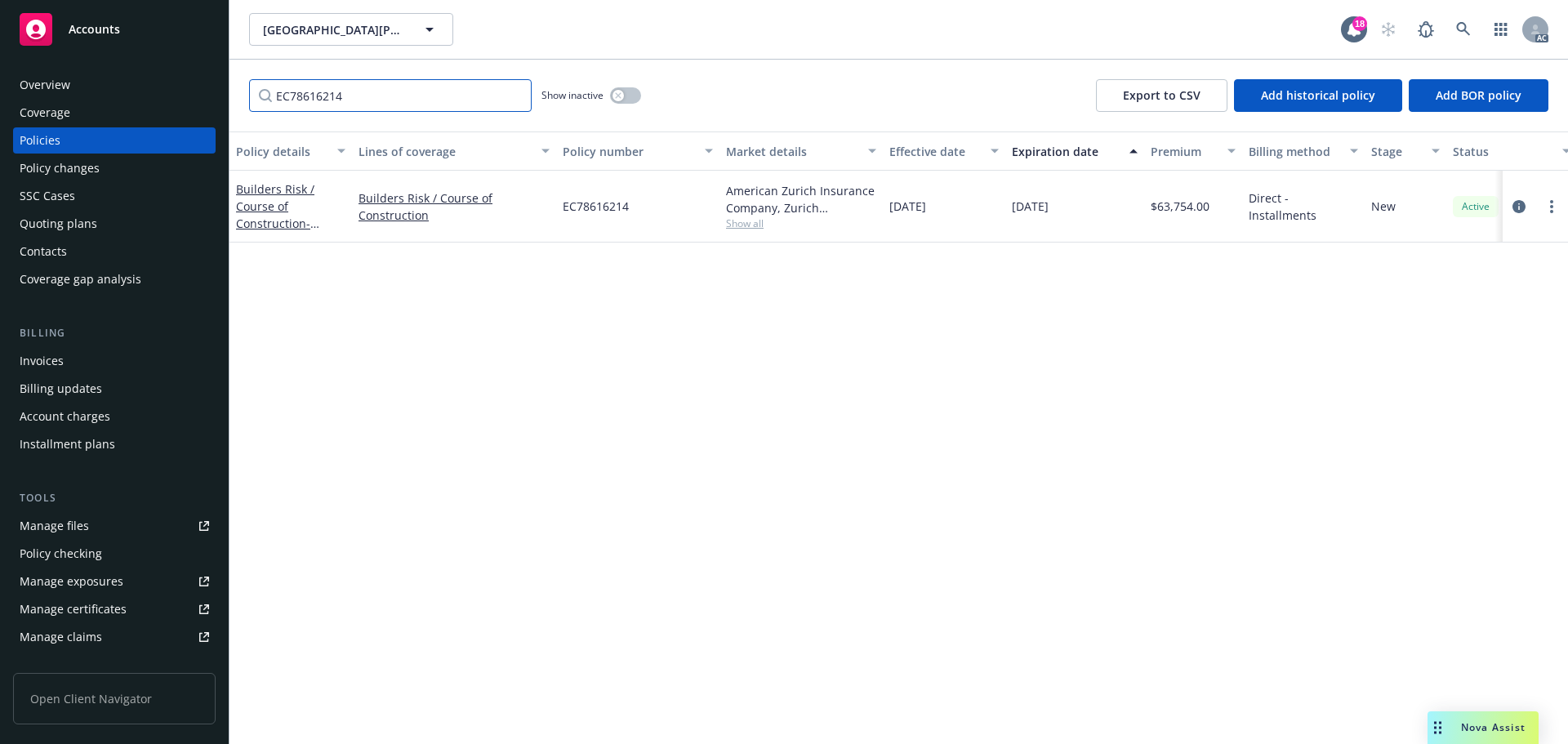
type input "EC78616214"
click at [759, 220] on span "Show all" at bounding box center [801, 223] width 151 height 14
click at [1013, 299] on div "Policy details Lines of coverage Policy number Market details Effective date Ex…" at bounding box center [899, 438] width 1339 height 613
click at [1455, 22] on link at bounding box center [1463, 29] width 33 height 33
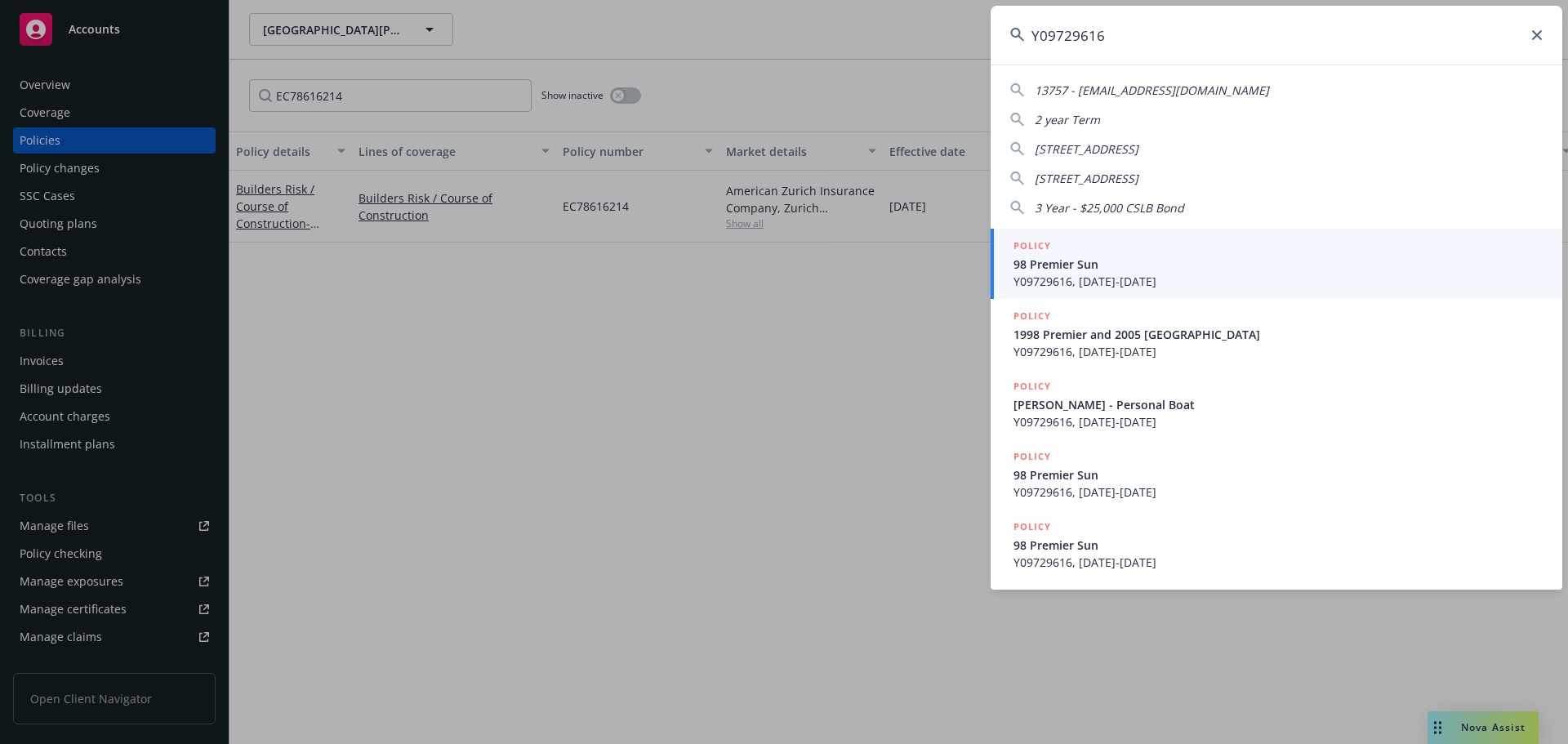
type input "Y09729616"
drag, startPoint x: 1203, startPoint y: 267, endPoint x: 1172, endPoint y: 266, distance: 31.0
click at [1203, 267] on span "98 Premier Sun" at bounding box center [1278, 265] width 529 height 17
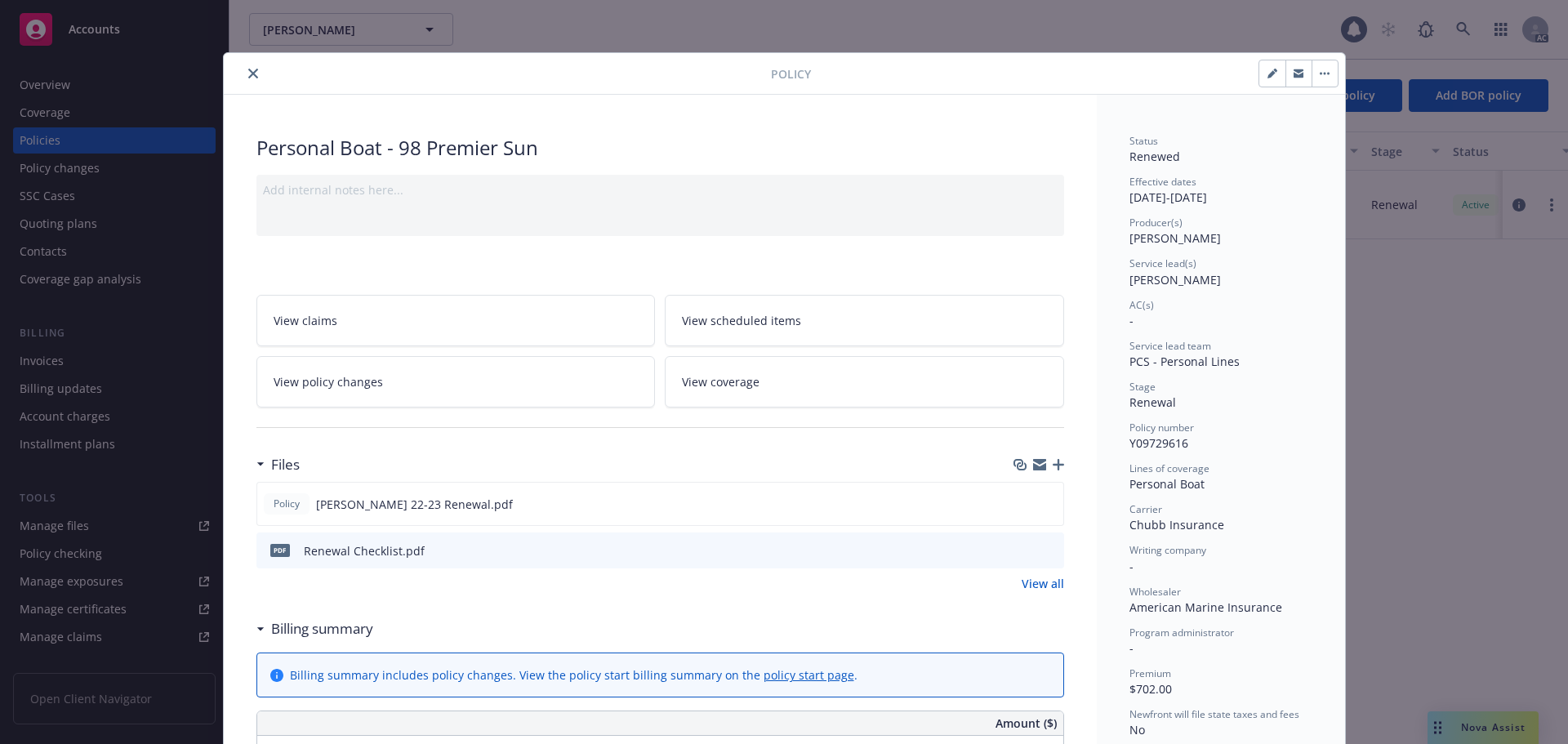
click at [250, 74] on icon "close" at bounding box center [253, 73] width 9 height 9
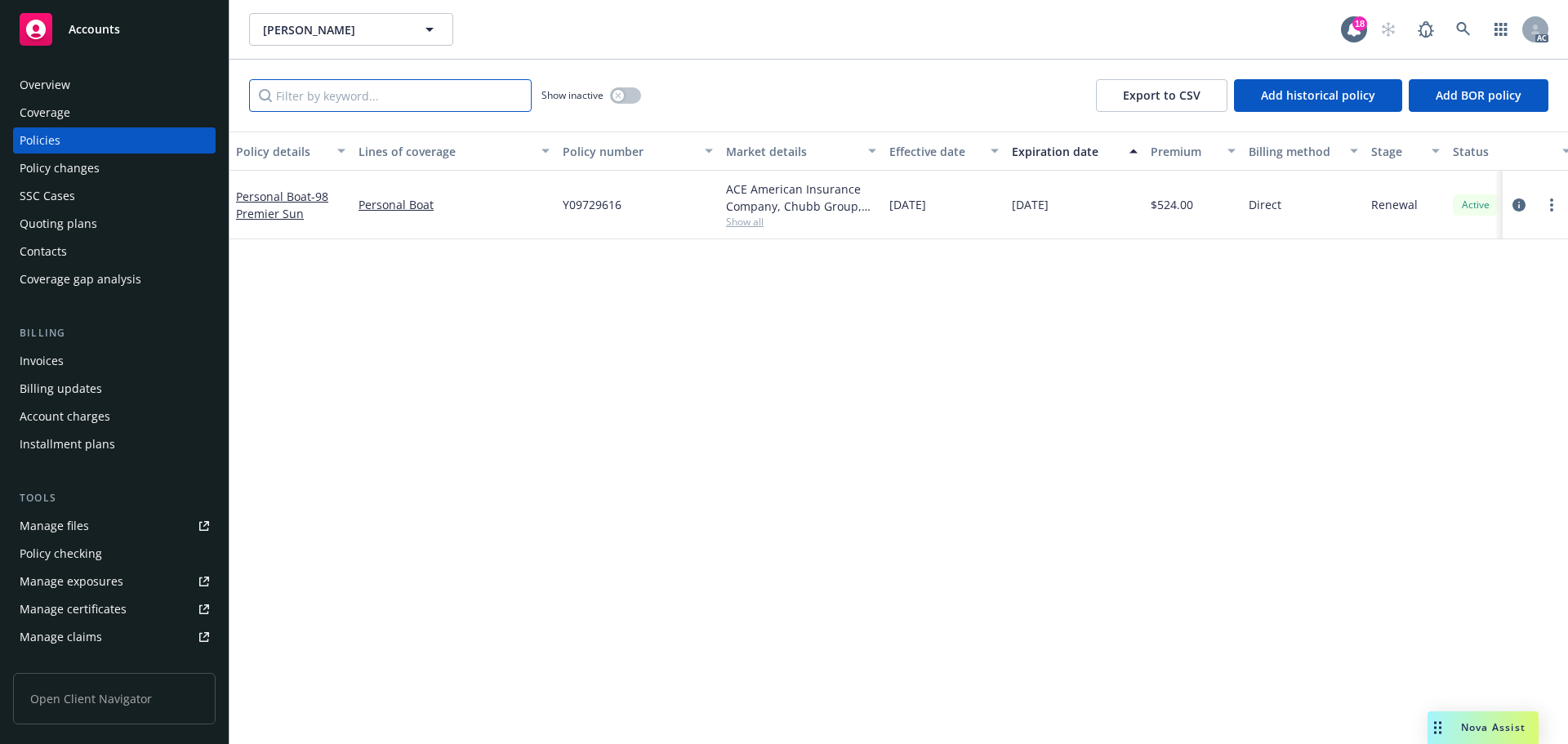
click at [397, 95] on input "Filter by keyword..." at bounding box center [391, 95] width 283 height 33
paste input "Y09729616"
type input "Y09729616"
